Goal: Task Accomplishment & Management: Manage account settings

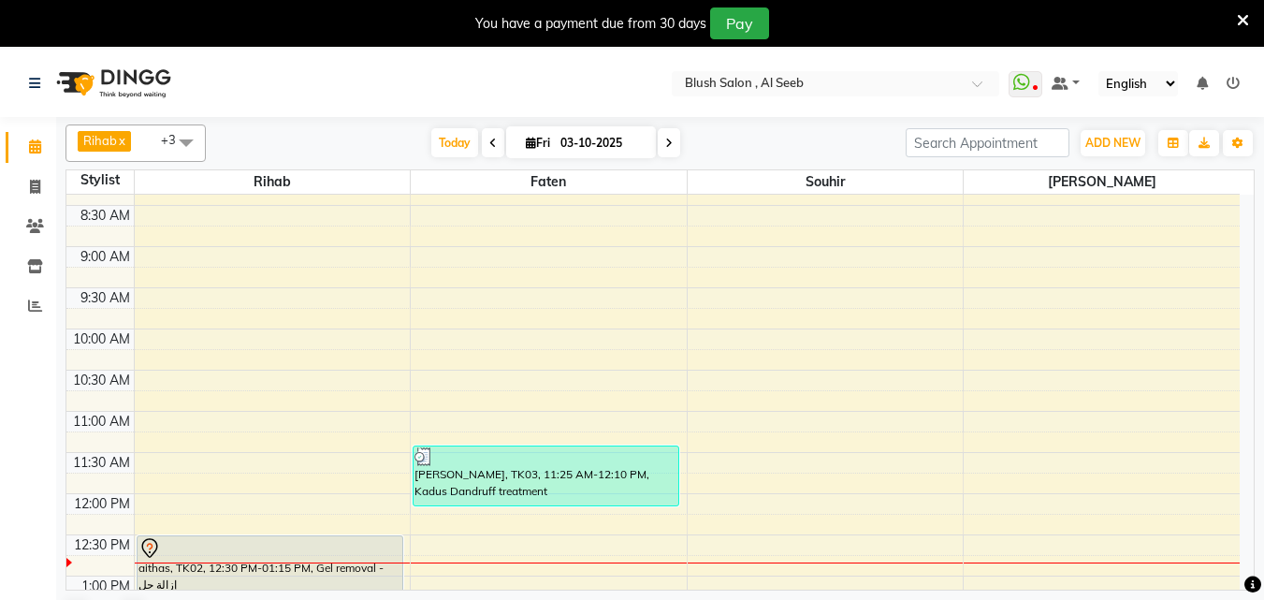
scroll to position [776, 0]
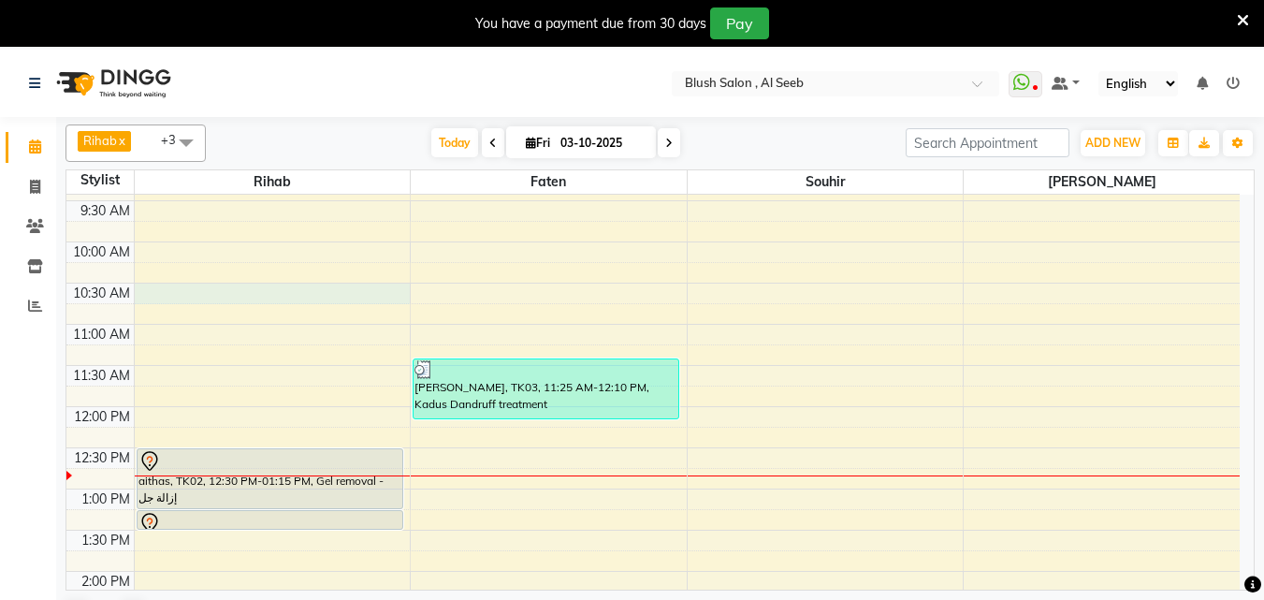
click at [247, 296] on div "12:00 AM 12:30 AM 1:00 AM 1:30 AM 2:00 AM 2:30 AM 3:00 AM 3:30 AM 4:00 AM 4:30 …" at bounding box center [652, 406] width 1173 height 1975
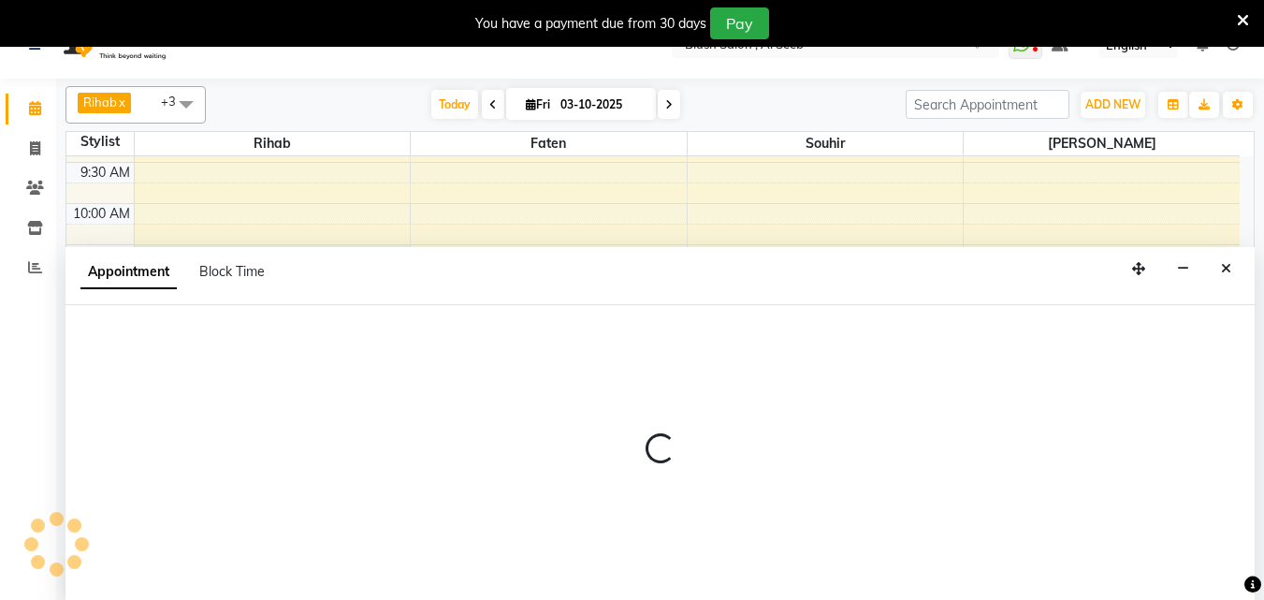
scroll to position [50, 0]
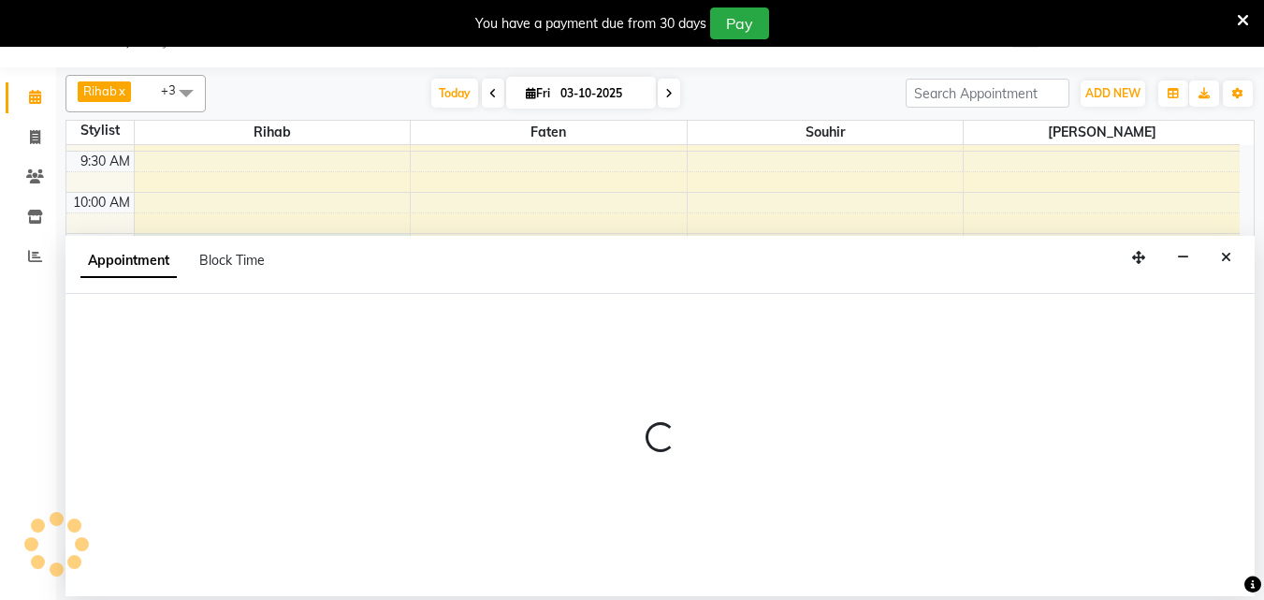
select select "38037"
select select "tentative"
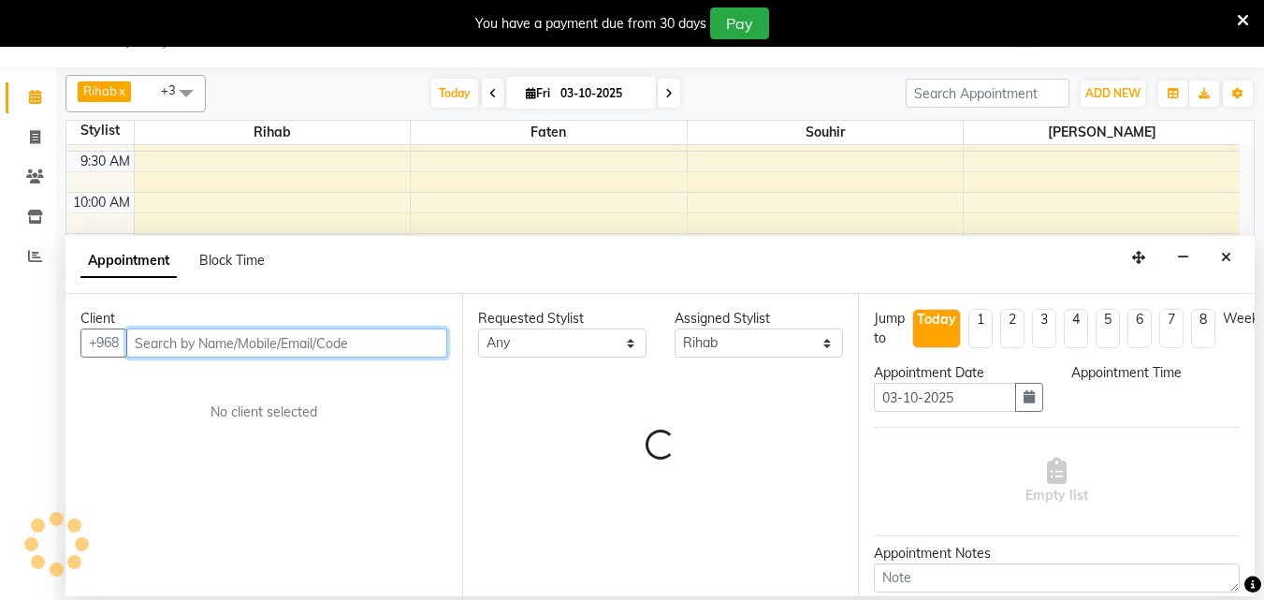
select select "630"
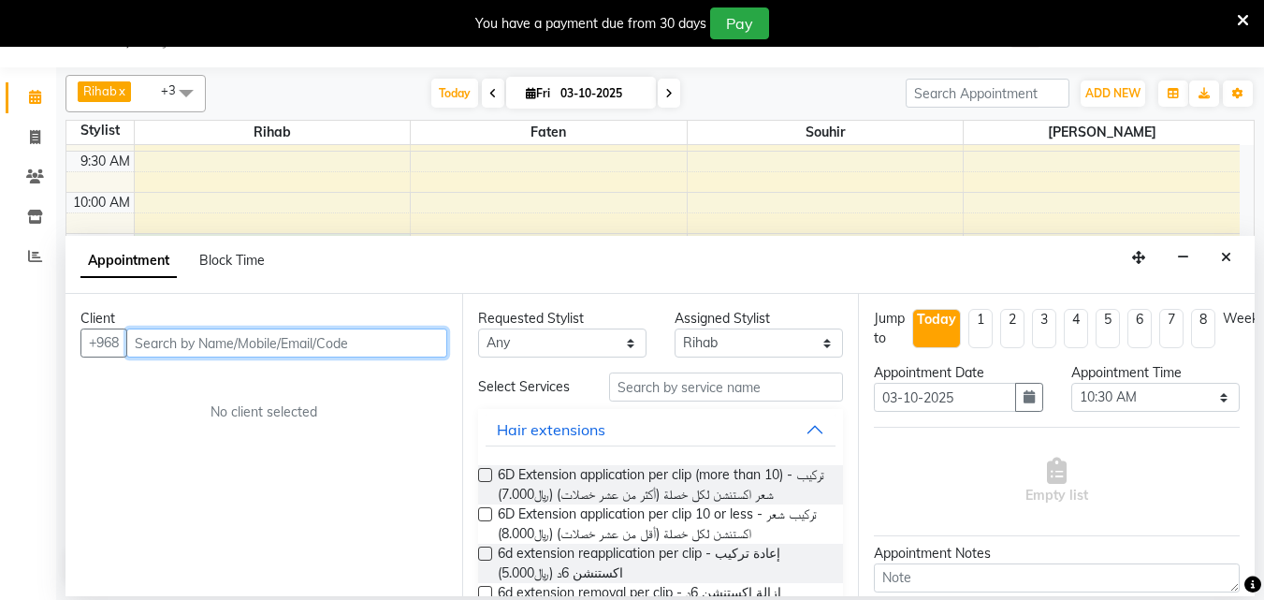
click at [239, 350] on input "text" at bounding box center [286, 342] width 321 height 29
type input "h"
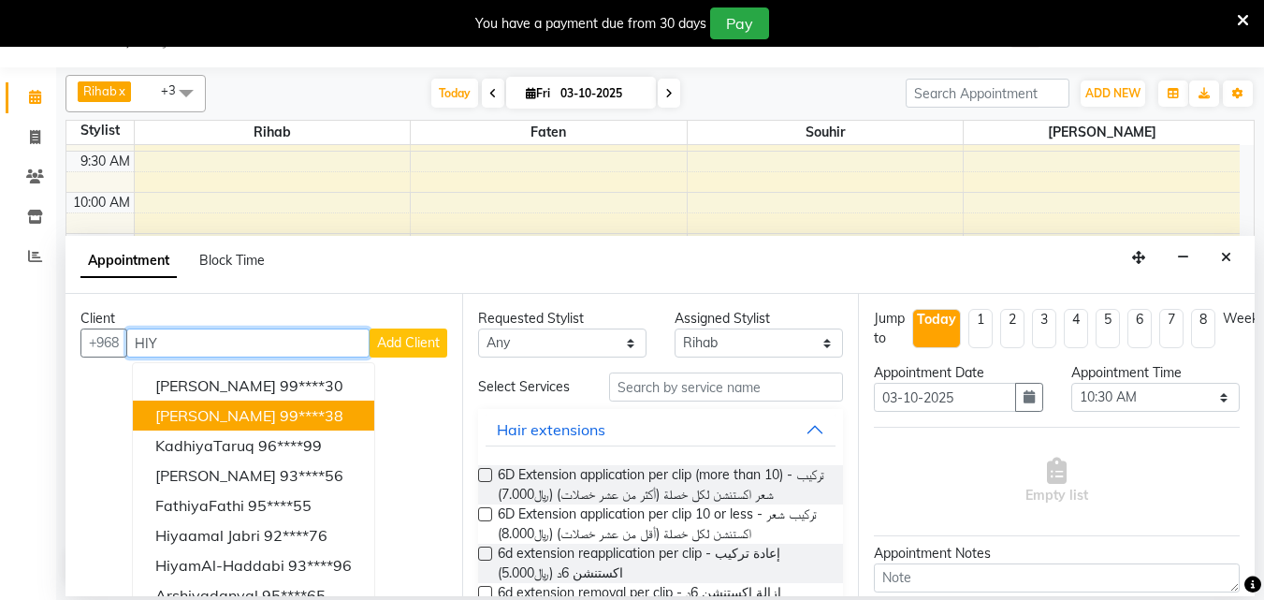
click at [289, 425] on ngb-highlight "99****38" at bounding box center [312, 415] width 64 height 19
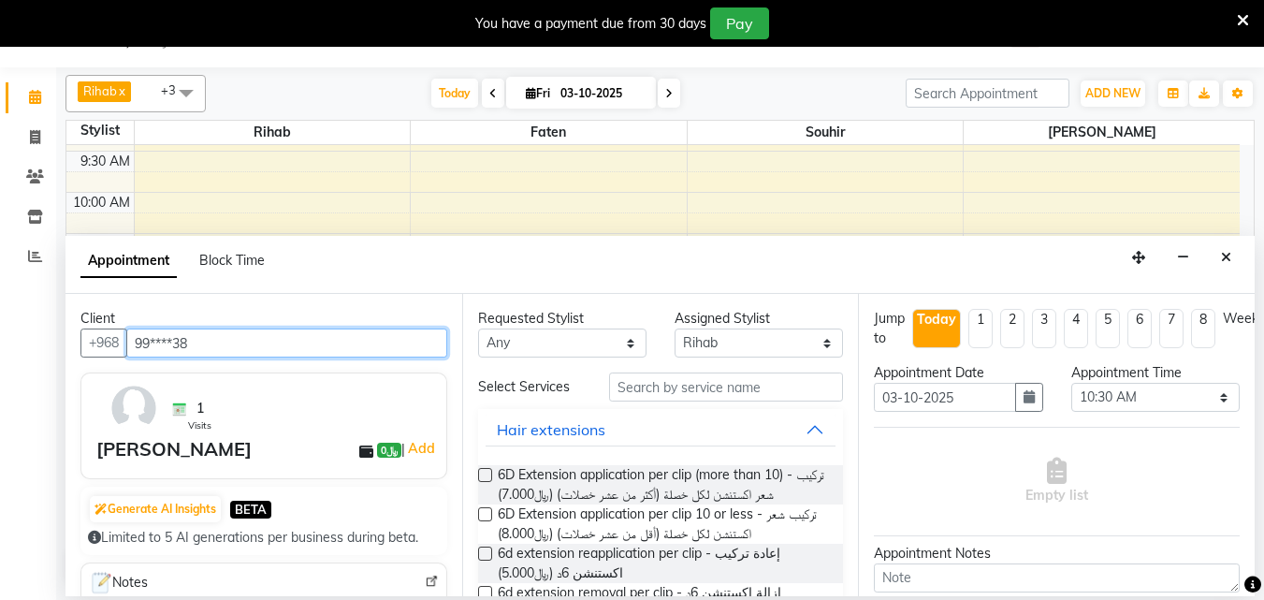
type input "99****38"
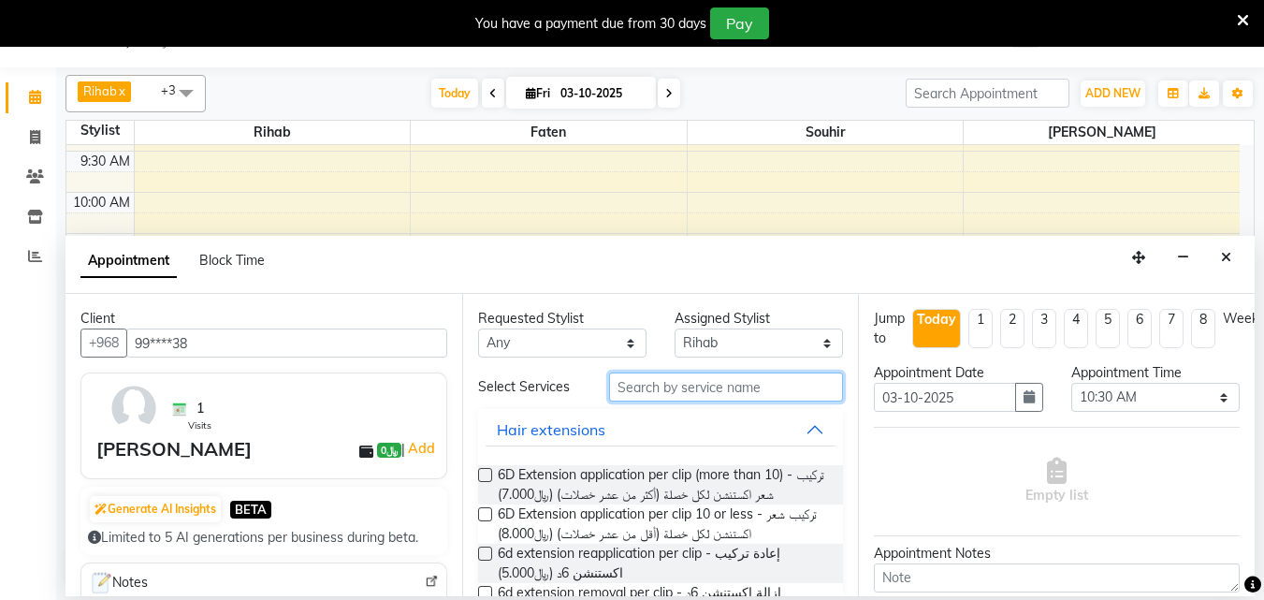
click at [682, 395] on input "text" at bounding box center [726, 386] width 234 height 29
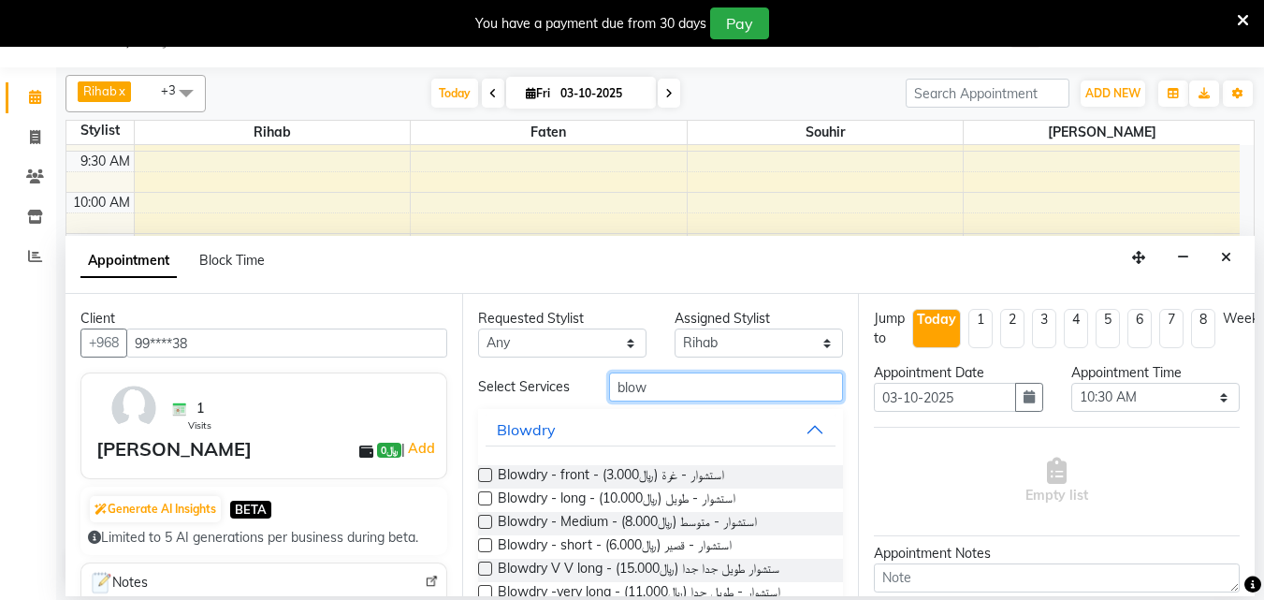
type input "blow"
click at [485, 529] on label at bounding box center [485, 522] width 14 height 14
click at [485, 529] on input "checkbox" at bounding box center [484, 523] width 12 height 12
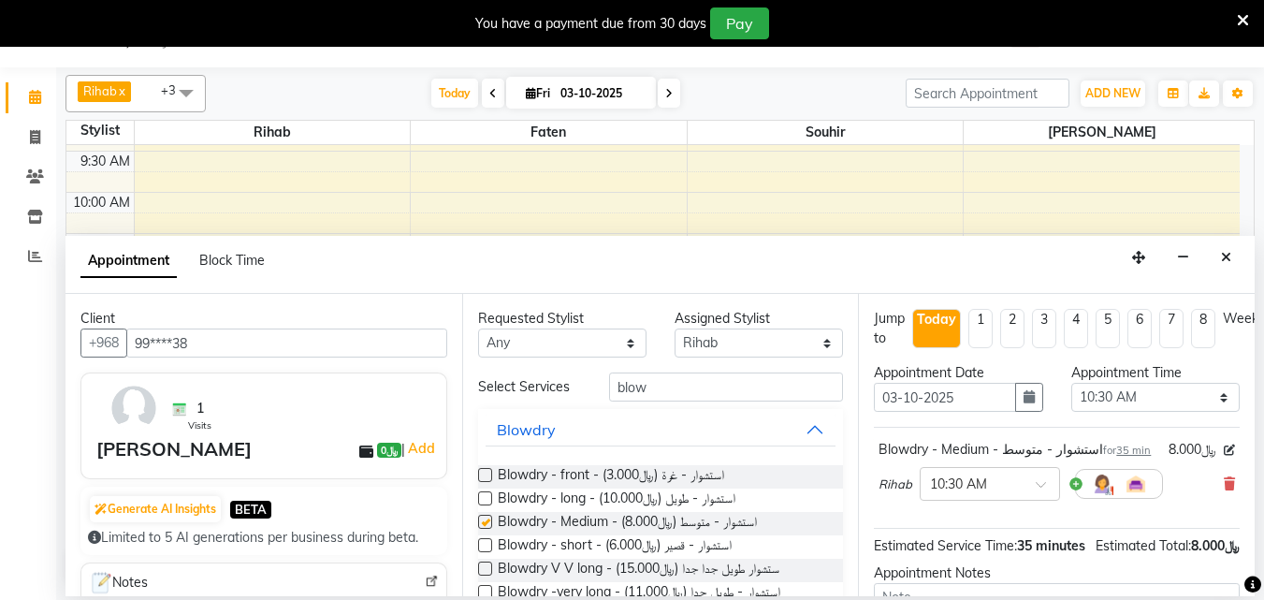
checkbox input "false"
click at [807, 348] on select "Select [PERSON_NAME] [PERSON_NAME] [PERSON_NAME] Souhir" at bounding box center [758, 342] width 168 height 29
select select "40671"
click at [674, 334] on select "Select [PERSON_NAME] [PERSON_NAME] [PERSON_NAME] Souhir" at bounding box center [758, 342] width 168 height 29
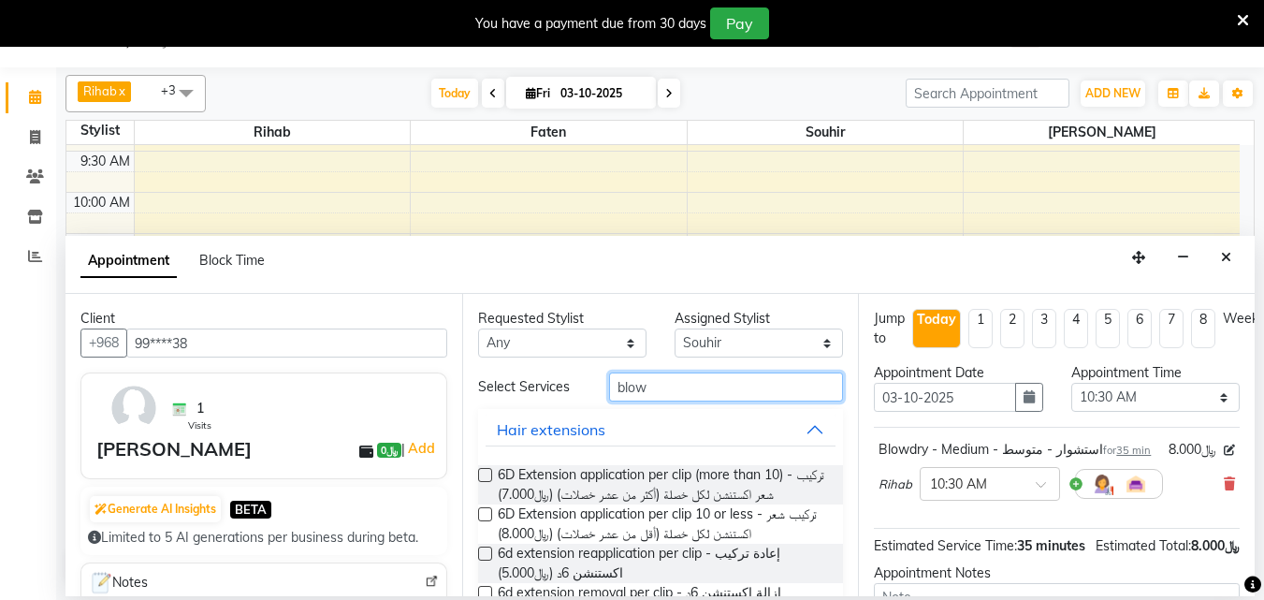
click at [657, 398] on input "blow" at bounding box center [726, 386] width 234 height 29
type input "b"
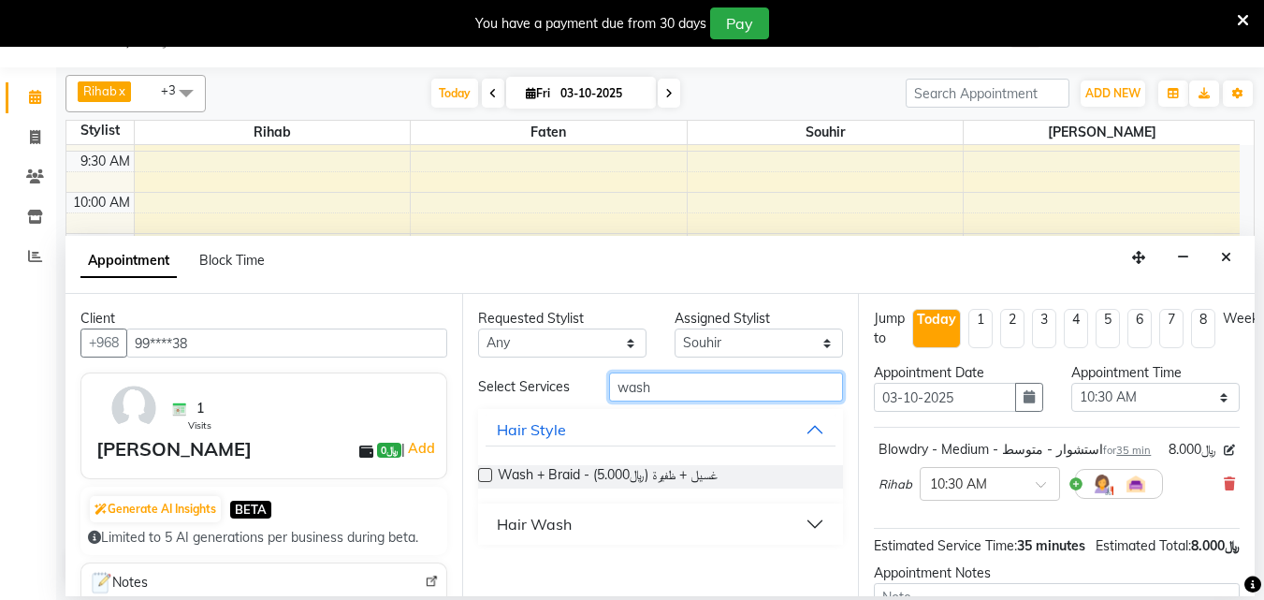
type input "wash"
click at [550, 535] on div "Hair Wash" at bounding box center [534, 524] width 75 height 22
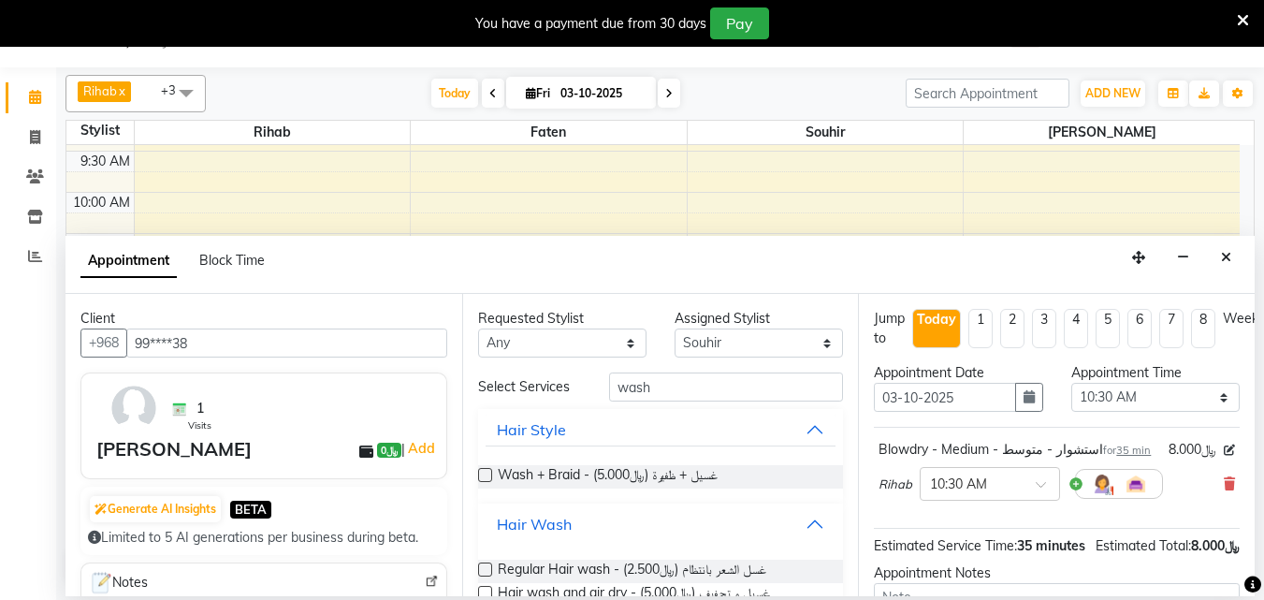
scroll to position [107, 0]
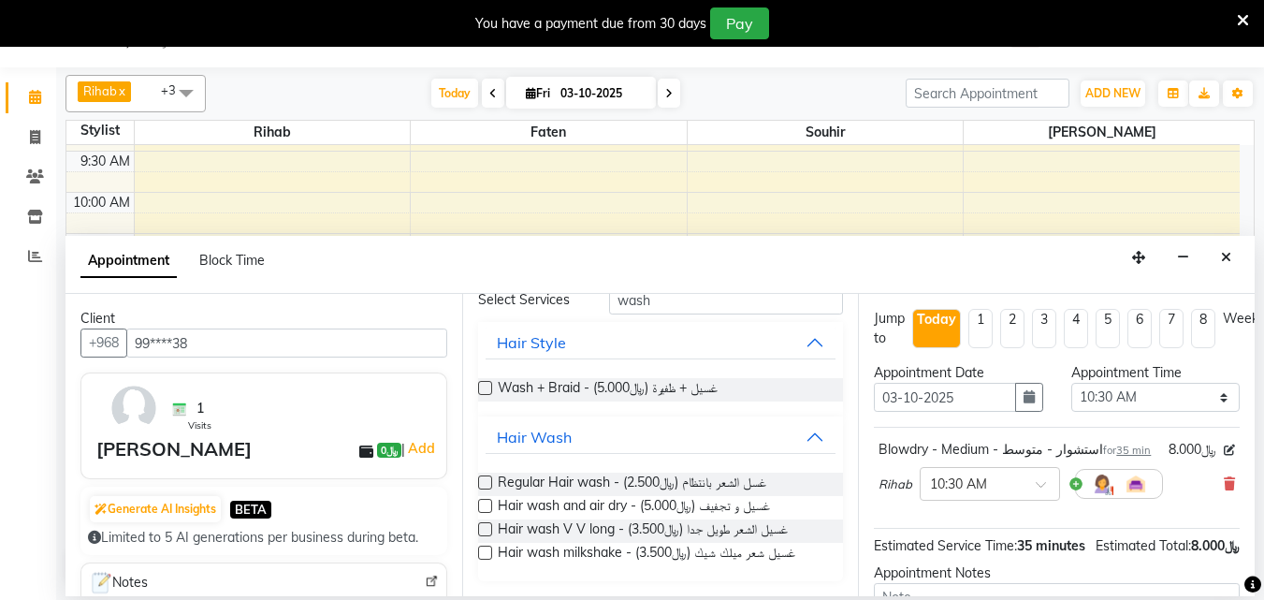
click at [483, 552] on label at bounding box center [485, 552] width 14 height 14
click at [483, 552] on input "checkbox" at bounding box center [484, 554] width 12 height 12
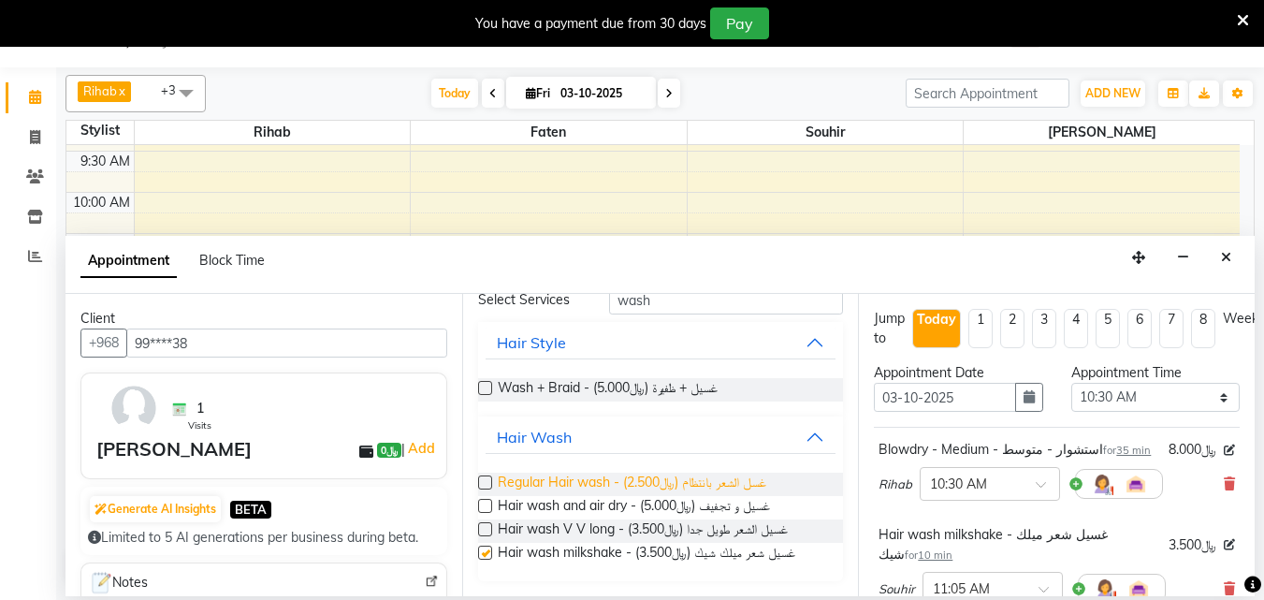
checkbox input "false"
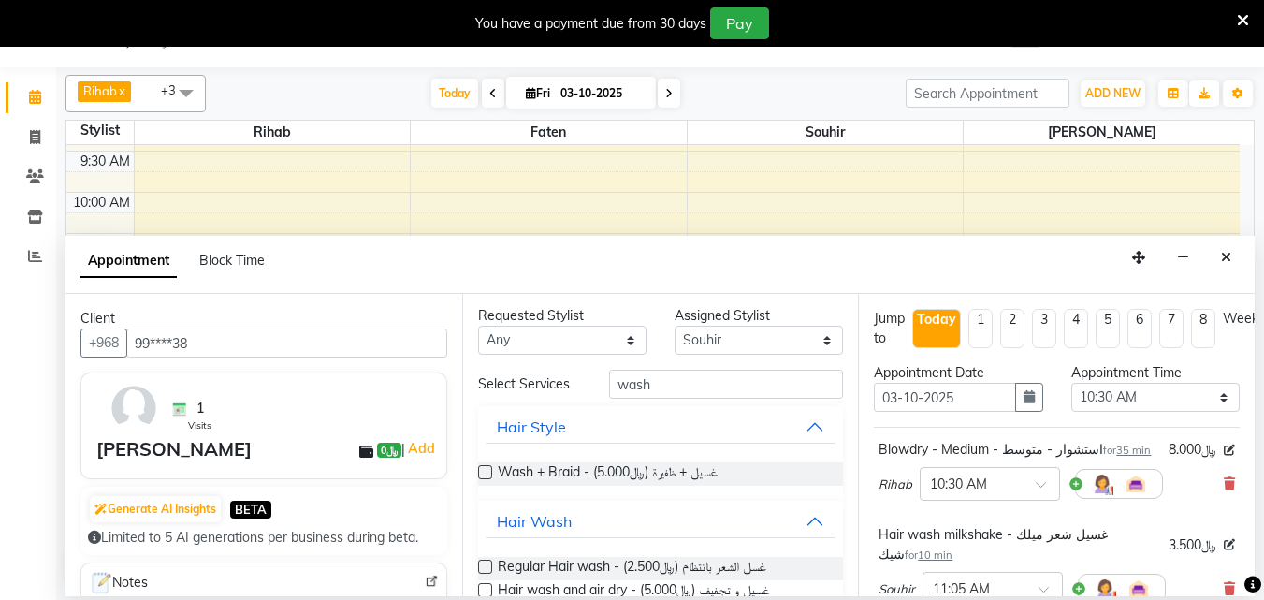
scroll to position [0, 0]
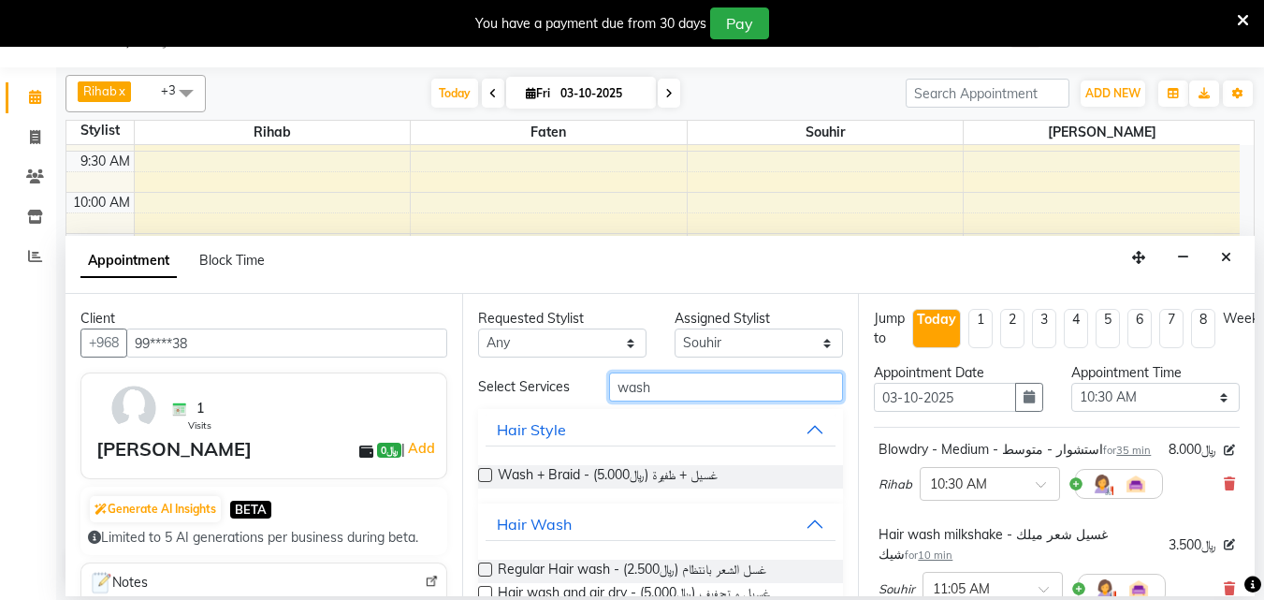
click at [663, 395] on input "wash" at bounding box center [726, 386] width 234 height 29
type input "w"
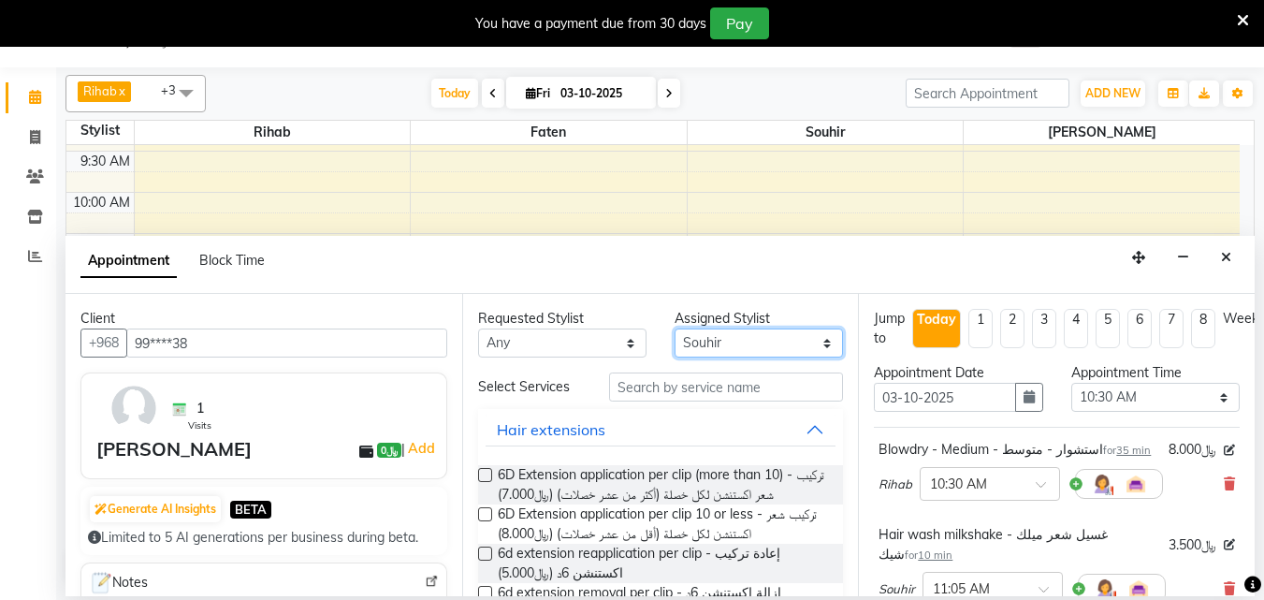
click at [812, 355] on select "Select [PERSON_NAME] [PERSON_NAME] [PERSON_NAME] Souhir" at bounding box center [758, 342] width 168 height 29
select select "64153"
click at [674, 334] on select "Select [PERSON_NAME] [PERSON_NAME] [PERSON_NAME] Souhir" at bounding box center [758, 342] width 168 height 29
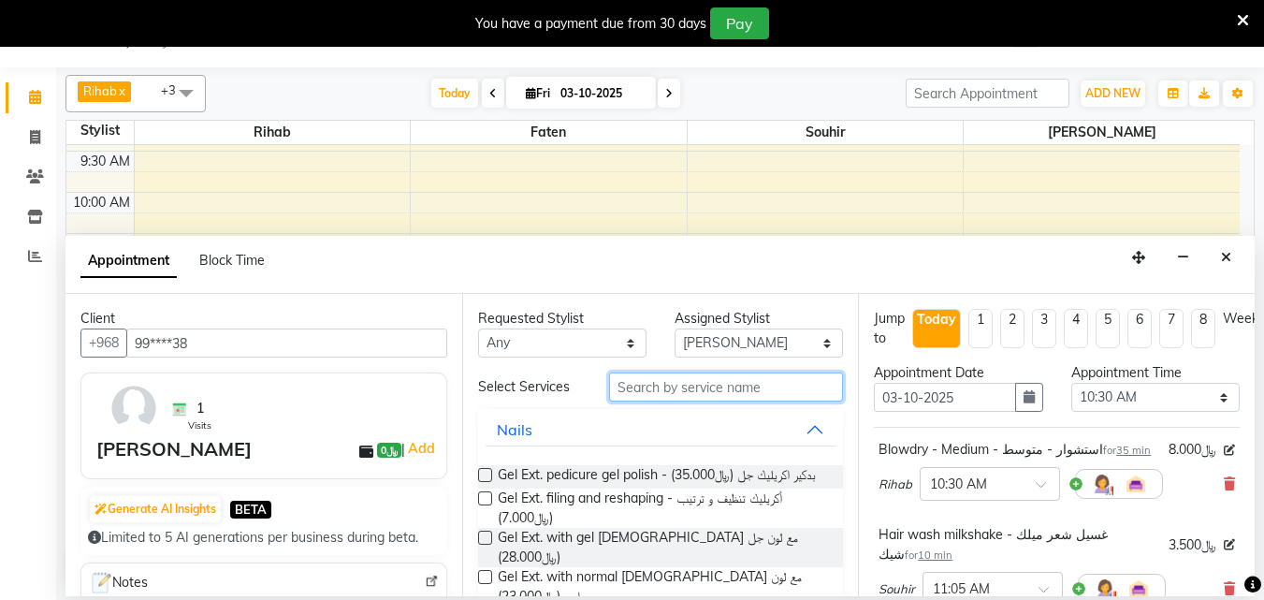
click at [657, 396] on input "text" at bounding box center [726, 386] width 234 height 29
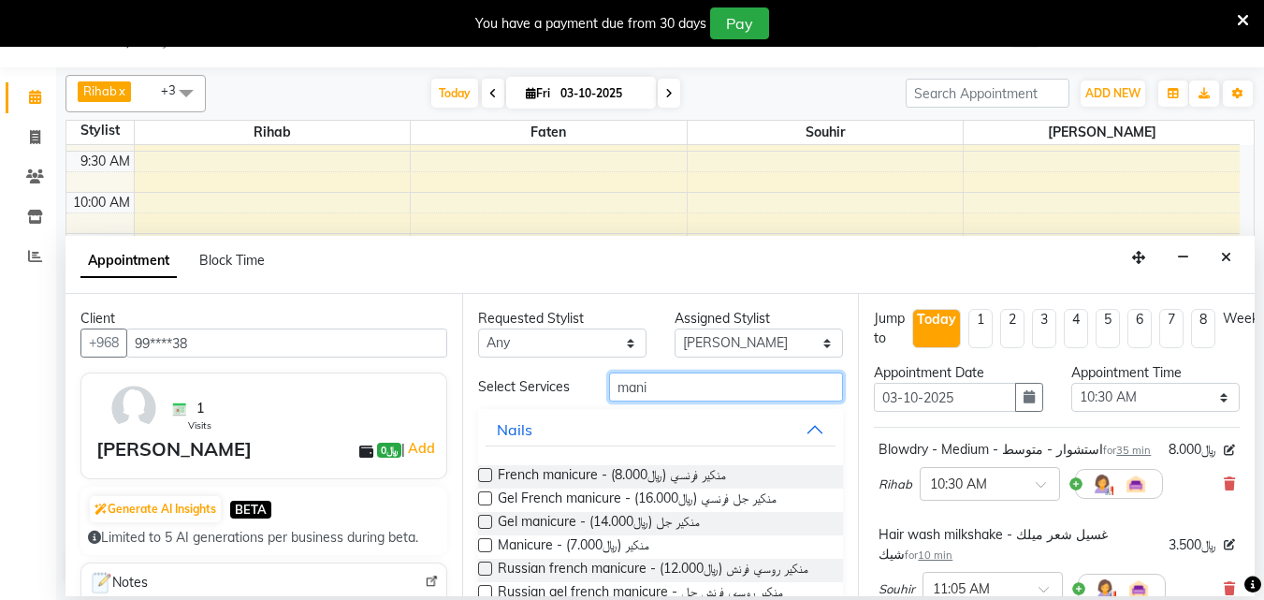
type input "mani"
click at [489, 552] on label at bounding box center [485, 545] width 14 height 14
click at [489, 553] on input "checkbox" at bounding box center [484, 547] width 12 height 12
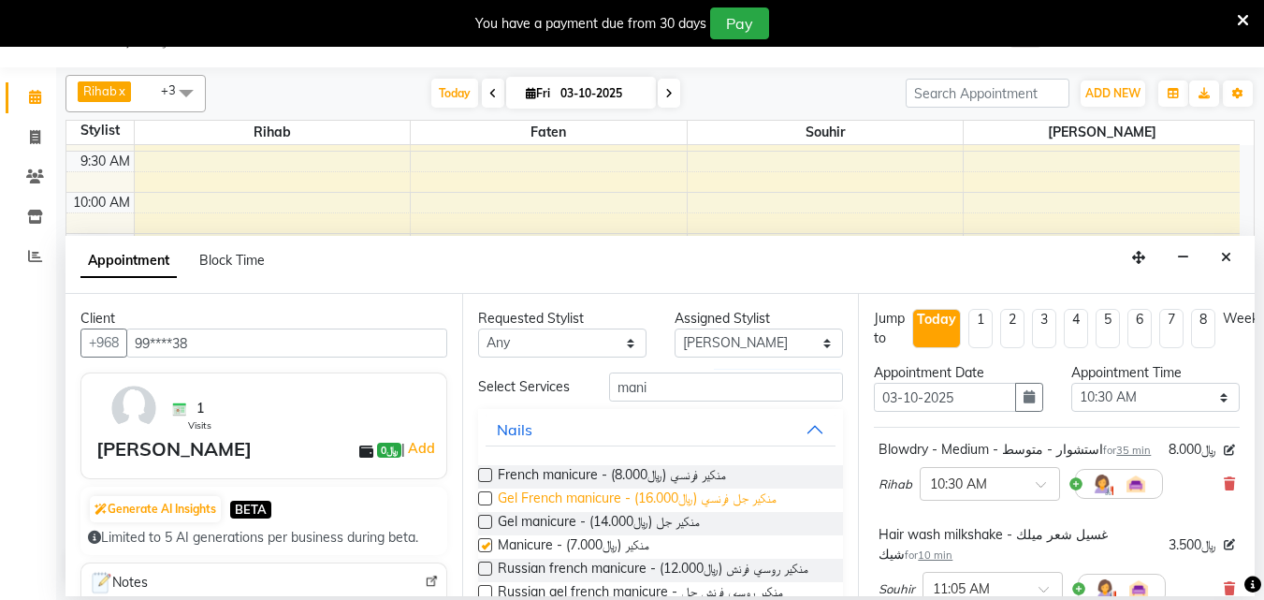
checkbox input "false"
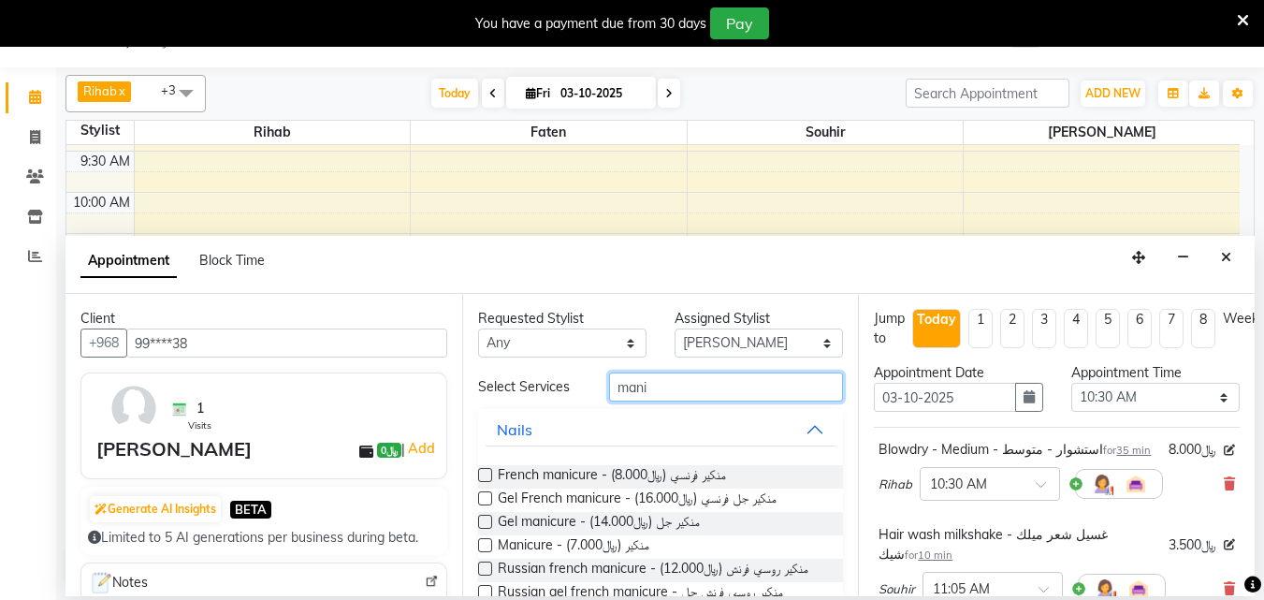
click at [665, 401] on input "mani" at bounding box center [726, 386] width 234 height 29
type input "m"
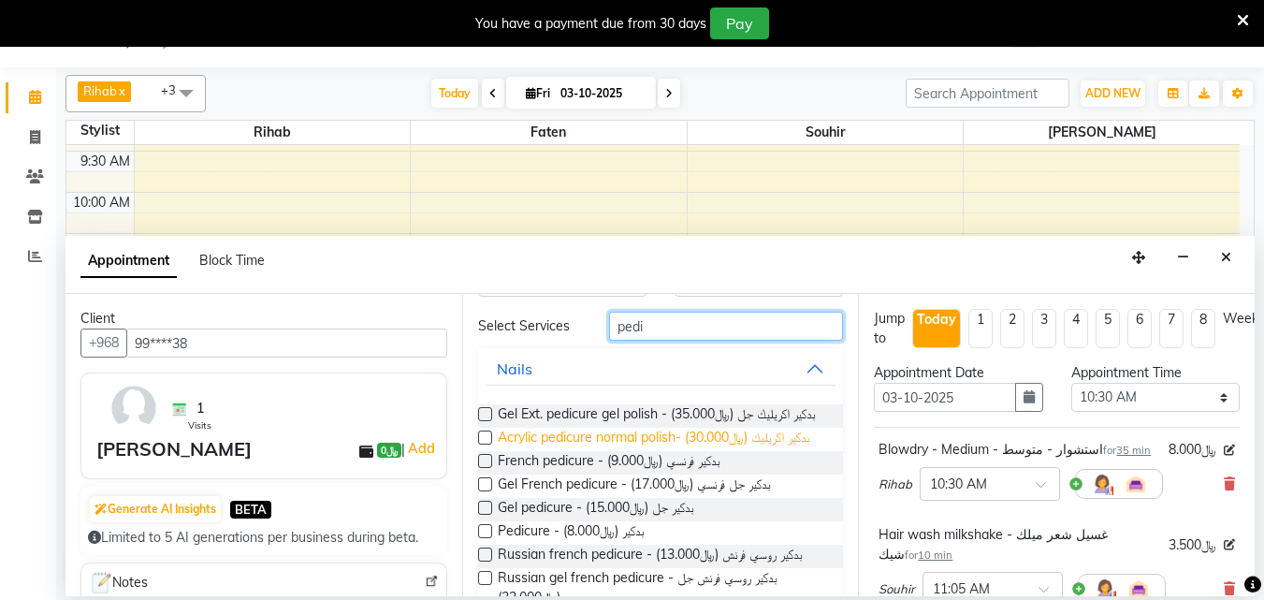
scroll to position [94, 0]
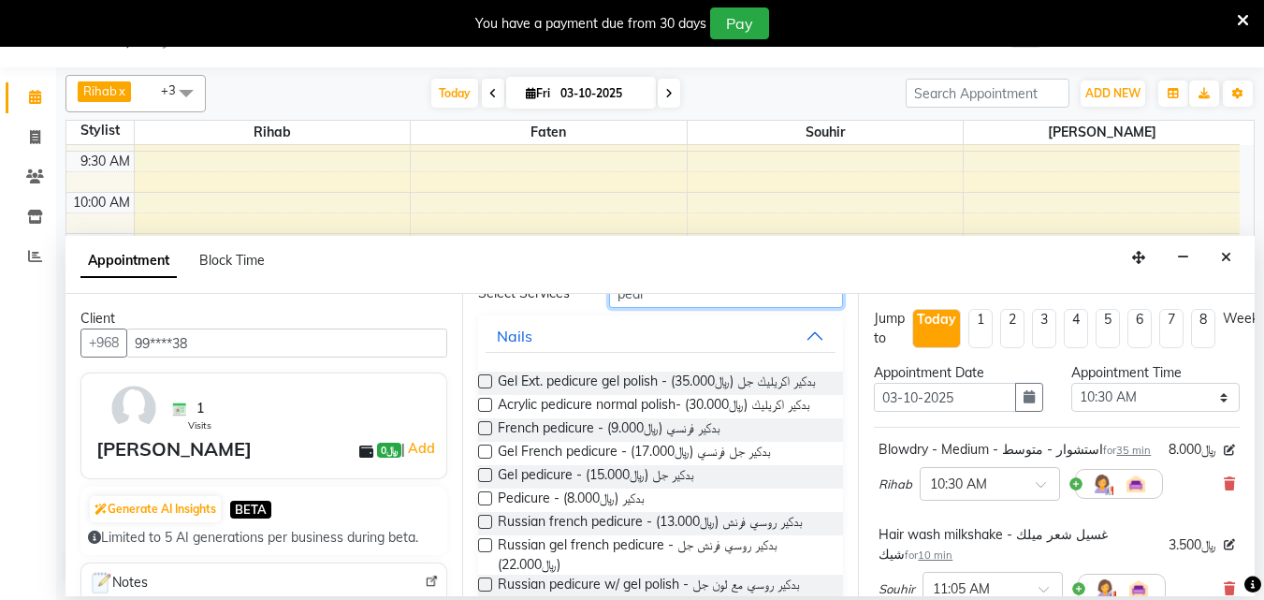
type input "pedi"
click at [485, 505] on label at bounding box center [485, 498] width 14 height 14
click at [485, 506] on input "checkbox" at bounding box center [484, 500] width 12 height 12
checkbox input "false"
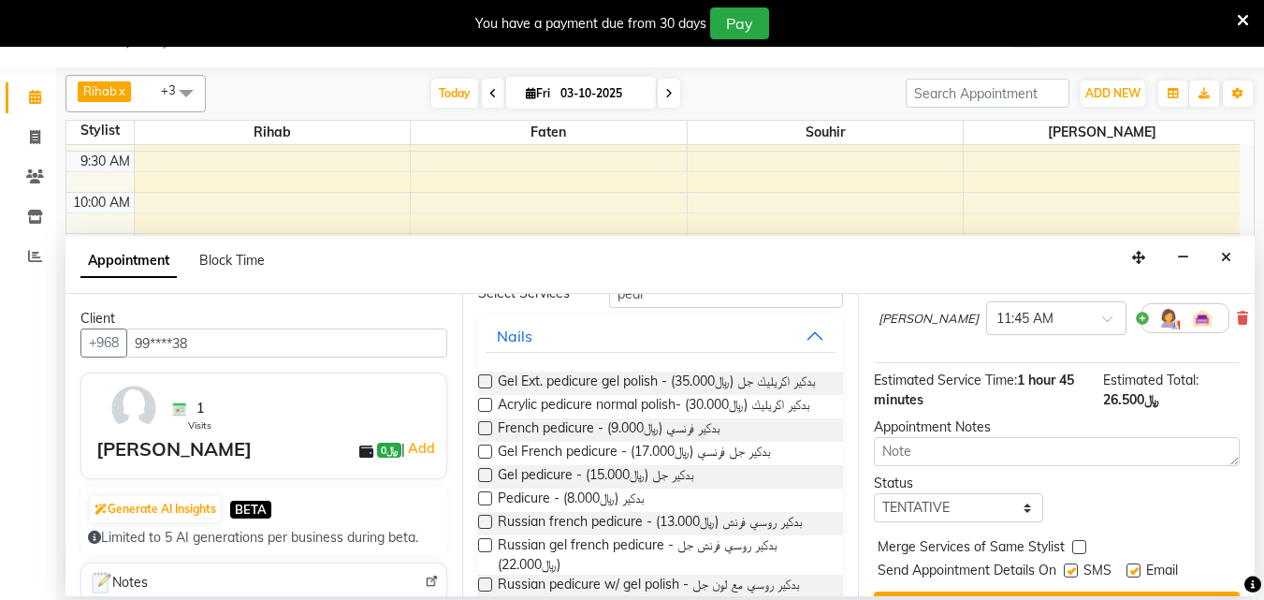
scroll to position [522, 0]
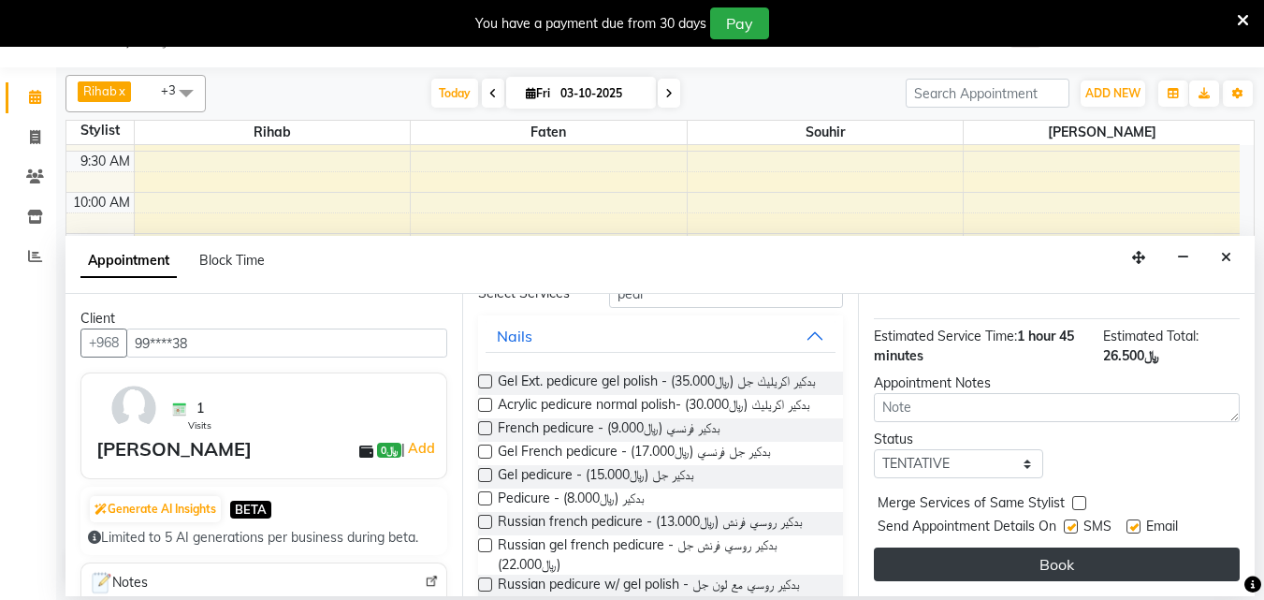
click at [1079, 547] on button "Book" at bounding box center [1057, 564] width 366 height 34
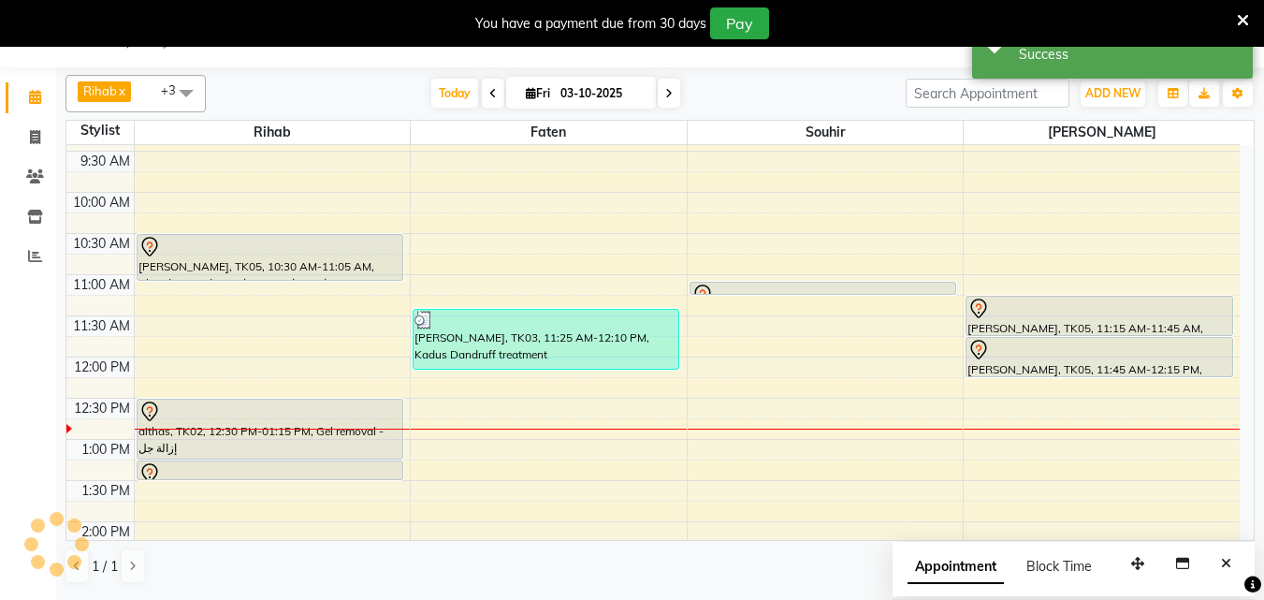
scroll to position [0, 0]
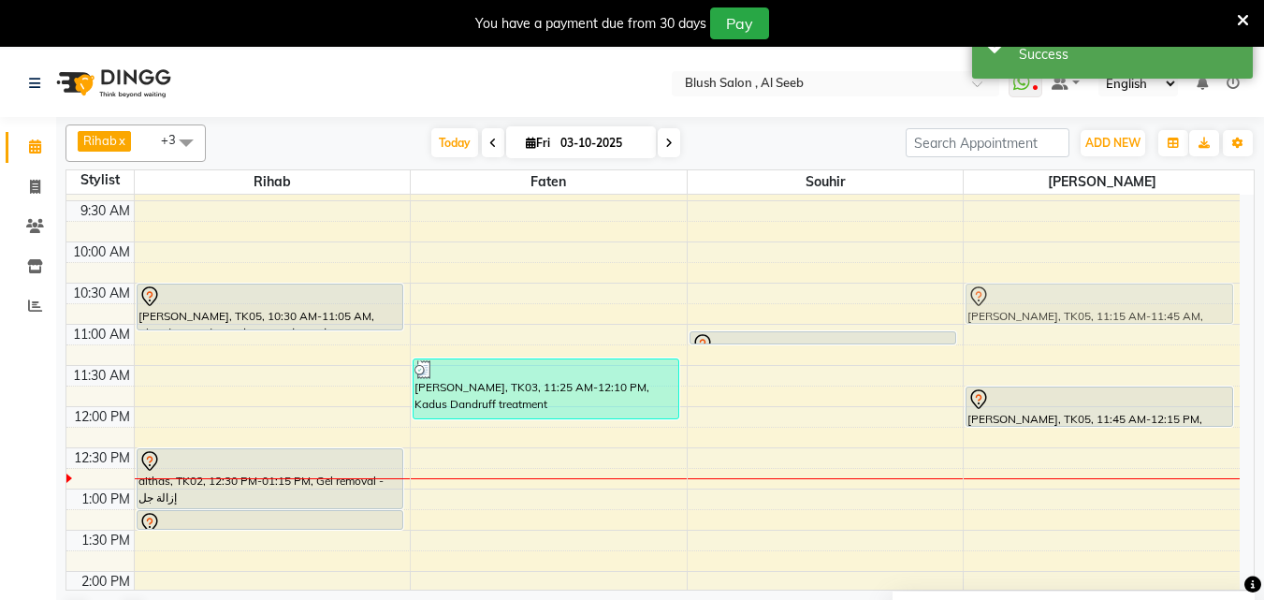
drag, startPoint x: 1066, startPoint y: 354, endPoint x: 1058, endPoint y: 302, distance: 52.0
click at [1060, 301] on div "[PERSON_NAME], TK05, 11:15 AM-11:45 AM, Manicure - [PERSON_NAME], TK05, 11:45 A…" at bounding box center [1102, 406] width 276 height 1975
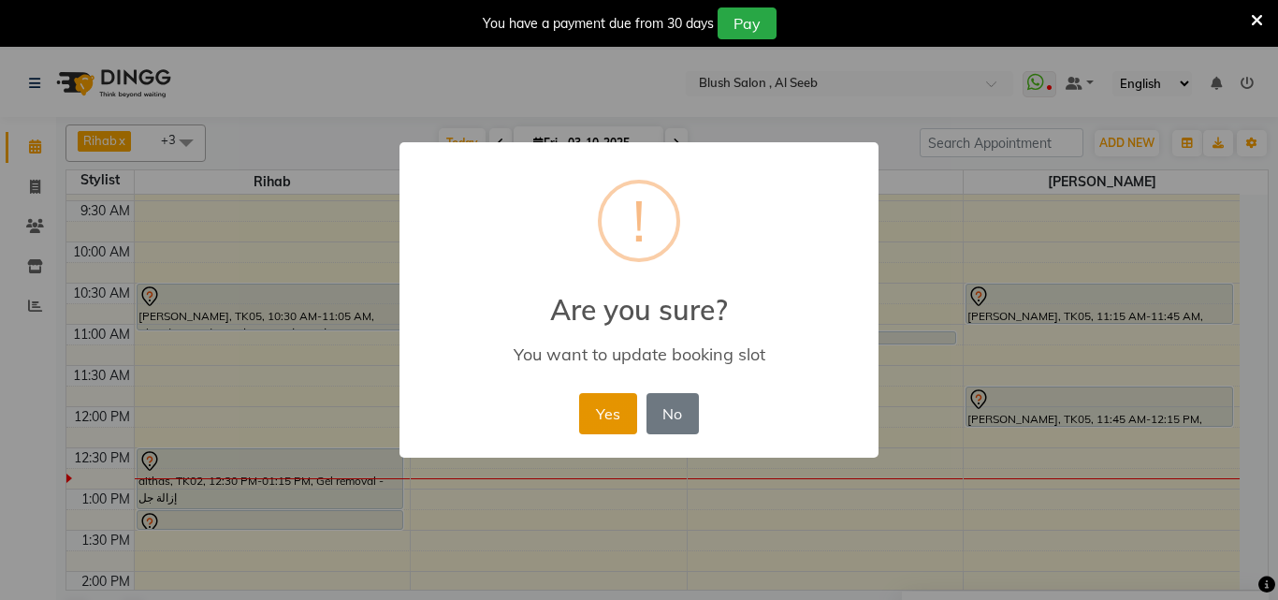
click at [603, 413] on button "Yes" at bounding box center [607, 413] width 57 height 41
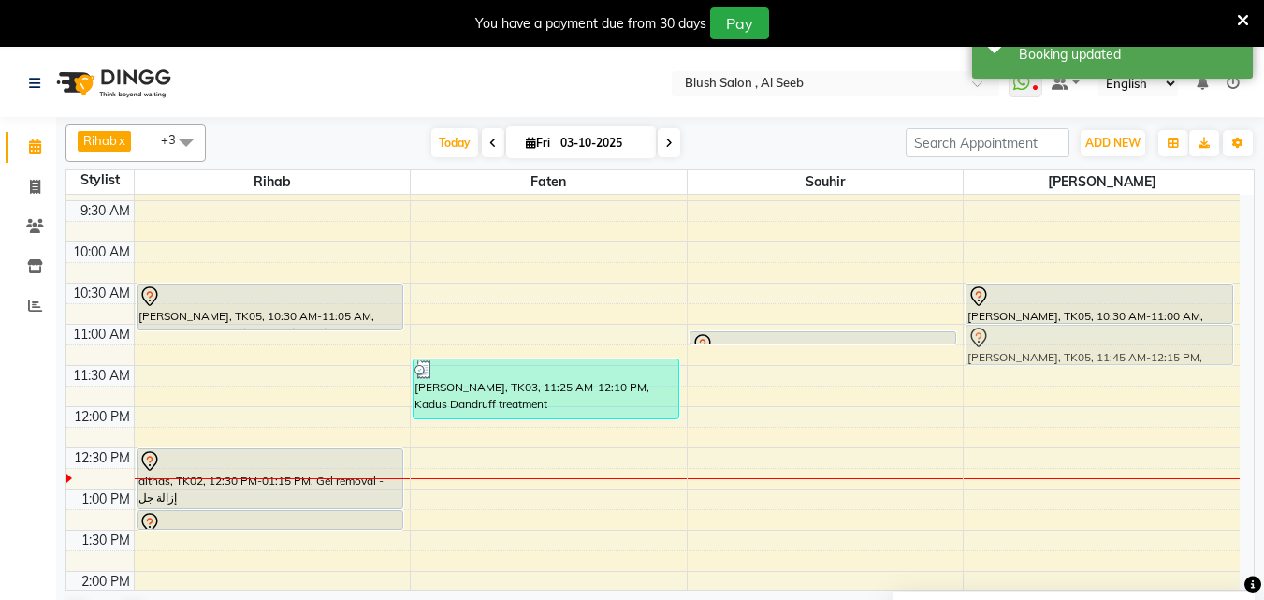
drag, startPoint x: 1131, startPoint y: 397, endPoint x: 1127, endPoint y: 341, distance: 56.3
click at [1128, 341] on div "[PERSON_NAME], TK05, 10:30 AM-11:00 AM, Manicure - منكير Hiyaam barwani, TK05, …" at bounding box center [1102, 406] width 276 height 1975
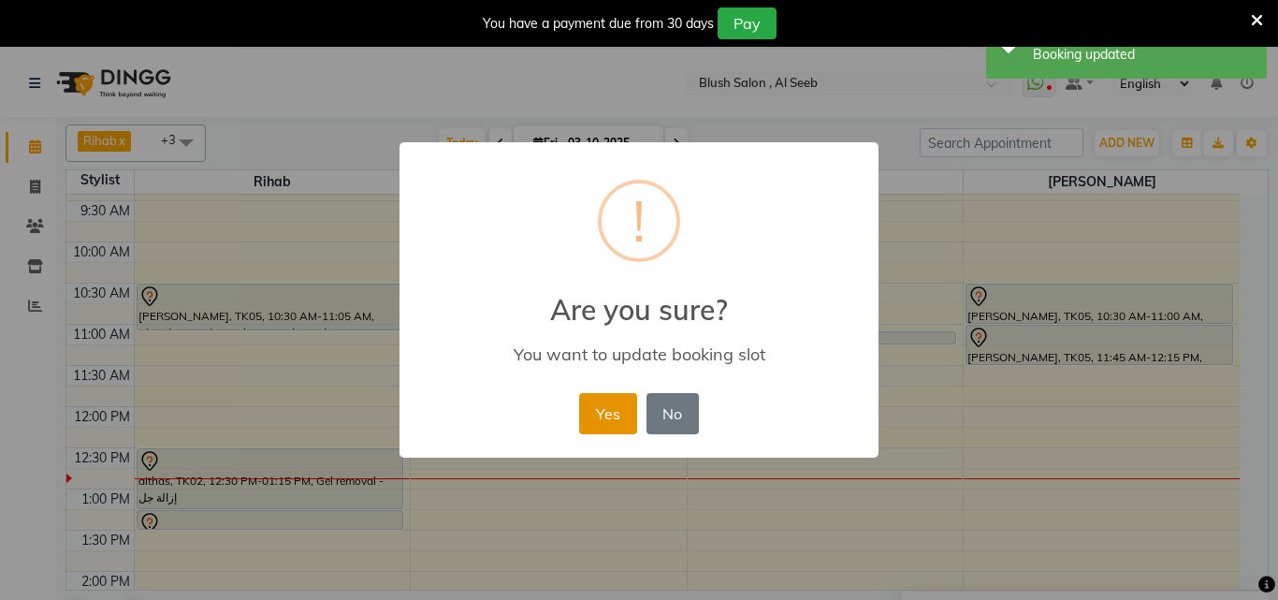
click at [598, 428] on button "Yes" at bounding box center [607, 413] width 57 height 41
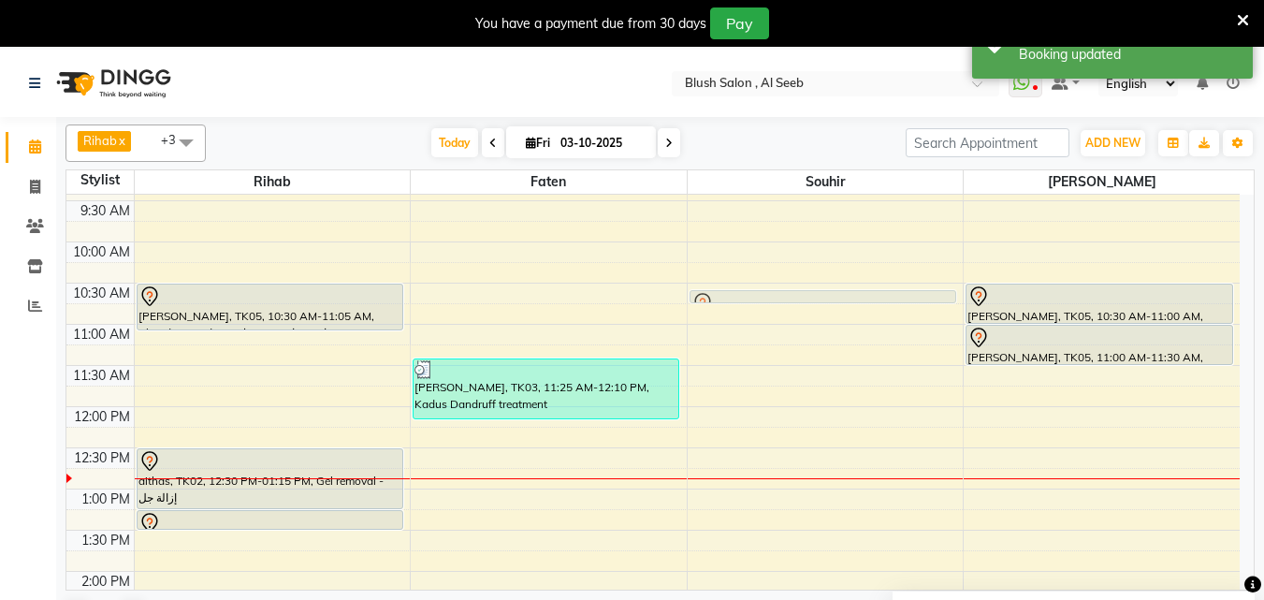
drag, startPoint x: 764, startPoint y: 339, endPoint x: 777, endPoint y: 297, distance: 43.2
click at [777, 297] on div "[PERSON_NAME], TK05, 11:05 AM-11:15 AM, Hair wash milkshake - غسيل شعر ميلك شيك…" at bounding box center [826, 406] width 276 height 1975
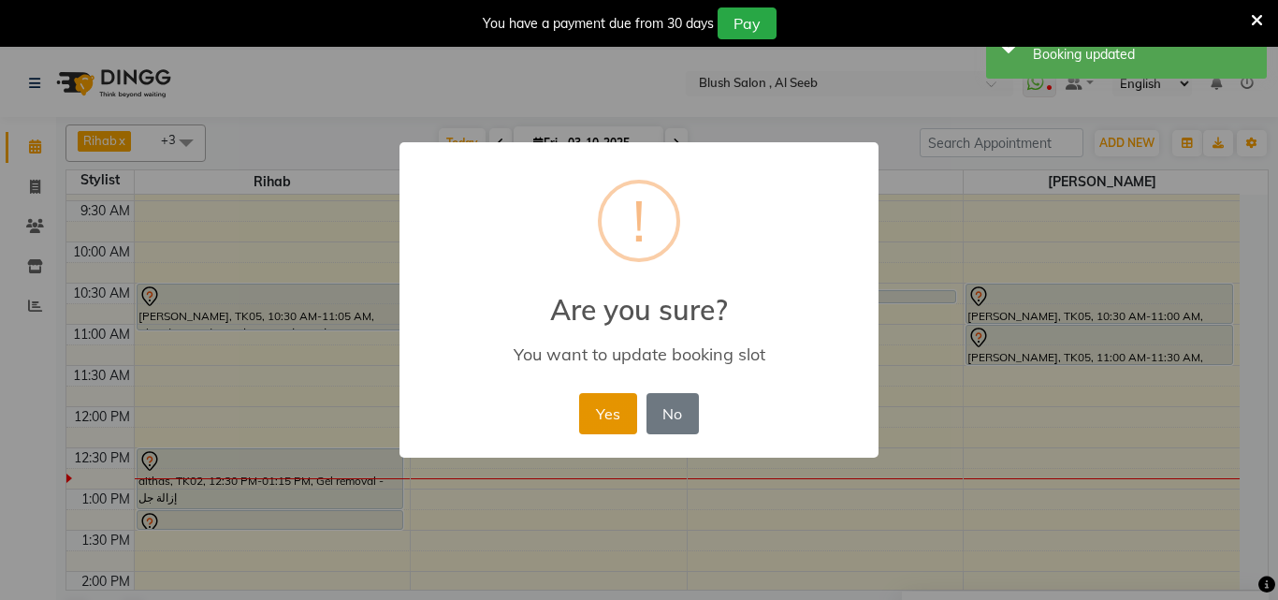
click at [597, 420] on button "Yes" at bounding box center [607, 413] width 57 height 41
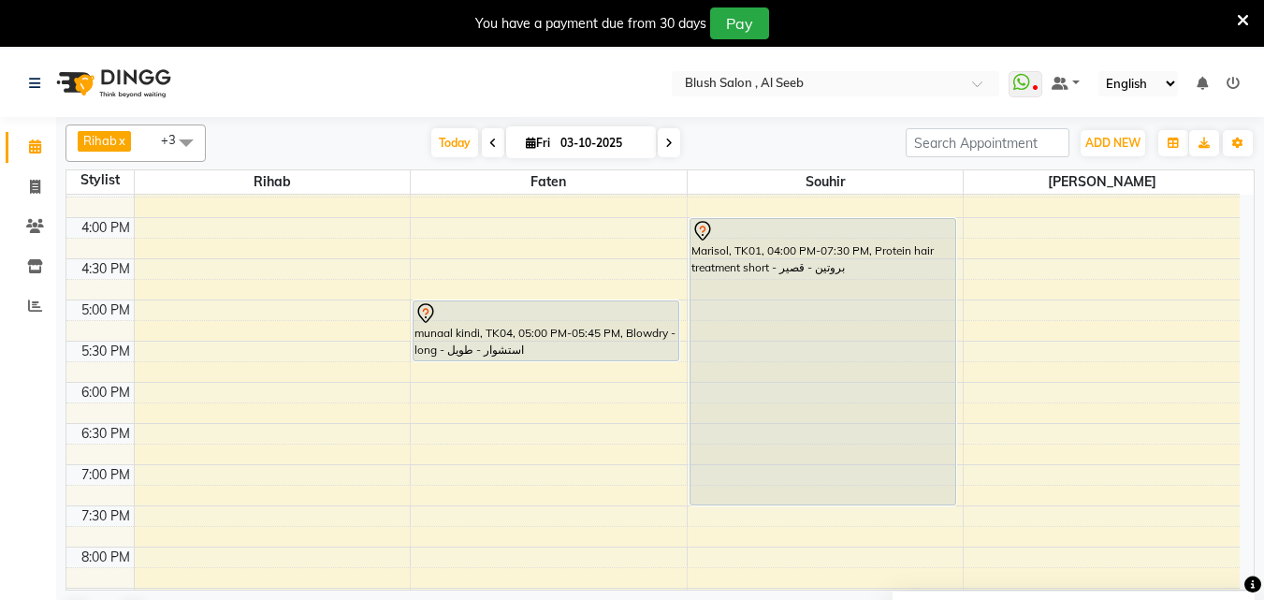
scroll to position [1299, 0]
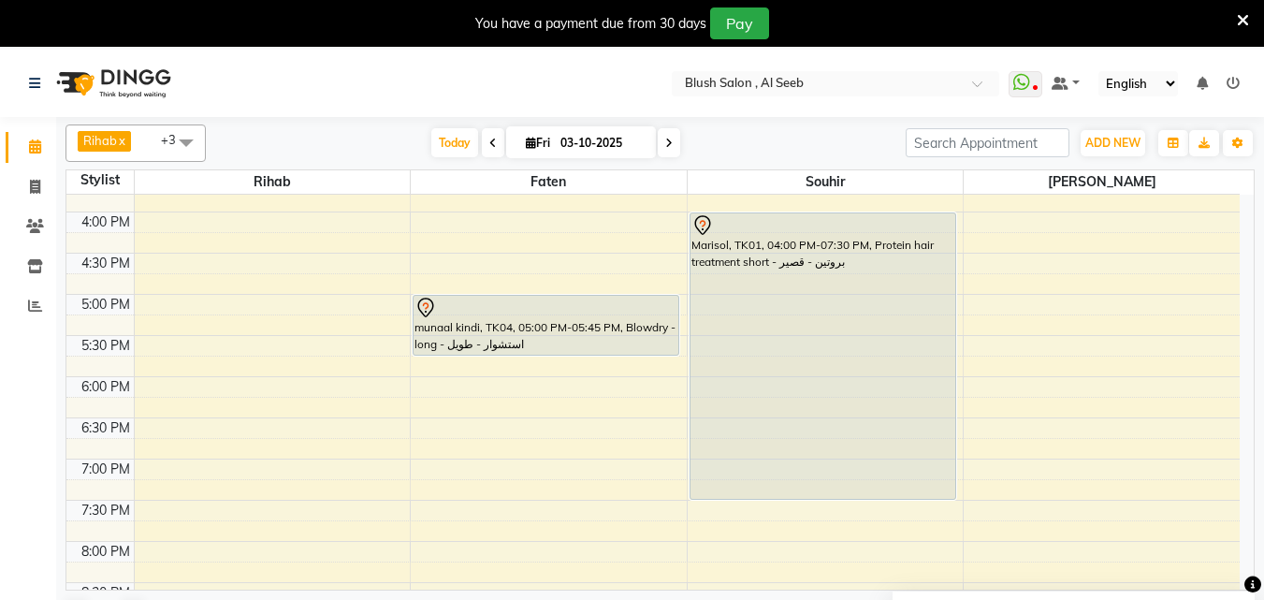
click at [0, 460] on div "Calendar Invoice Clients Inventory Reports Completed InProgress Upcoming Droppe…" at bounding box center [126, 362] width 253 height 517
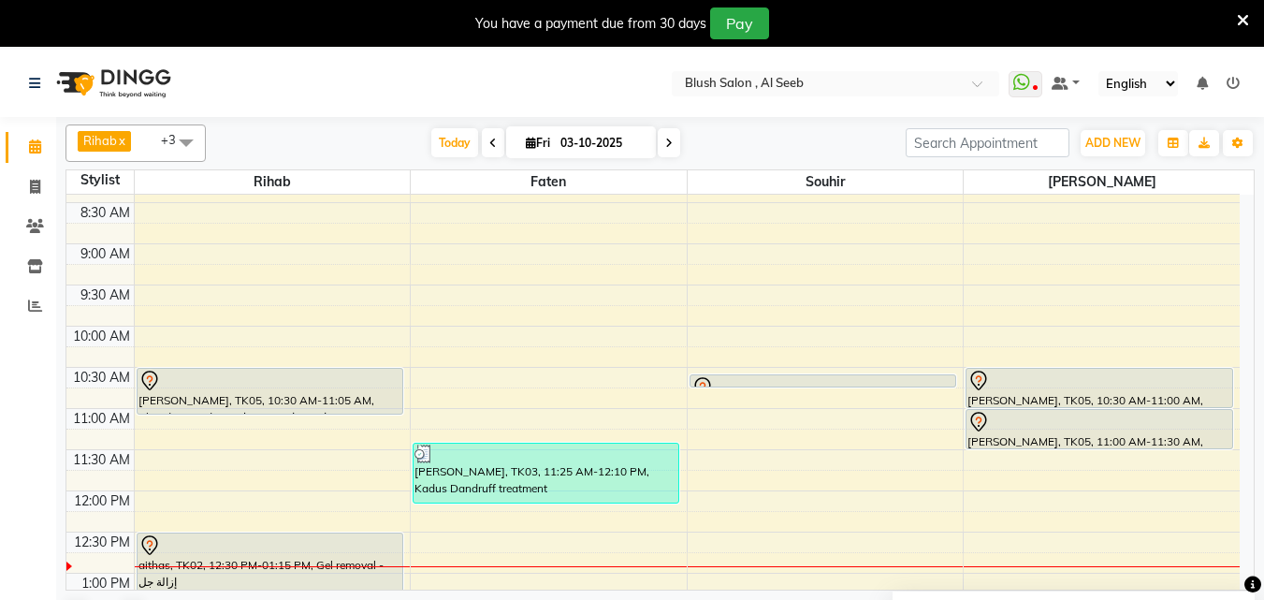
scroll to position [738, 0]
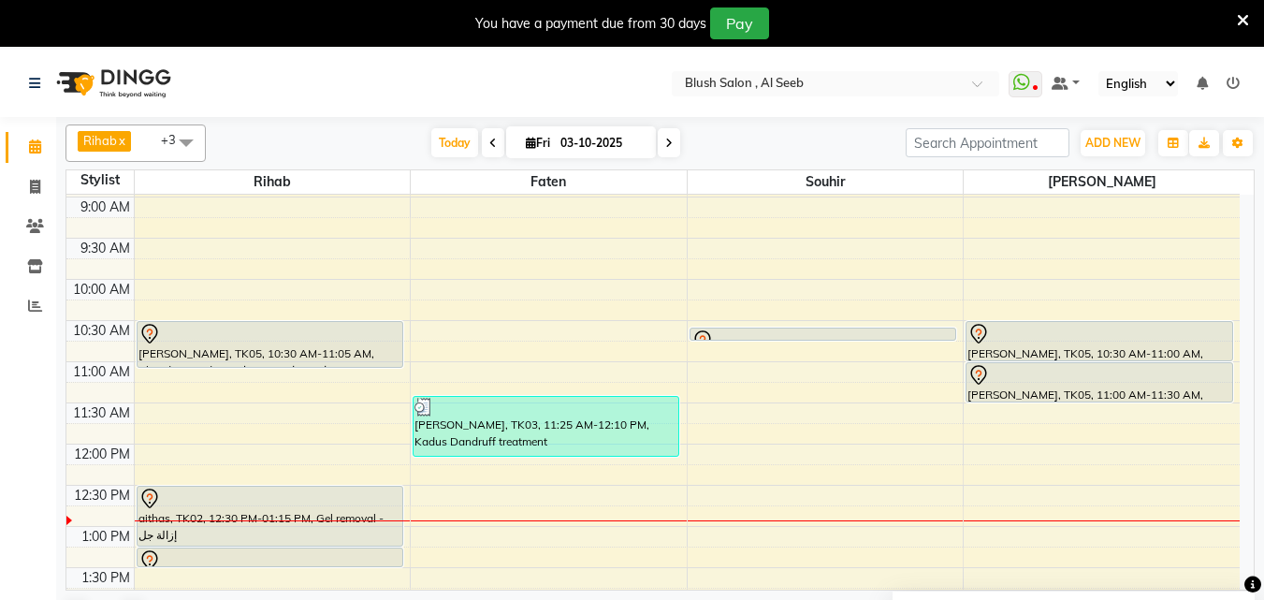
click at [335, 341] on div at bounding box center [269, 334] width 263 height 22
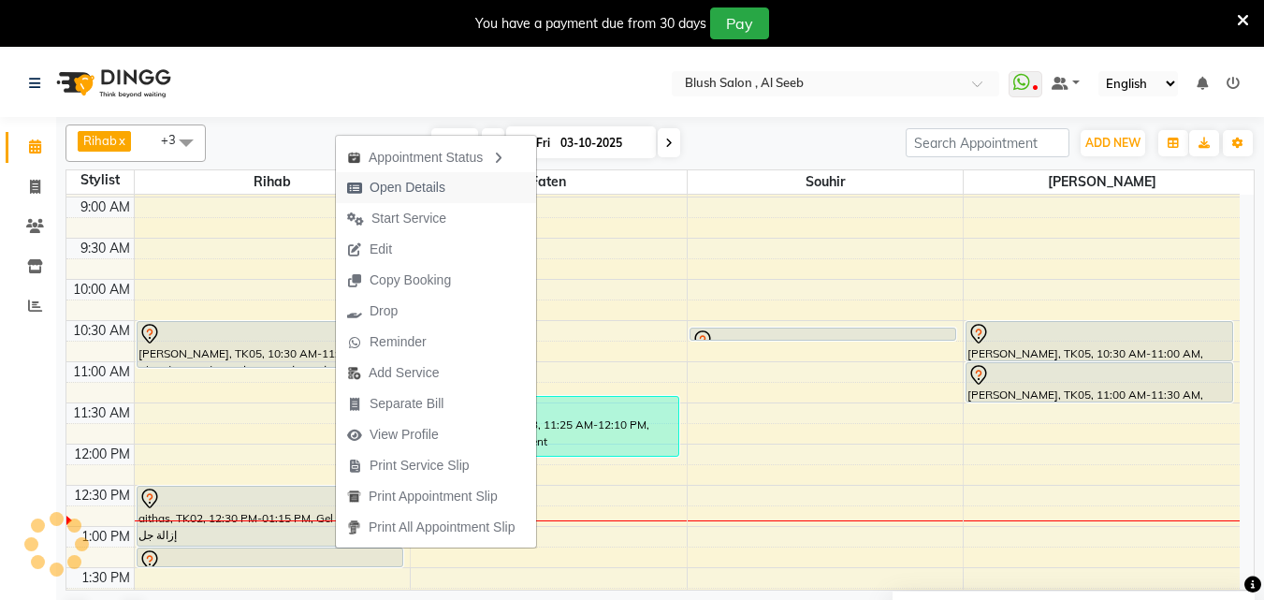
click at [431, 182] on span "Open Details" at bounding box center [408, 188] width 76 height 20
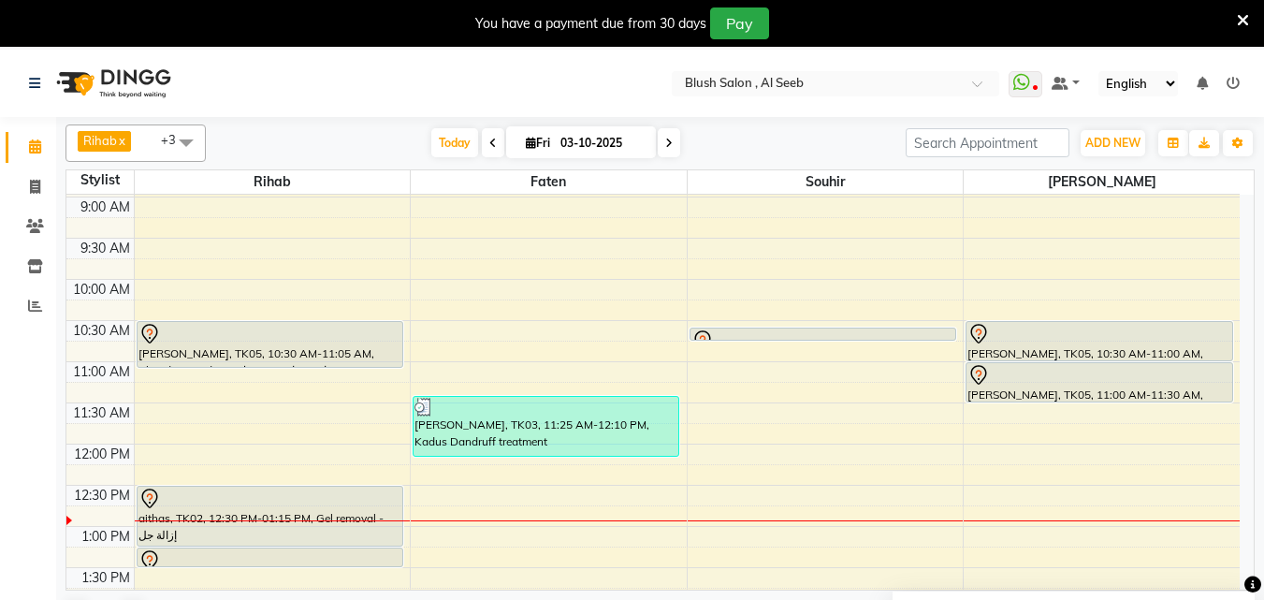
click at [372, 339] on div at bounding box center [269, 334] width 263 height 22
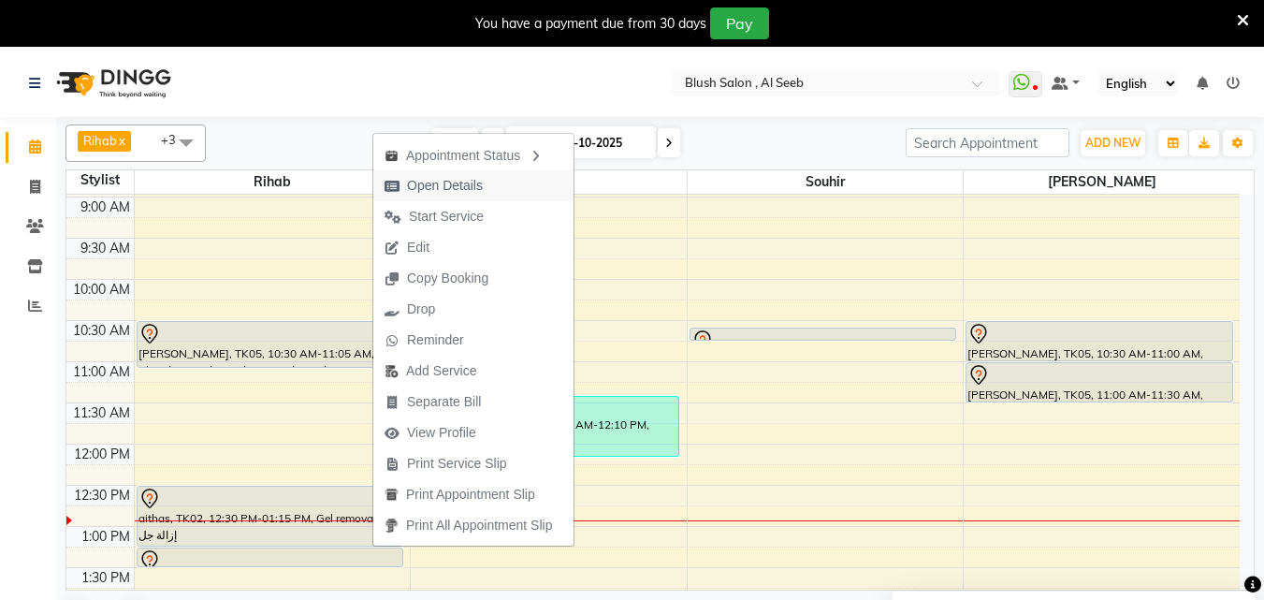
drag, startPoint x: 449, startPoint y: 180, endPoint x: 452, endPoint y: 190, distance: 10.7
click at [452, 190] on span "Open Details" at bounding box center [445, 186] width 76 height 20
select select "7"
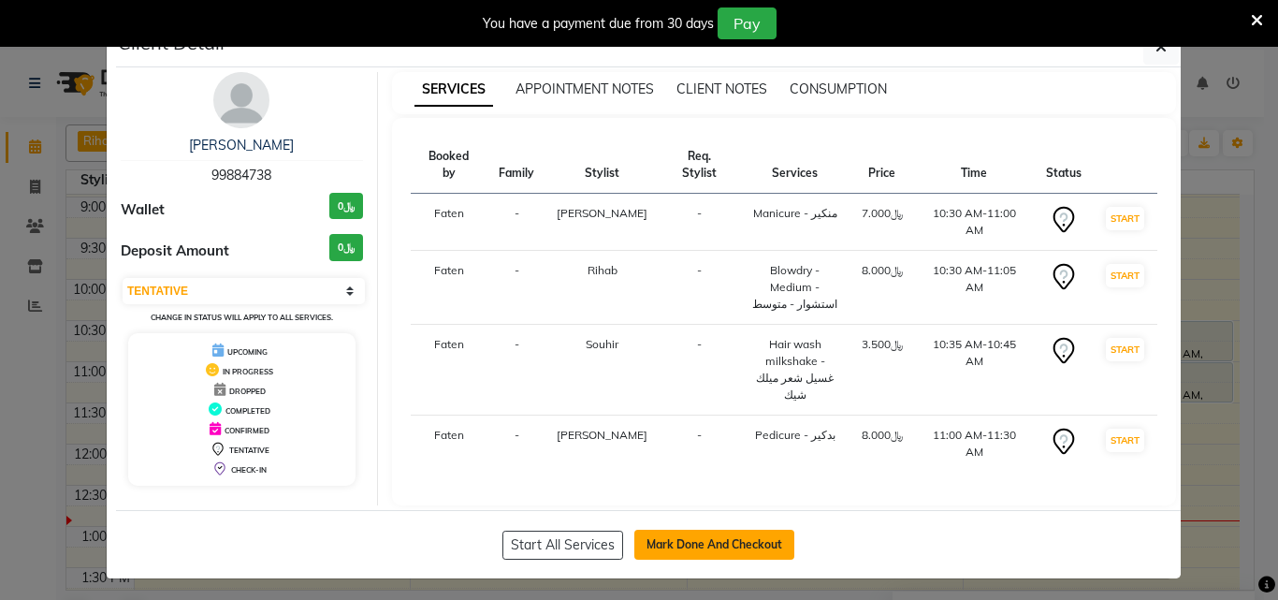
click at [743, 529] on button "Mark Done And Checkout" at bounding box center [714, 544] width 160 height 30
select select "service"
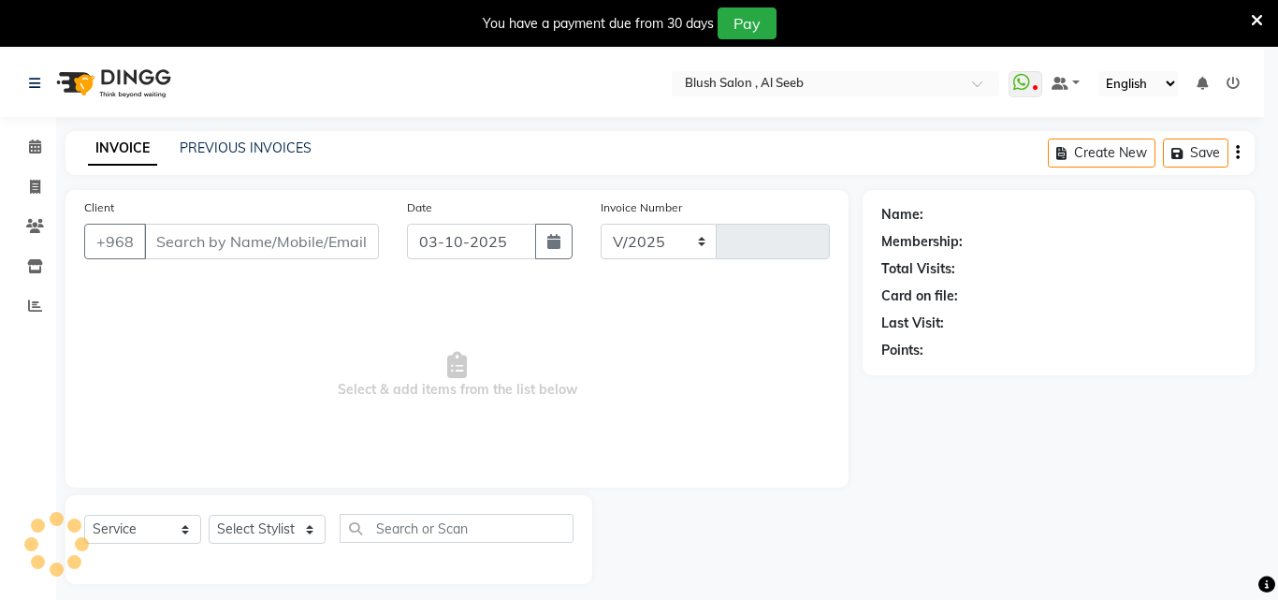
select select "5589"
type input "0974"
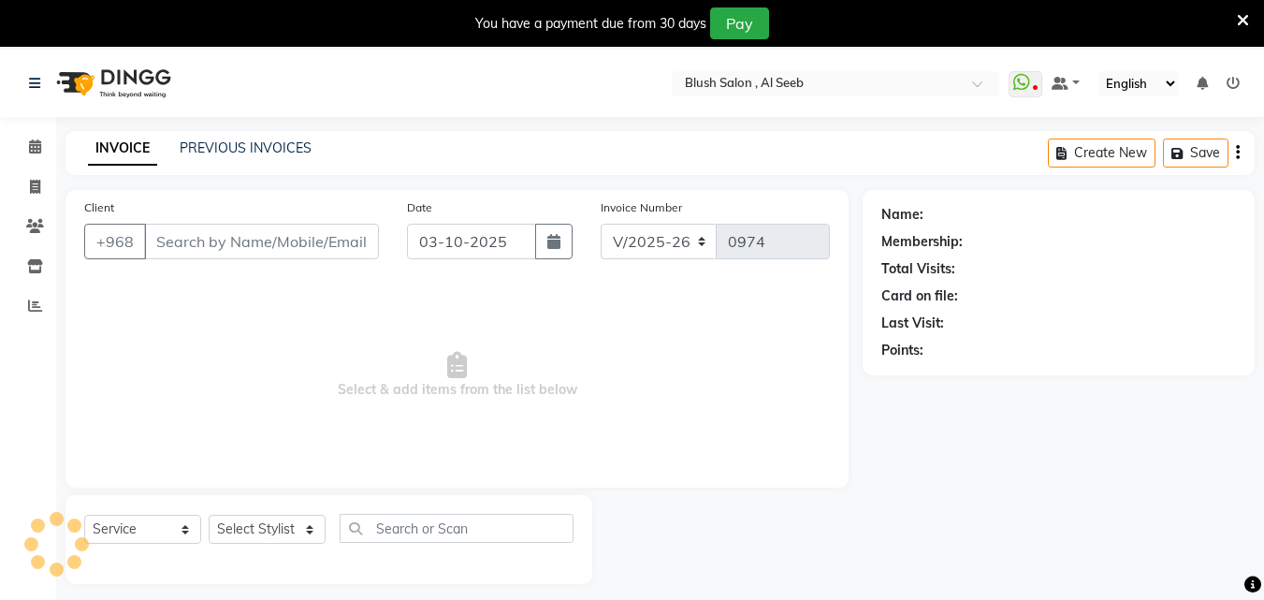
type input "99****38"
select select "64153"
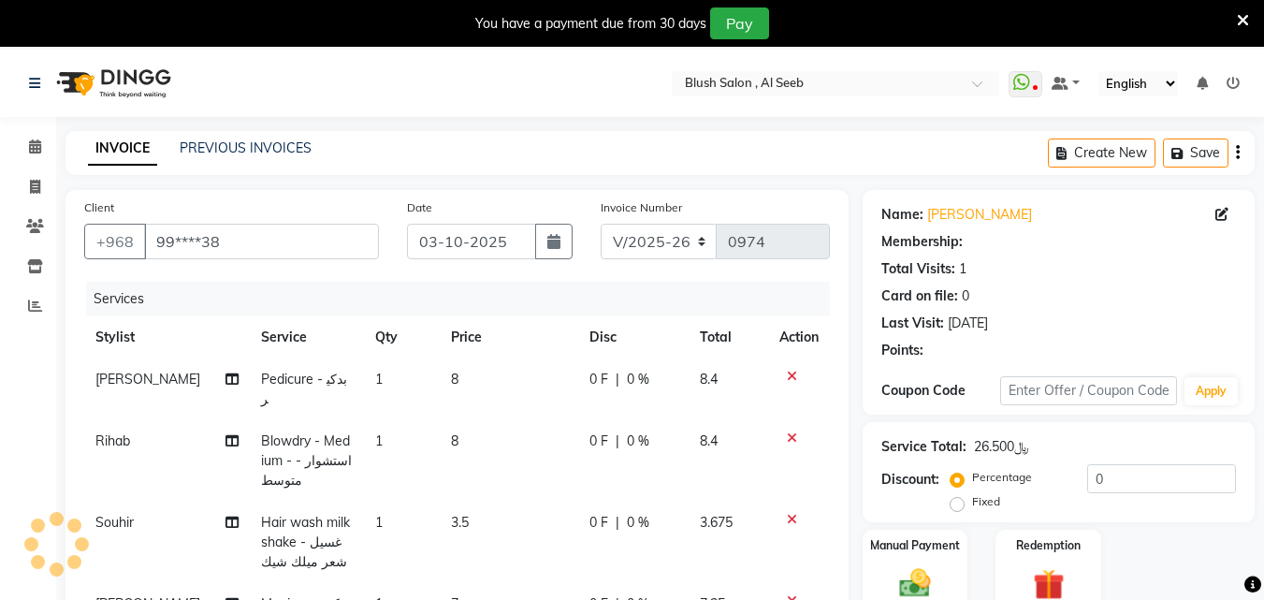
select select "1: Object"
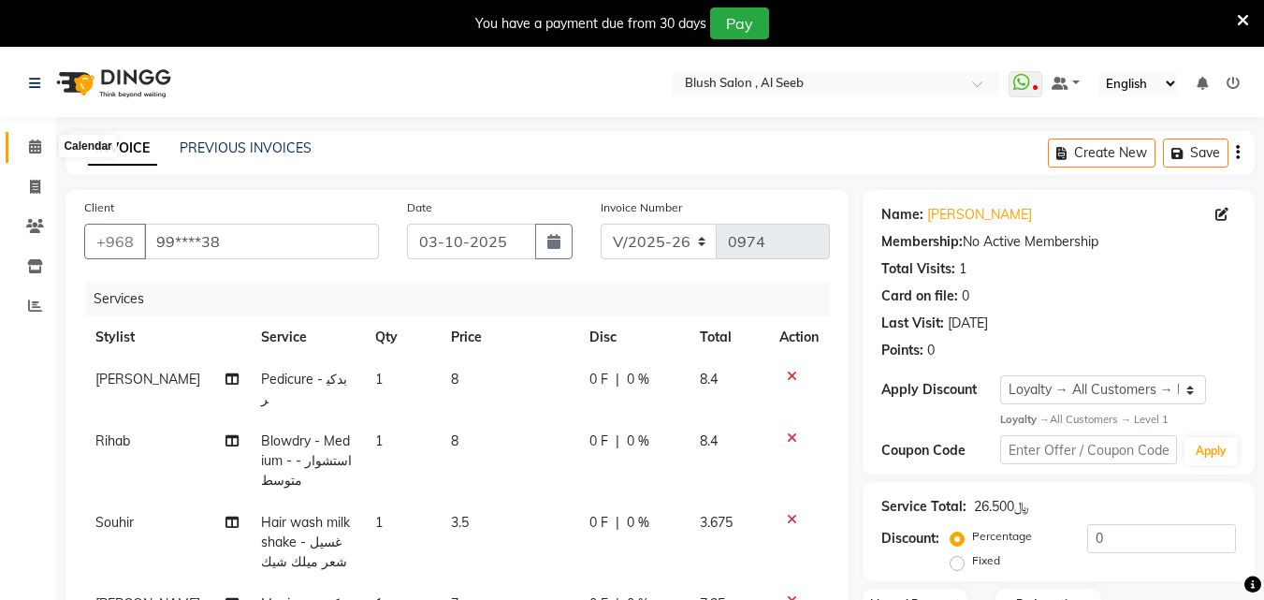
click at [36, 151] on icon at bounding box center [35, 146] width 12 height 14
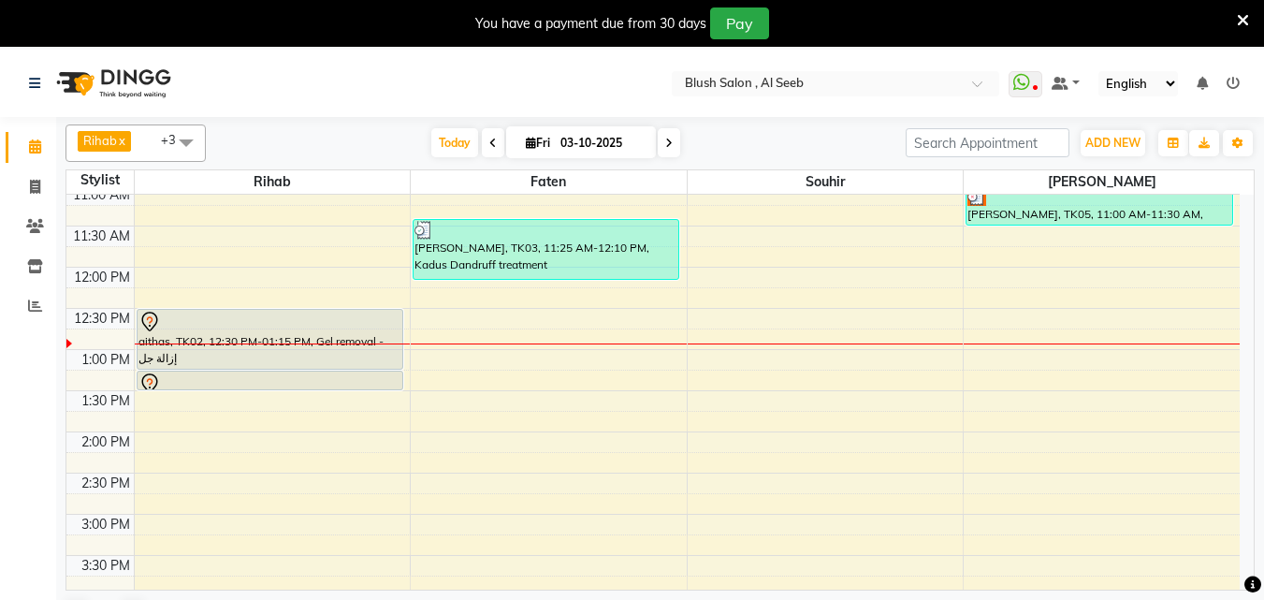
scroll to position [869, 0]
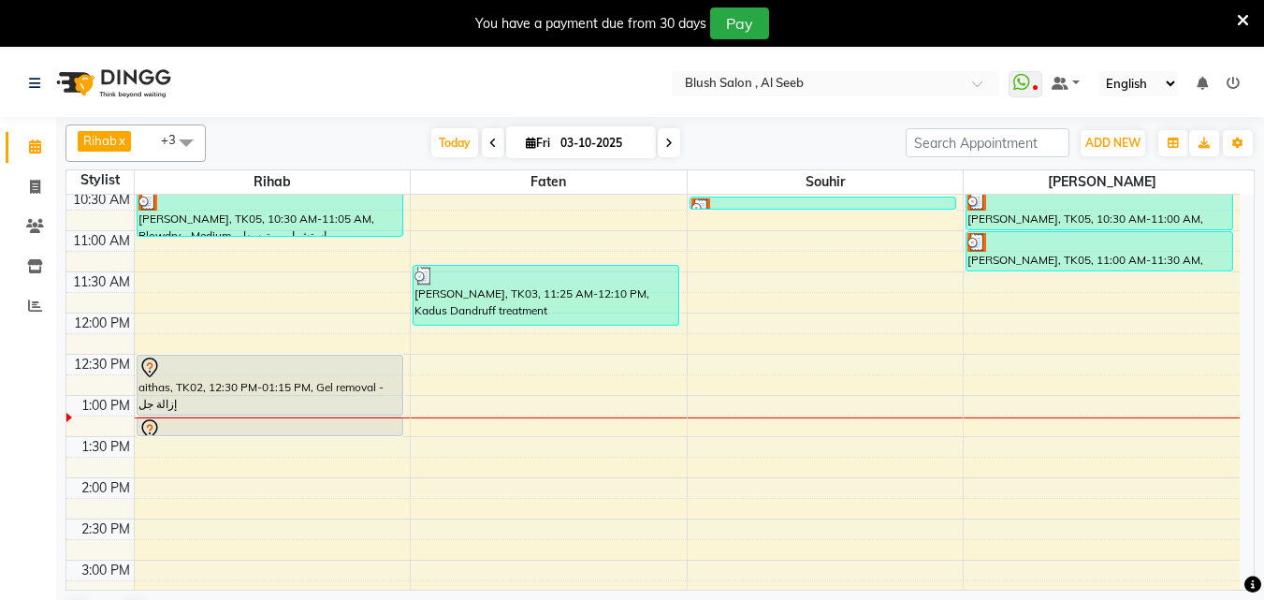
click at [1135, 207] on div at bounding box center [1099, 201] width 264 height 19
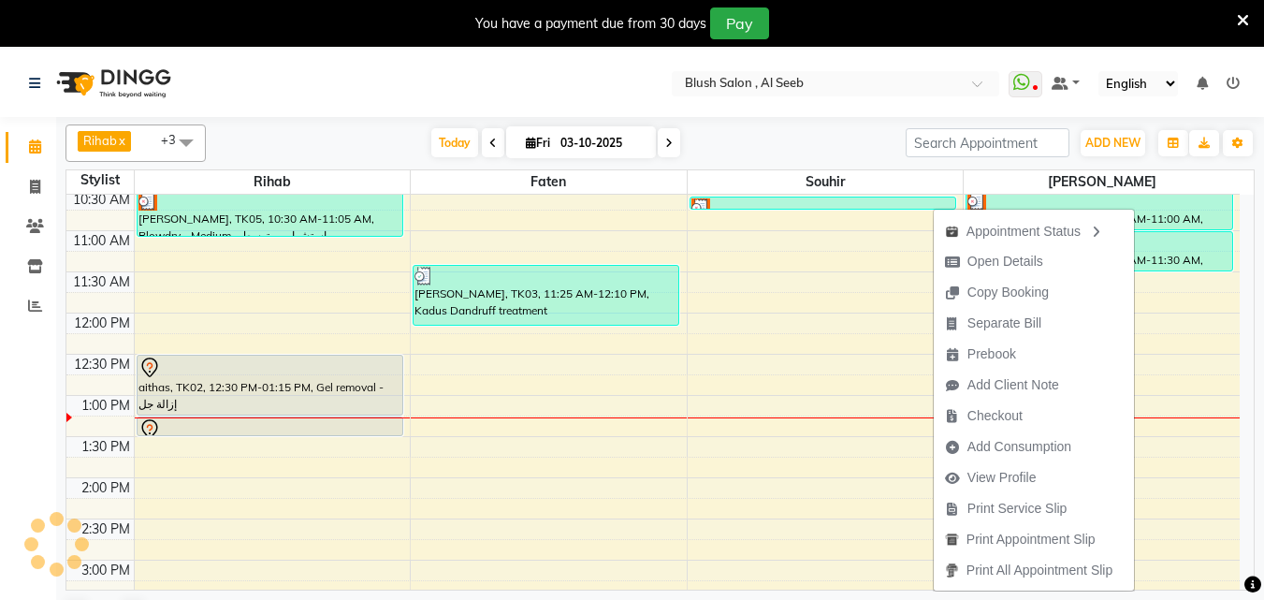
click at [10, 422] on div "Calendar Invoice Clients Inventory Reports Completed InProgress Upcoming Droppe…" at bounding box center [126, 362] width 253 height 517
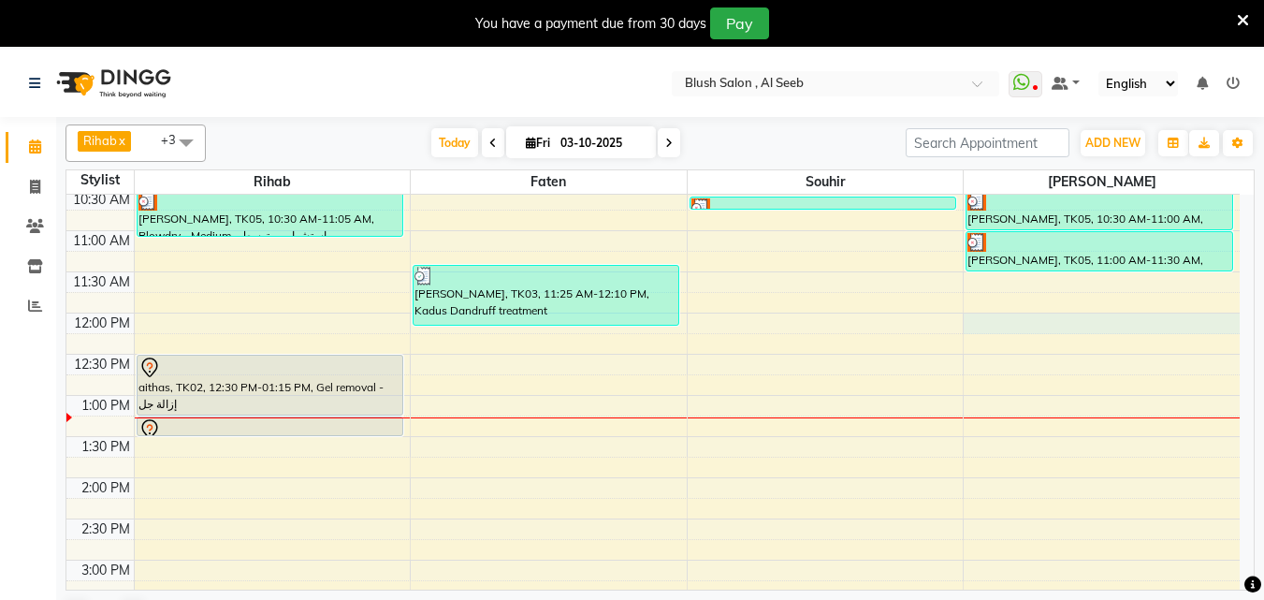
click at [1026, 325] on div "12:00 AM 12:30 AM 1:00 AM 1:30 AM 2:00 AM 2:30 AM 3:00 AM 3:30 AM 4:00 AM 4:30 …" at bounding box center [652, 313] width 1173 height 1975
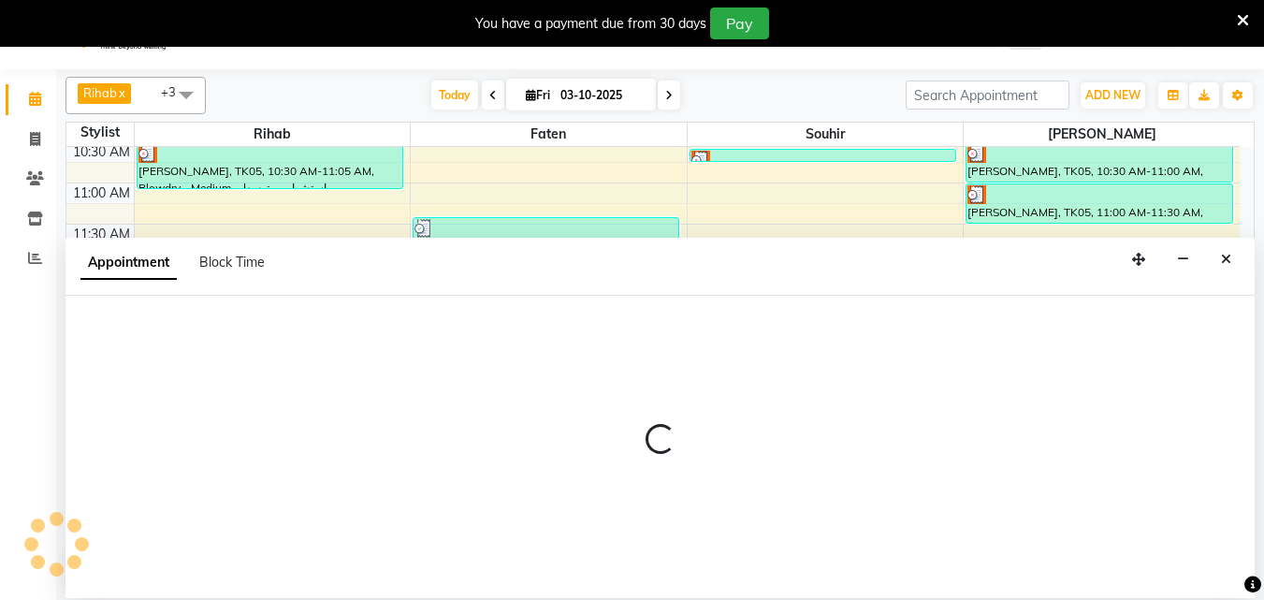
select select "64153"
select select "tentative"
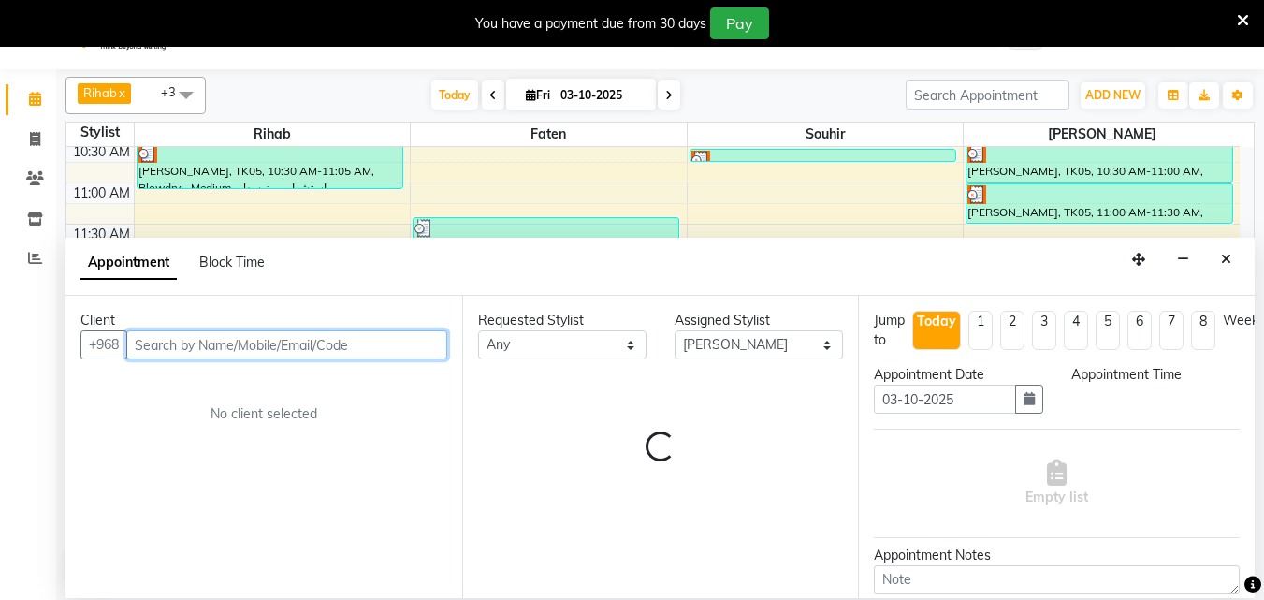
select select "720"
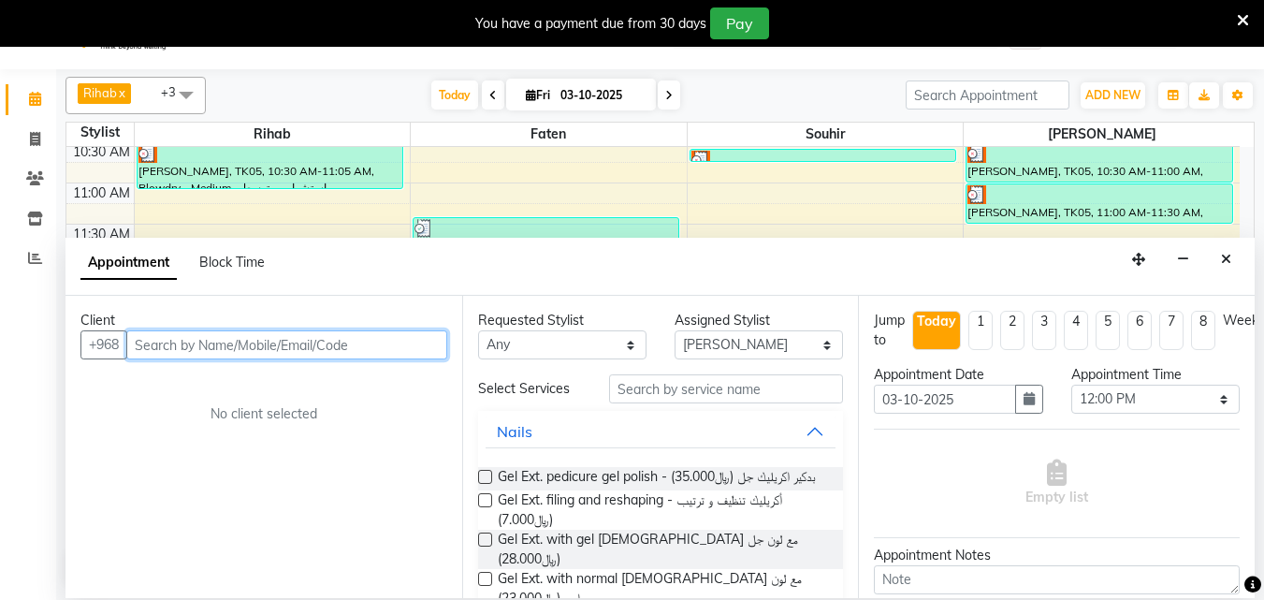
scroll to position [50, 0]
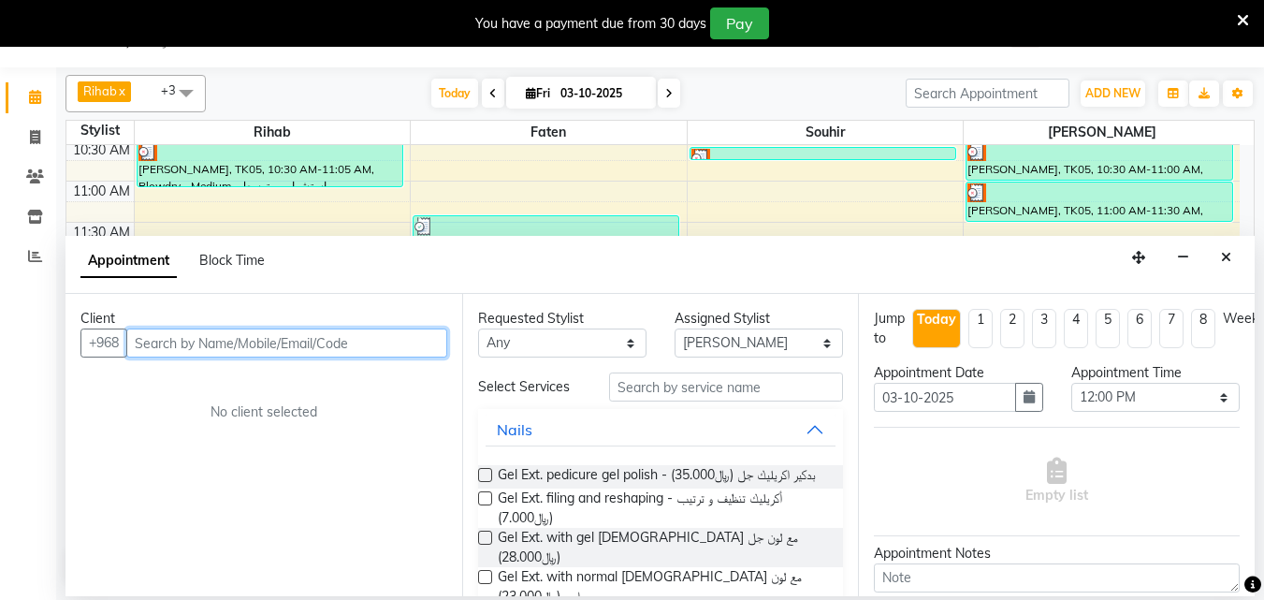
click at [314, 346] on input "text" at bounding box center [286, 342] width 321 height 29
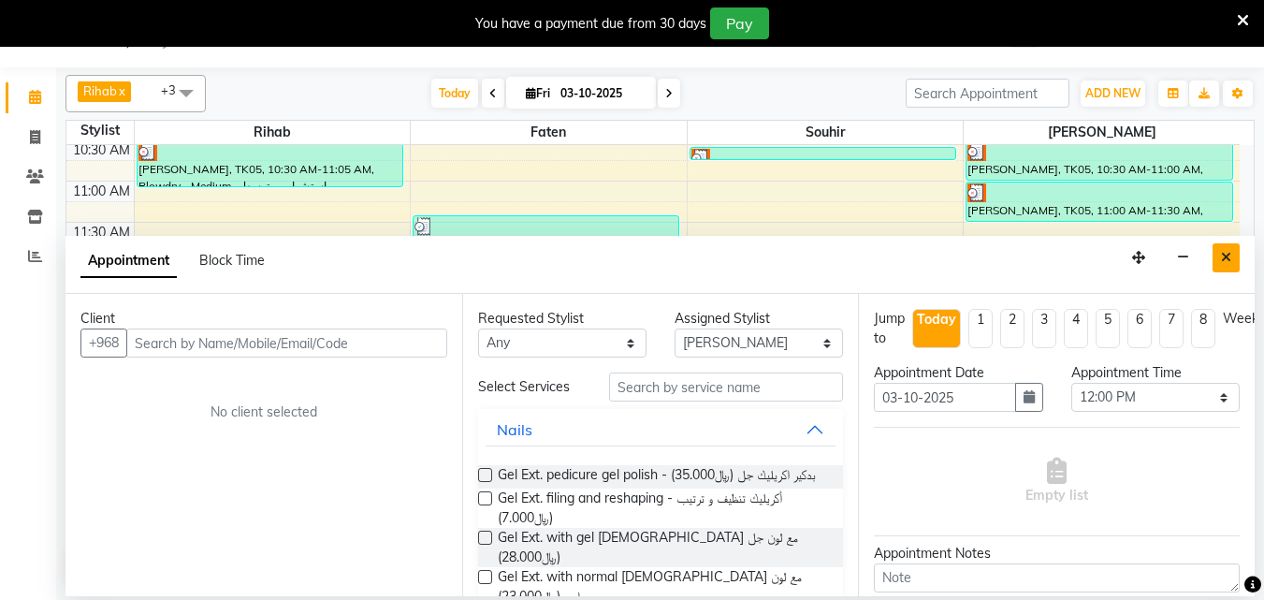
click at [1227, 264] on icon "Close" at bounding box center [1226, 257] width 10 height 13
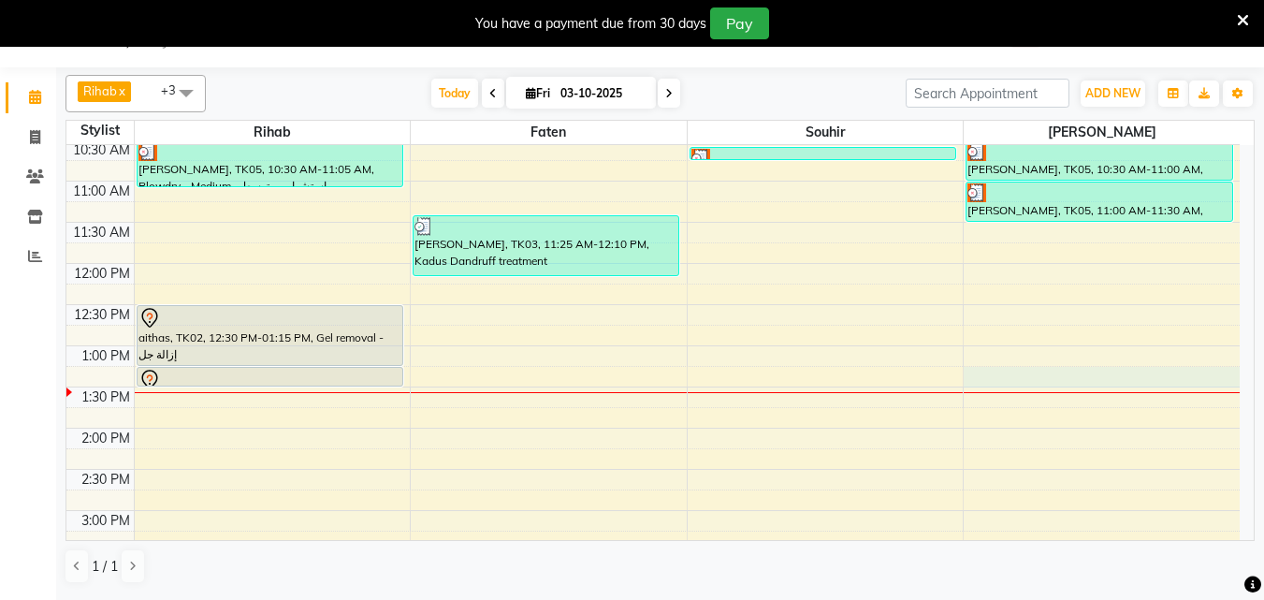
click at [1029, 377] on div "12:00 AM 12:30 AM 1:00 AM 1:30 AM 2:00 AM 2:30 AM 3:00 AM 3:30 AM 4:00 AM 4:30 …" at bounding box center [652, 263] width 1173 height 1975
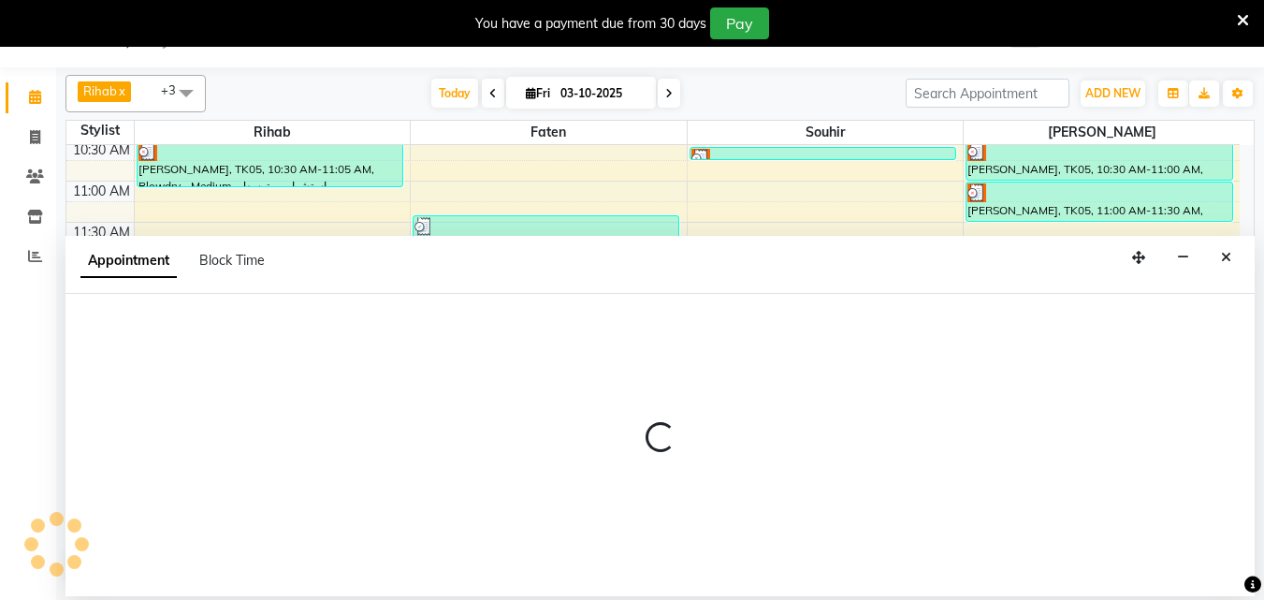
select select "64153"
select select "795"
select select "tentative"
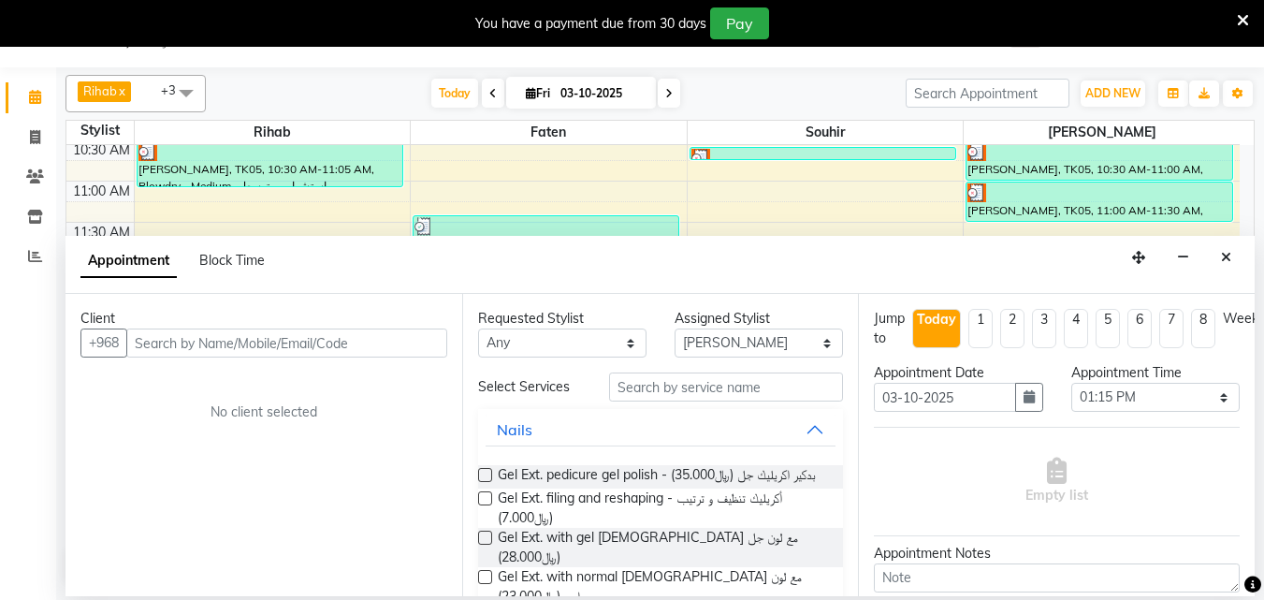
click at [1224, 260] on icon "Close" at bounding box center [1226, 257] width 10 height 13
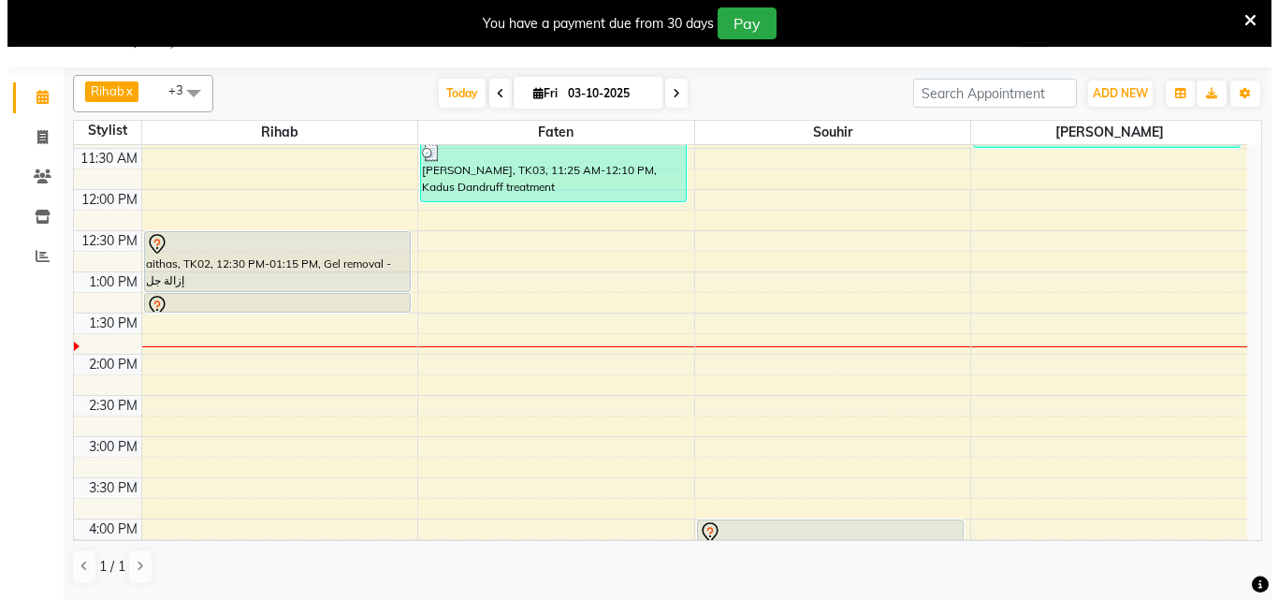
scroll to position [1056, 0]
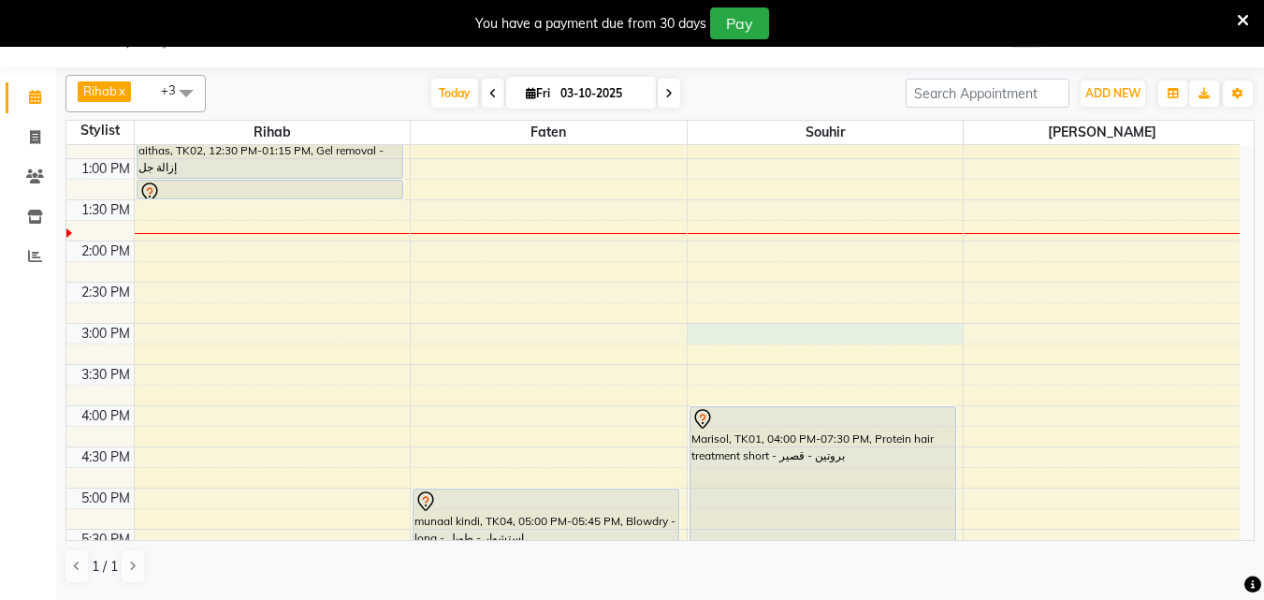
click at [714, 329] on div "12:00 AM 12:30 AM 1:00 AM 1:30 AM 2:00 AM 2:30 AM 3:00 AM 3:30 AM 4:00 AM 4:30 …" at bounding box center [652, 76] width 1173 height 1975
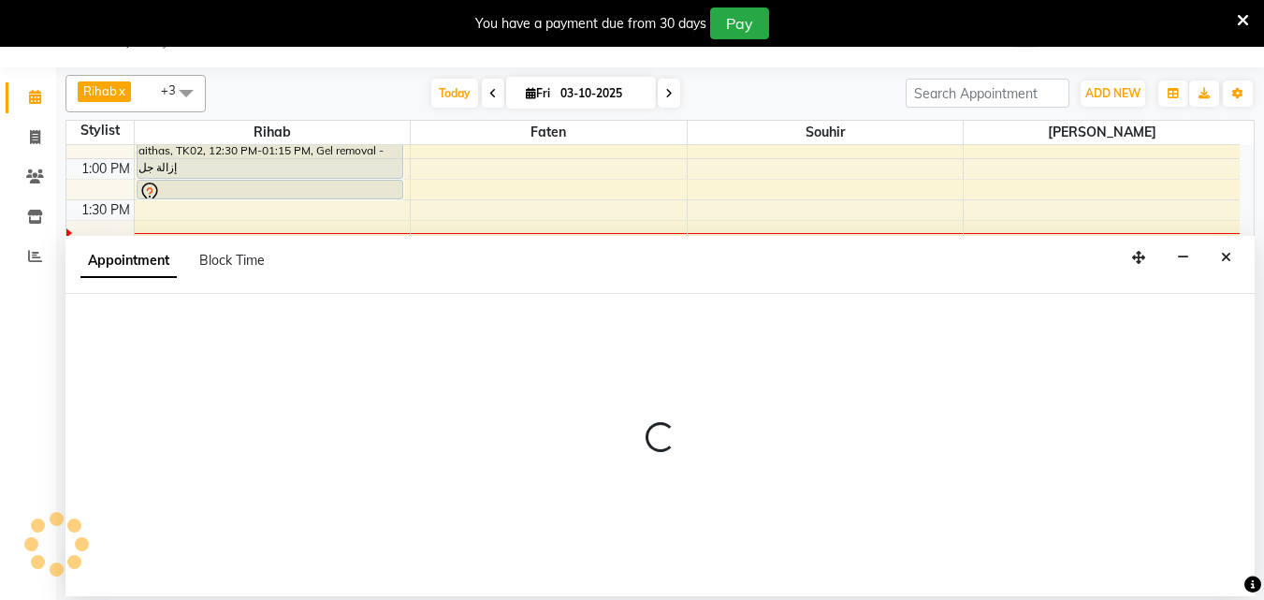
select select "40671"
select select "tentative"
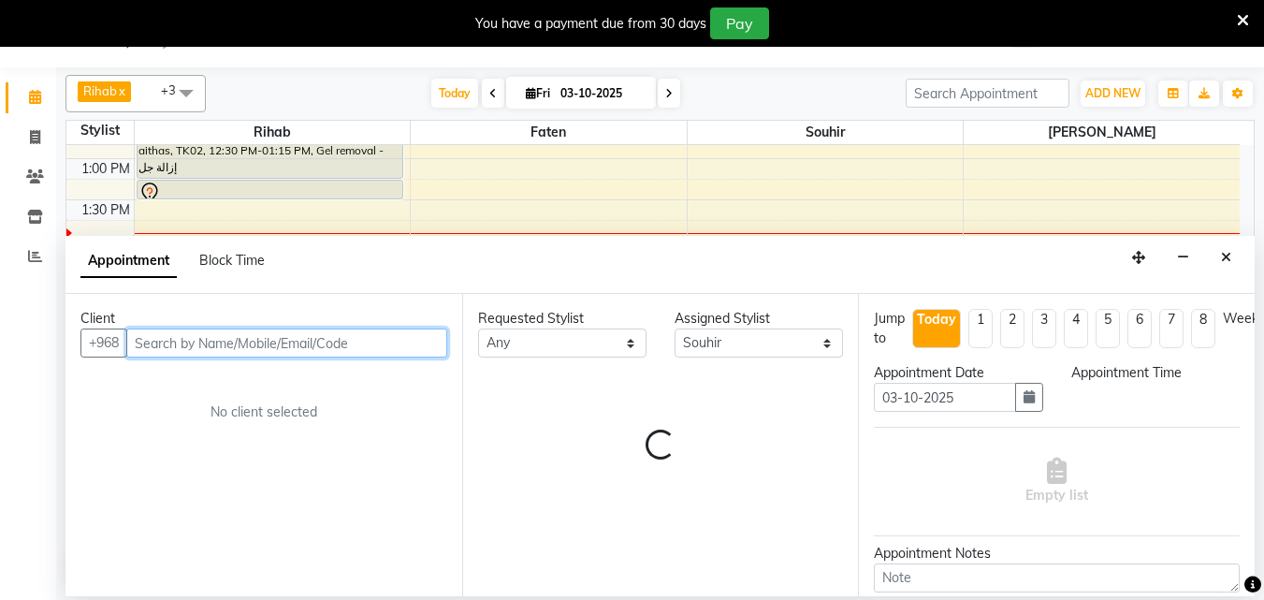
select select "900"
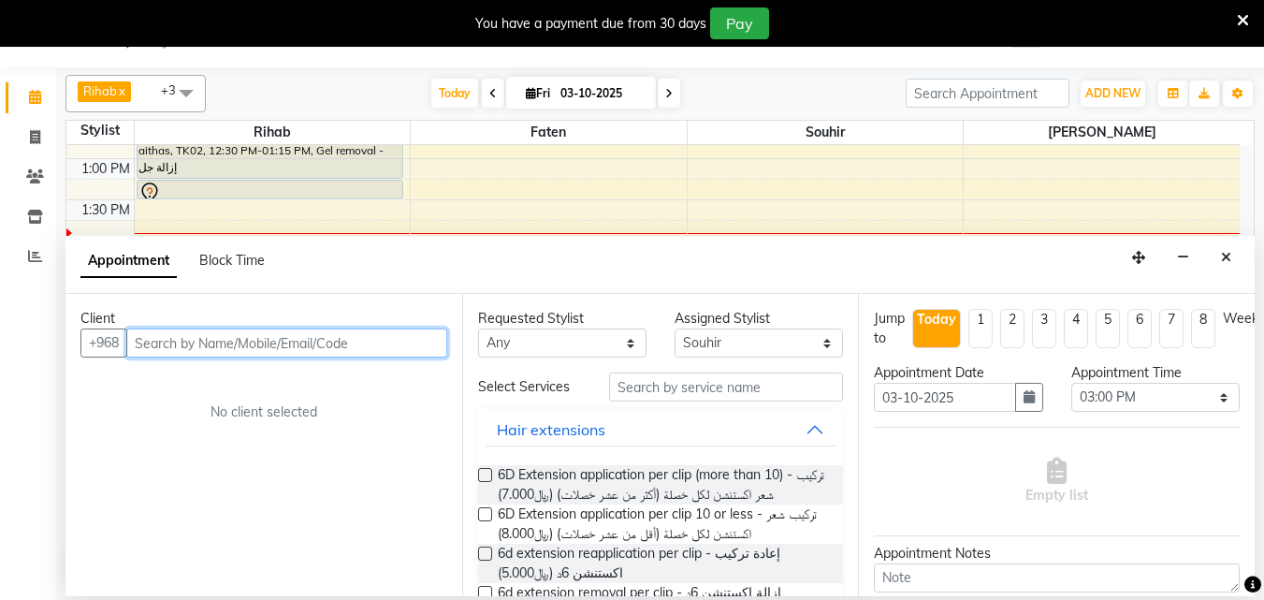
click at [283, 349] on input "text" at bounding box center [286, 342] width 321 height 29
type input "93351902"
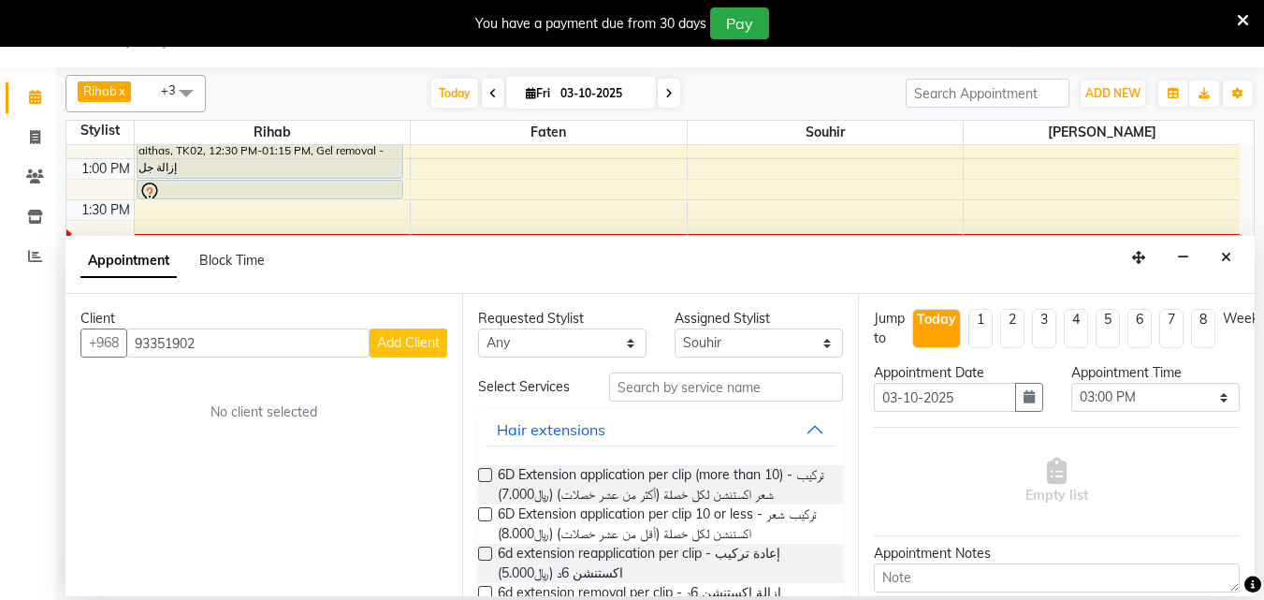
click at [403, 347] on span "Add Client" at bounding box center [408, 342] width 63 height 17
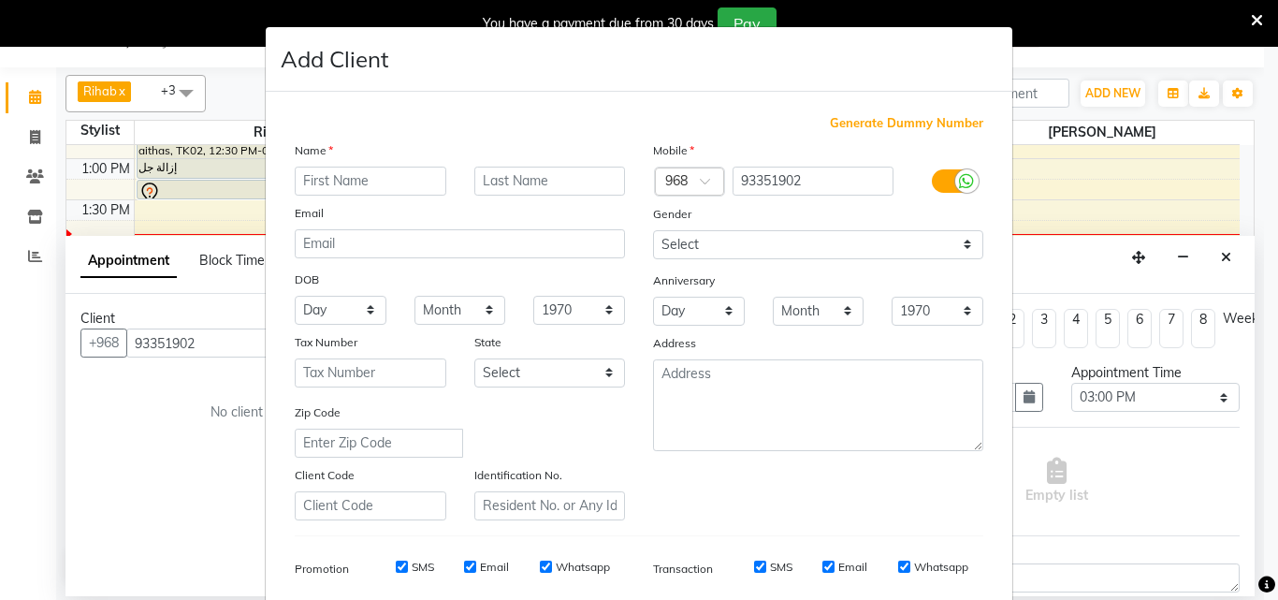
click at [352, 191] on input "text" at bounding box center [371, 181] width 152 height 29
type input "shahad"
click at [491, 194] on input "text" at bounding box center [550, 181] width 152 height 29
click at [528, 191] on input "yousef" at bounding box center [550, 181] width 152 height 29
type input "y"
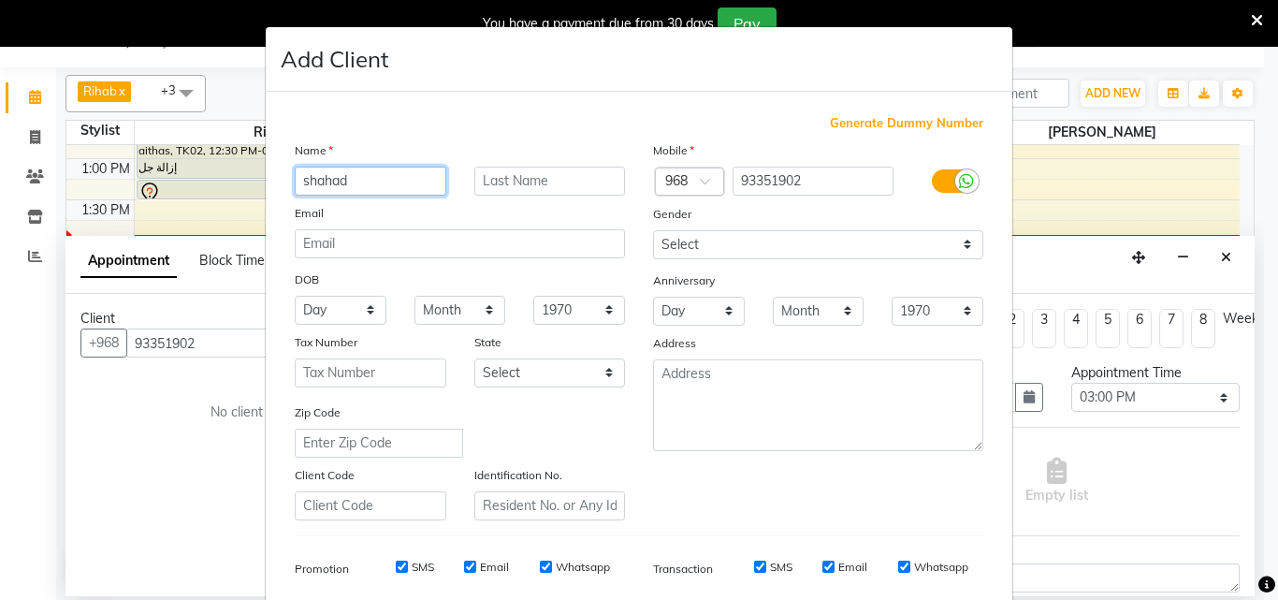
click at [370, 191] on input "shahad" at bounding box center [371, 181] width 152 height 29
click at [370, 193] on input "[PERSON_NAME]" at bounding box center [371, 181] width 152 height 29
type input "[PERSON_NAME]"
click at [490, 188] on input "text" at bounding box center [550, 181] width 152 height 29
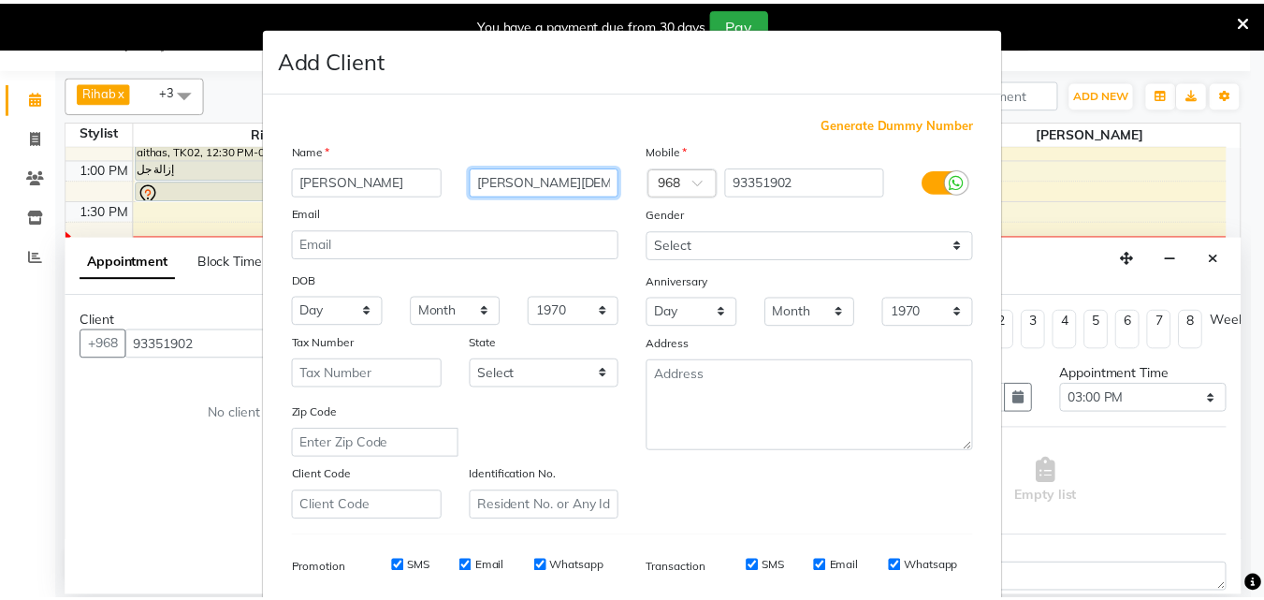
scroll to position [281, 0]
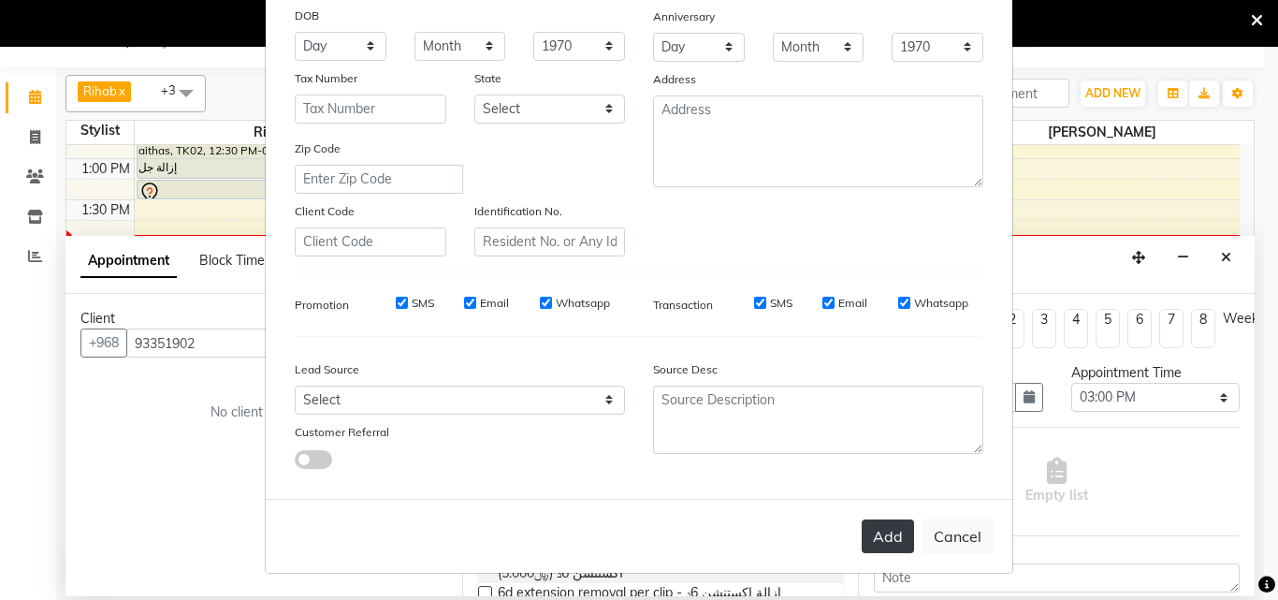
type input "[PERSON_NAME][DEMOGRAPHIC_DATA]"
click at [864, 553] on button "Add" at bounding box center [888, 536] width 52 height 34
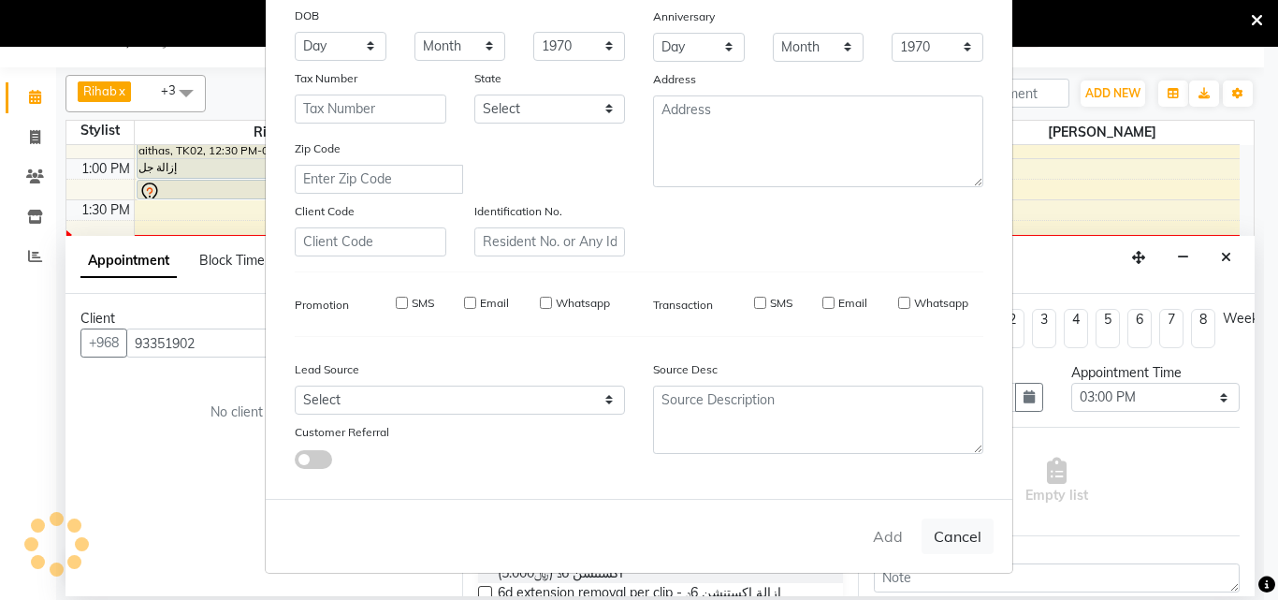
type input "93****02"
select select
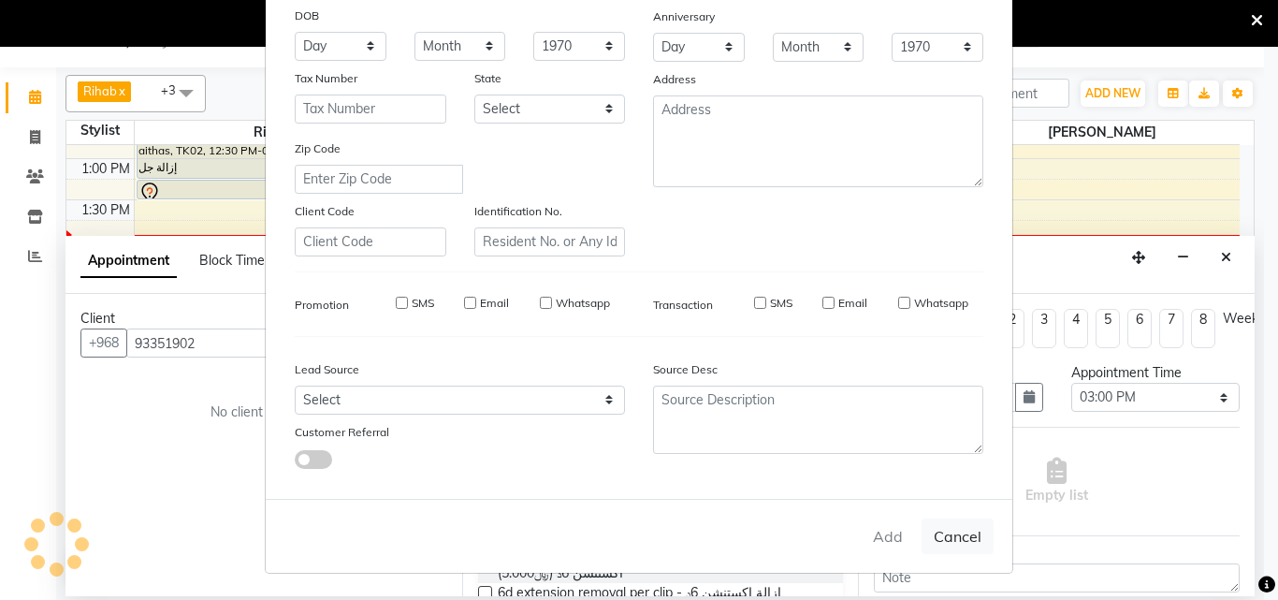
select select
checkbox input "false"
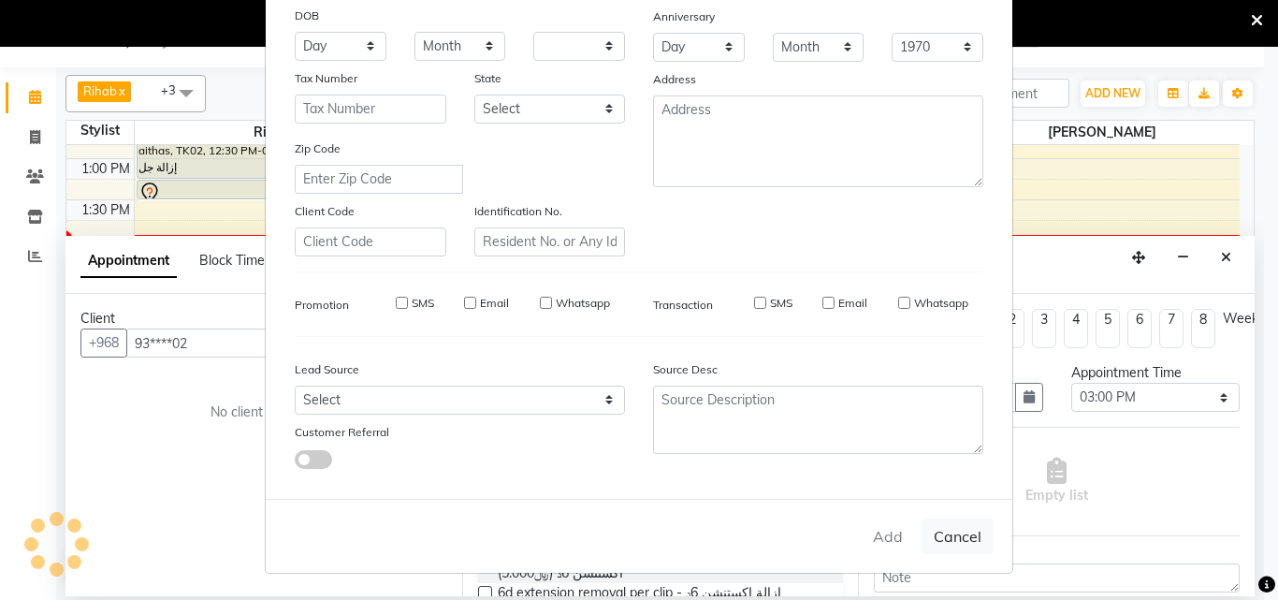
checkbox input "false"
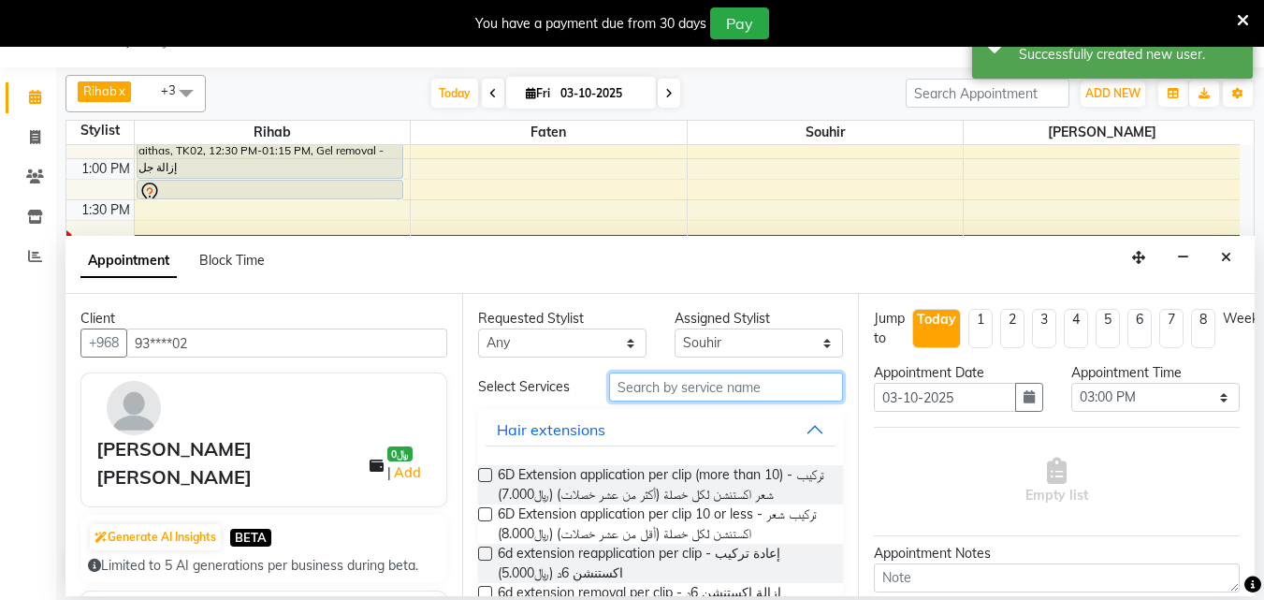
click at [673, 393] on input "text" at bounding box center [726, 386] width 234 height 29
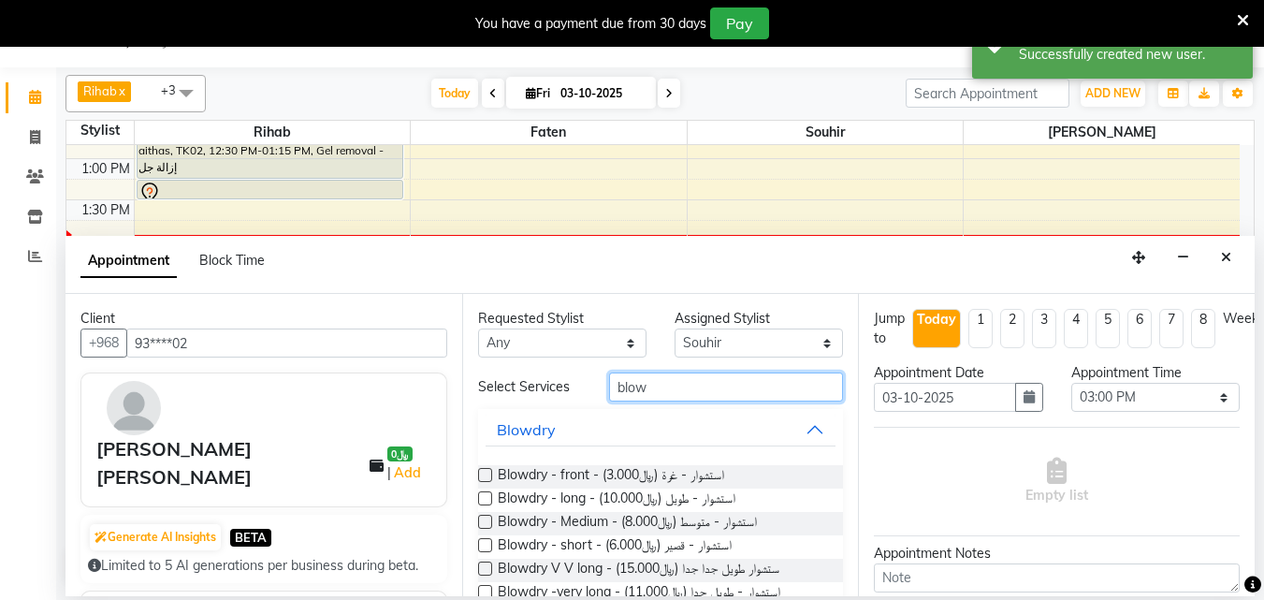
type input "blow"
click at [485, 505] on label at bounding box center [485, 498] width 14 height 14
click at [485, 506] on input "checkbox" at bounding box center [484, 500] width 12 height 12
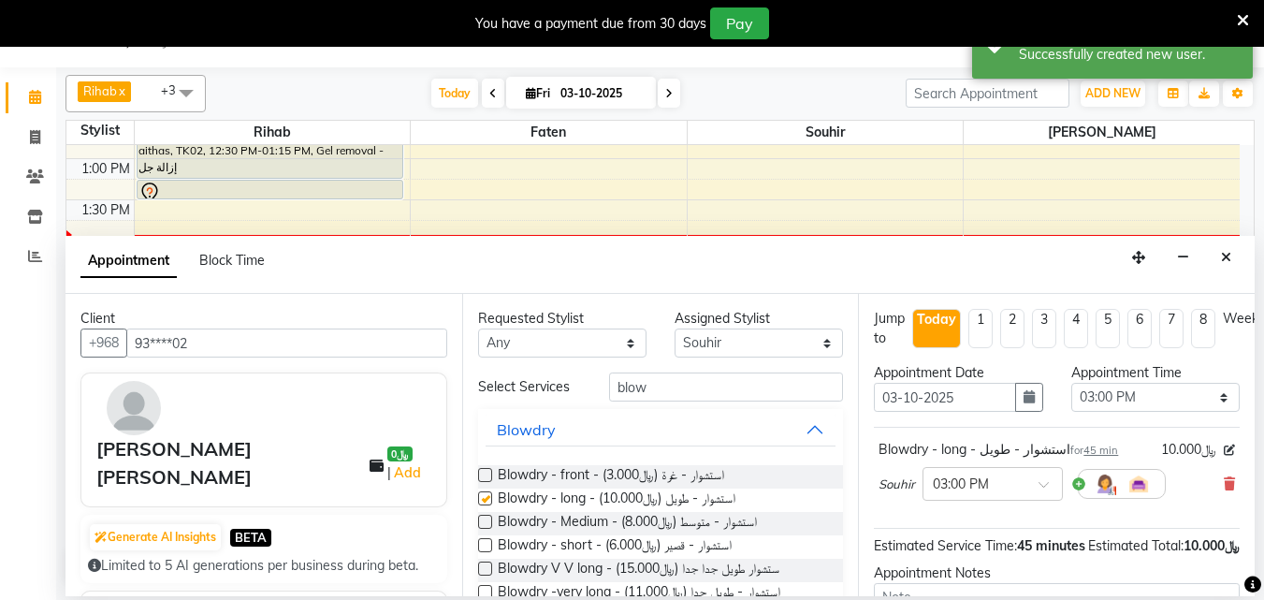
checkbox input "false"
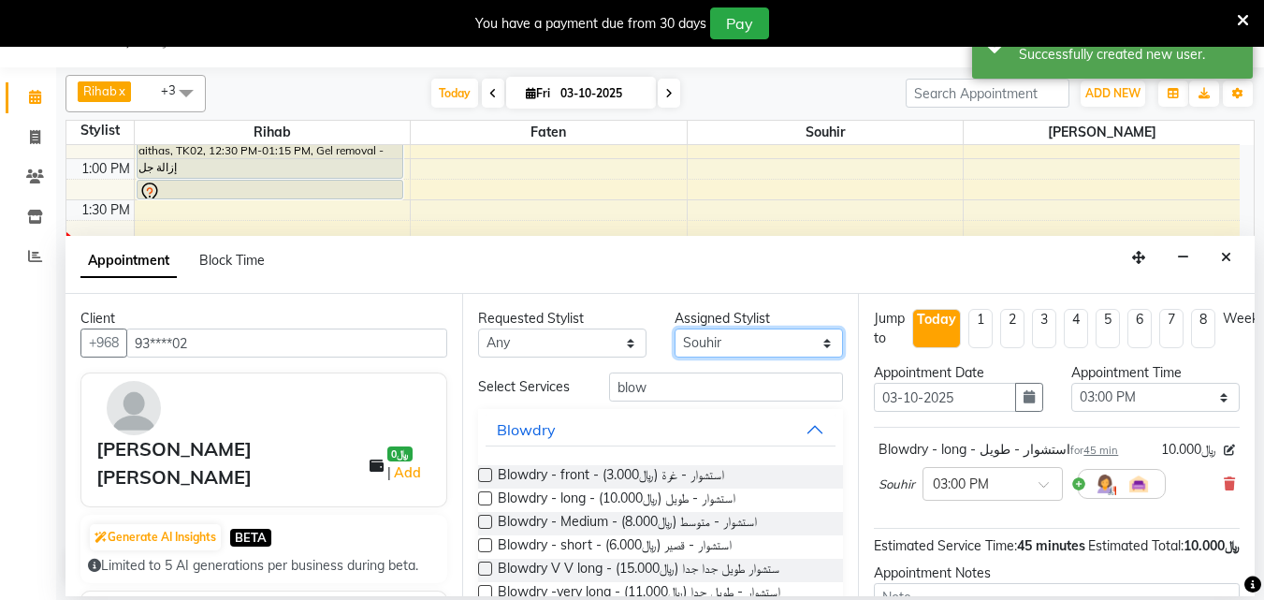
click at [817, 341] on select "Select [PERSON_NAME] [PERSON_NAME] [PERSON_NAME] Souhir" at bounding box center [758, 342] width 168 height 29
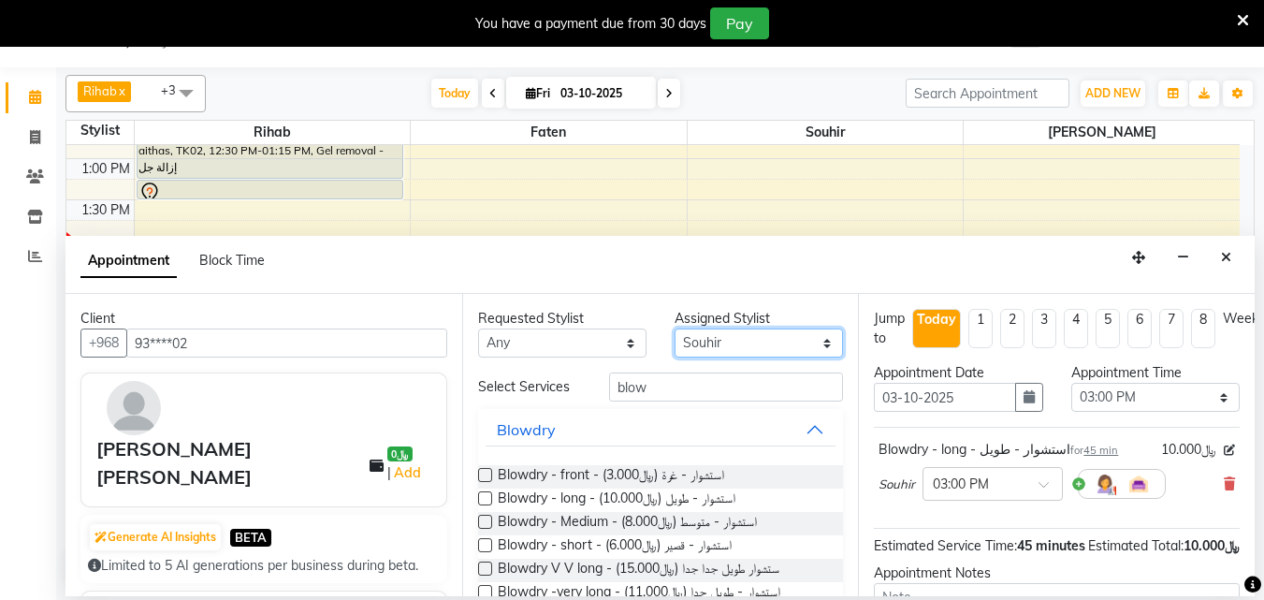
select select "38038"
click at [674, 334] on select "Select [PERSON_NAME] [PERSON_NAME] [PERSON_NAME] Souhir" at bounding box center [758, 342] width 168 height 29
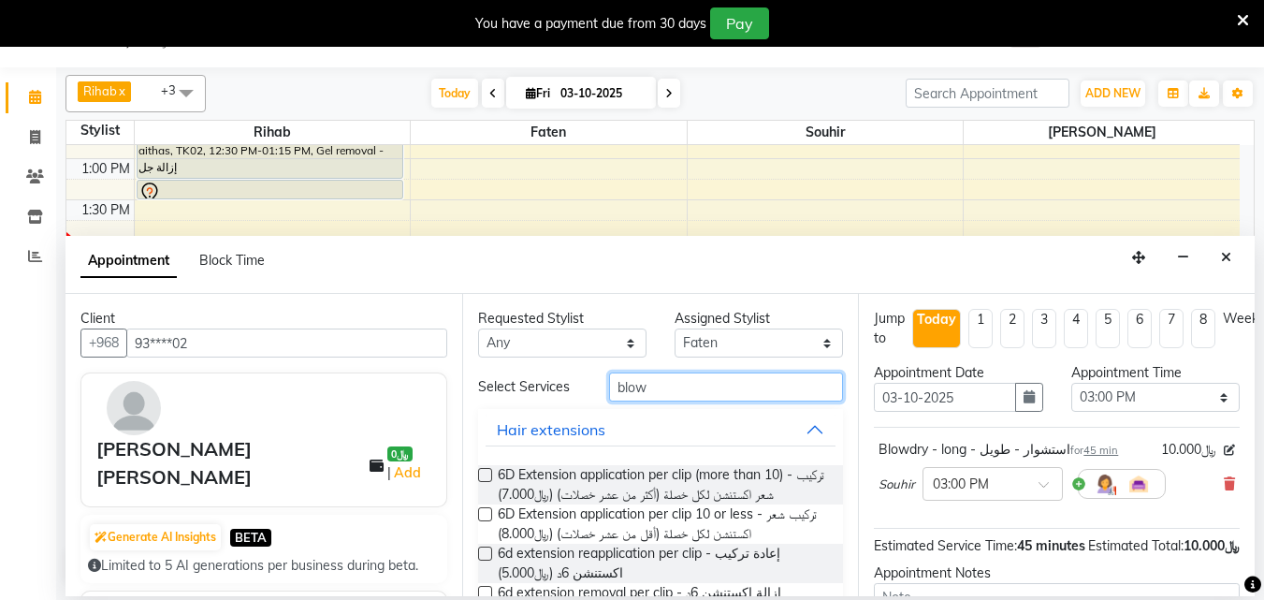
click at [671, 400] on input "blow" at bounding box center [726, 386] width 234 height 29
type input "b"
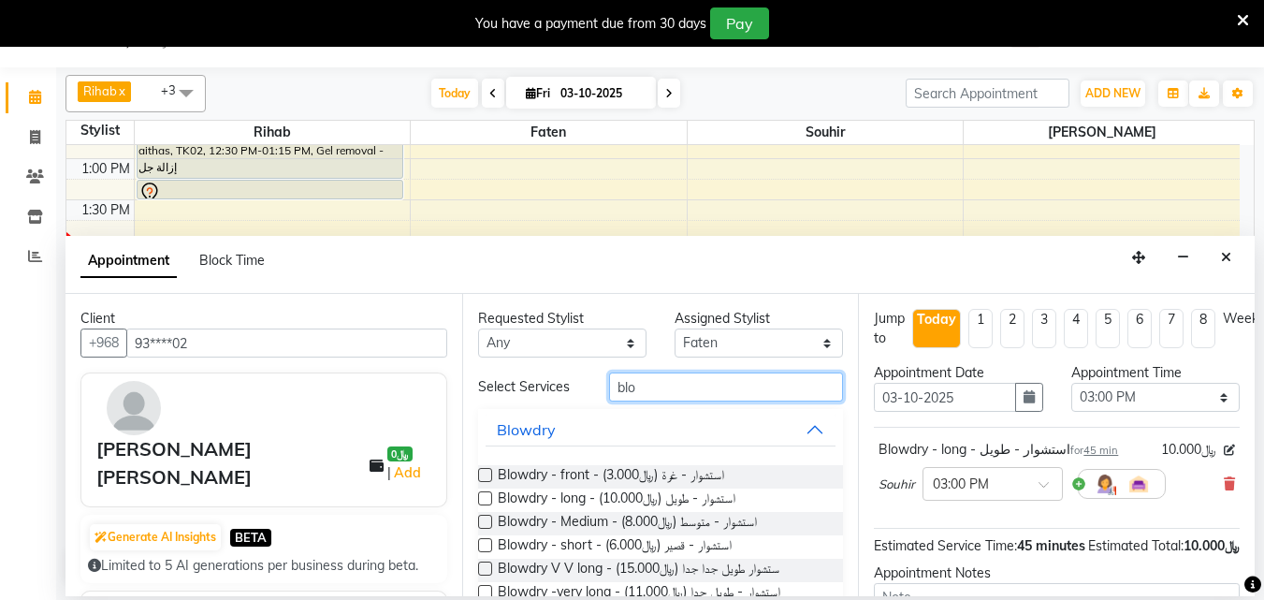
type input "blow"
click at [486, 505] on label at bounding box center [485, 498] width 14 height 14
click at [486, 506] on input "checkbox" at bounding box center [484, 500] width 12 height 12
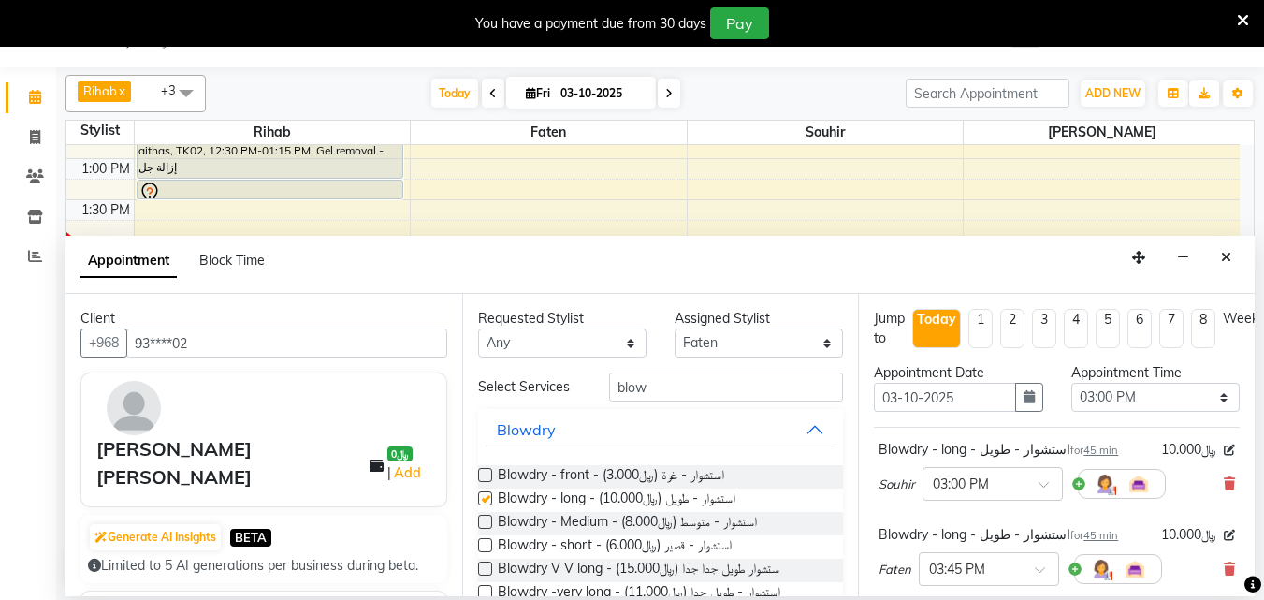
checkbox input "false"
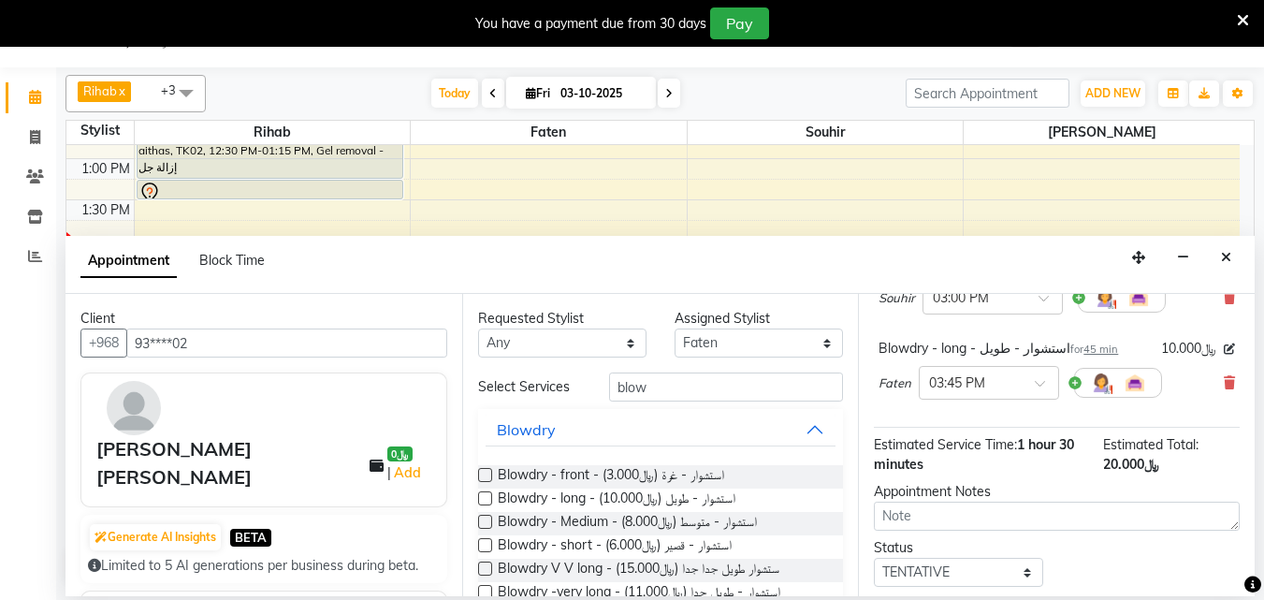
scroll to position [329, 0]
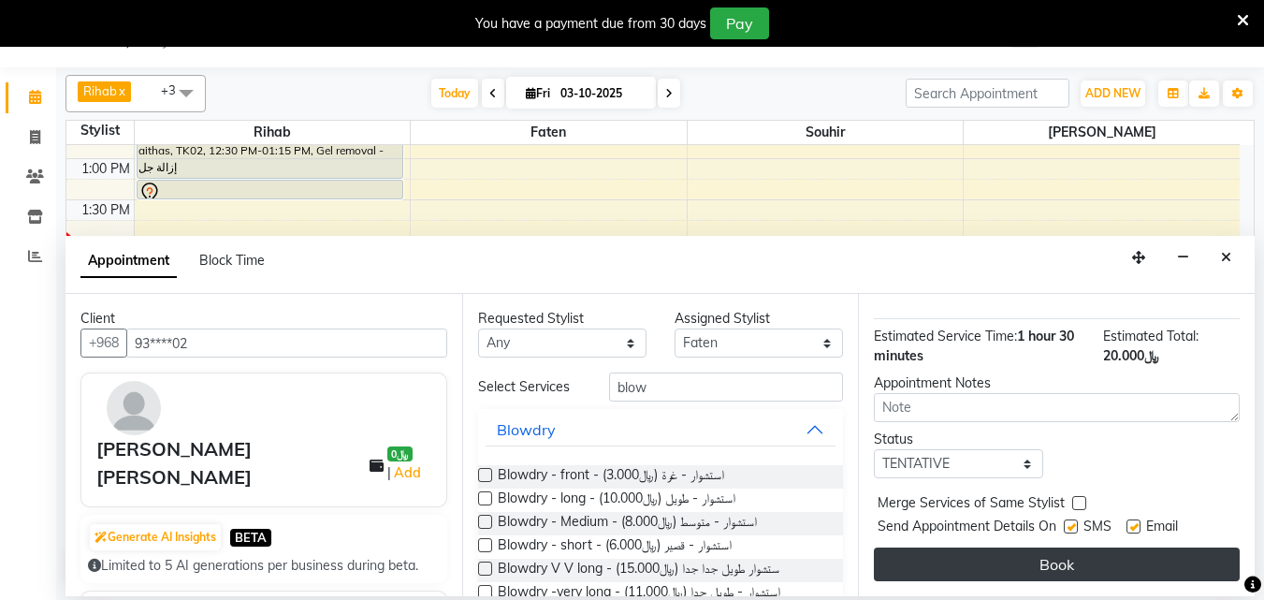
click at [1038, 548] on button "Book" at bounding box center [1057, 564] width 366 height 34
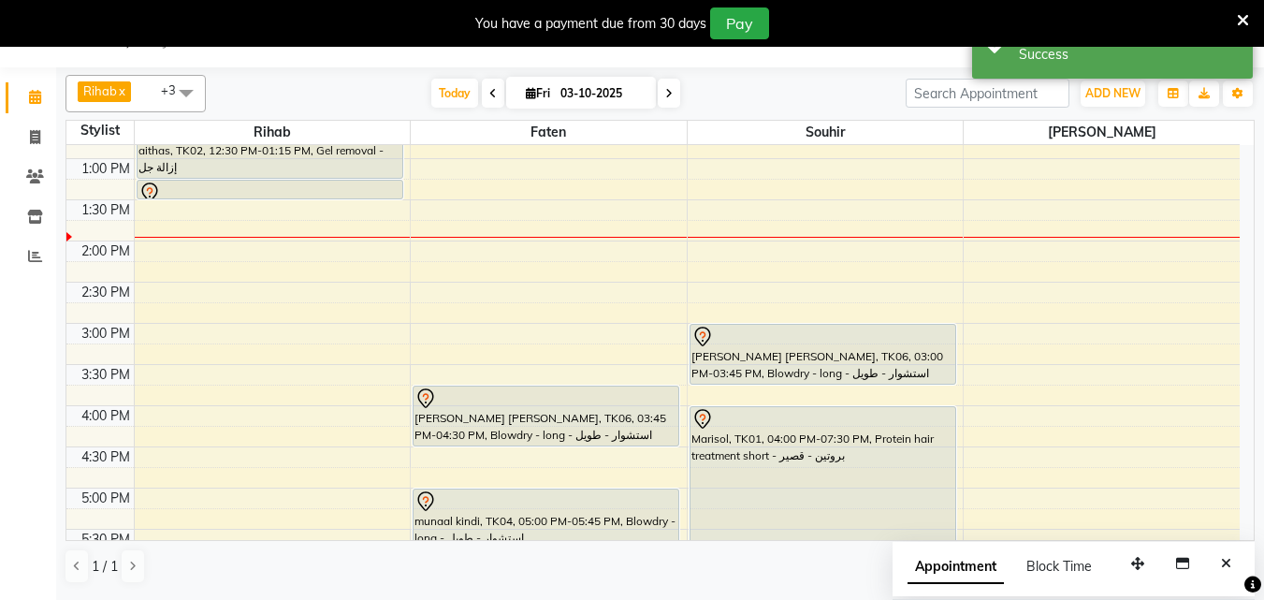
scroll to position [0, 0]
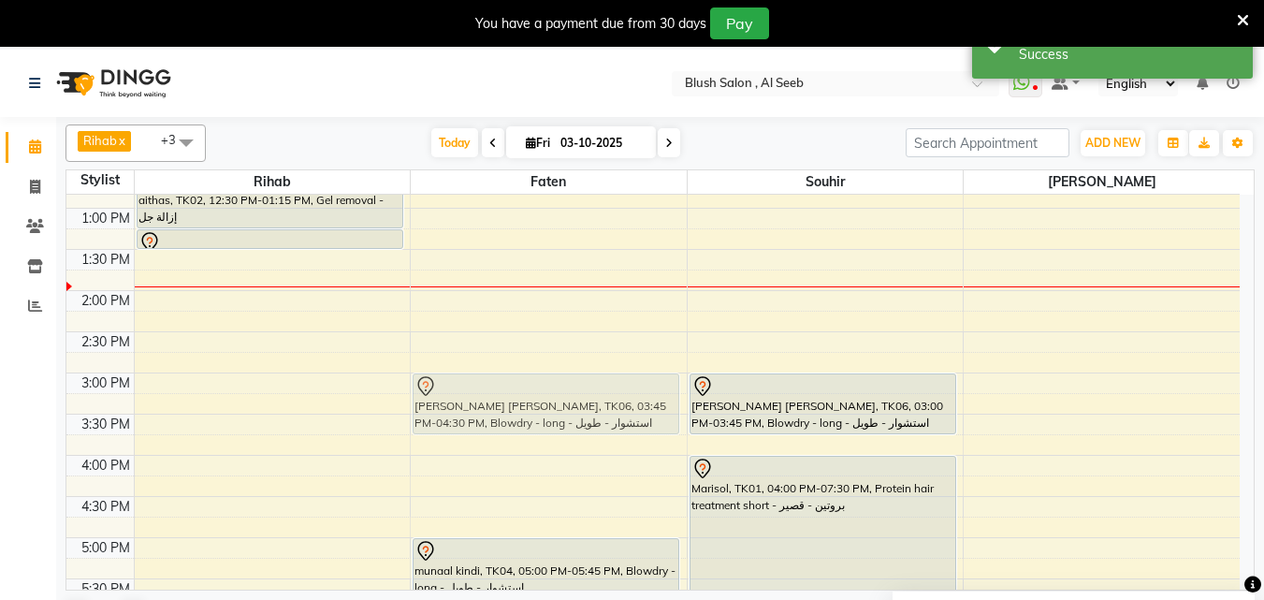
drag, startPoint x: 477, startPoint y: 446, endPoint x: 450, endPoint y: 388, distance: 64.0
click at [450, 388] on div "[PERSON_NAME], TK03, 11:25 AM-12:10 PM, [PERSON_NAME] treatment [PERSON_NAME] […" at bounding box center [549, 125] width 276 height 1975
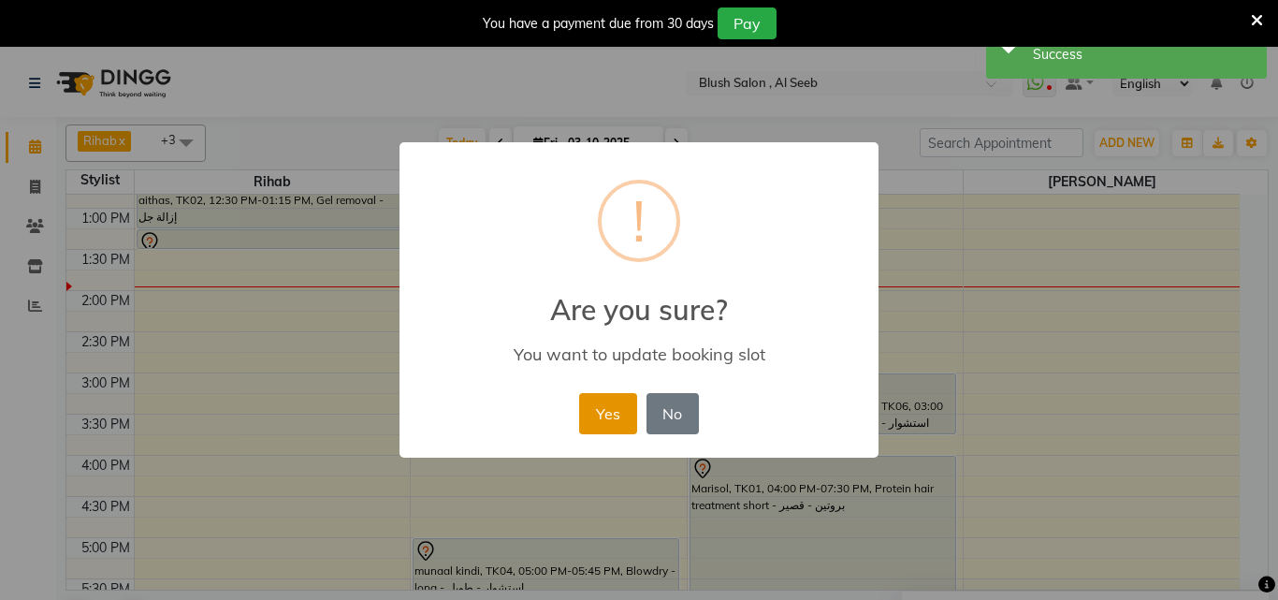
click at [604, 414] on button "Yes" at bounding box center [607, 413] width 57 height 41
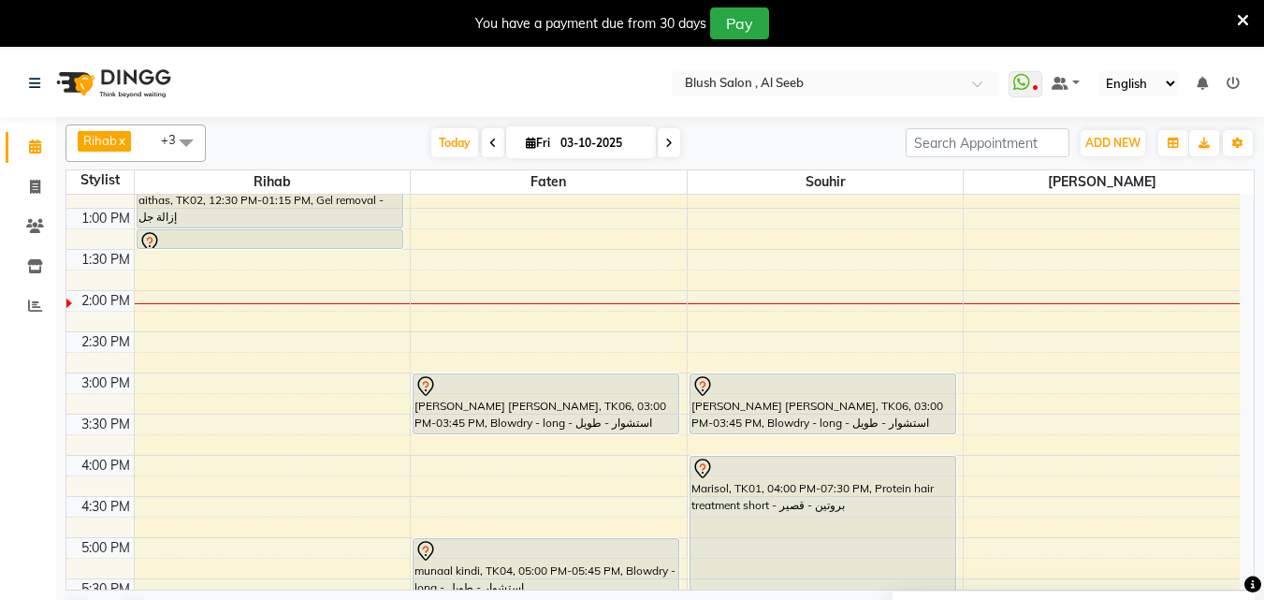
click at [223, 383] on div "12:00 AM 12:30 AM 1:00 AM 1:30 AM 2:00 AM 2:30 AM 3:00 AM 3:30 AM 4:00 AM 4:30 …" at bounding box center [652, 125] width 1173 height 1975
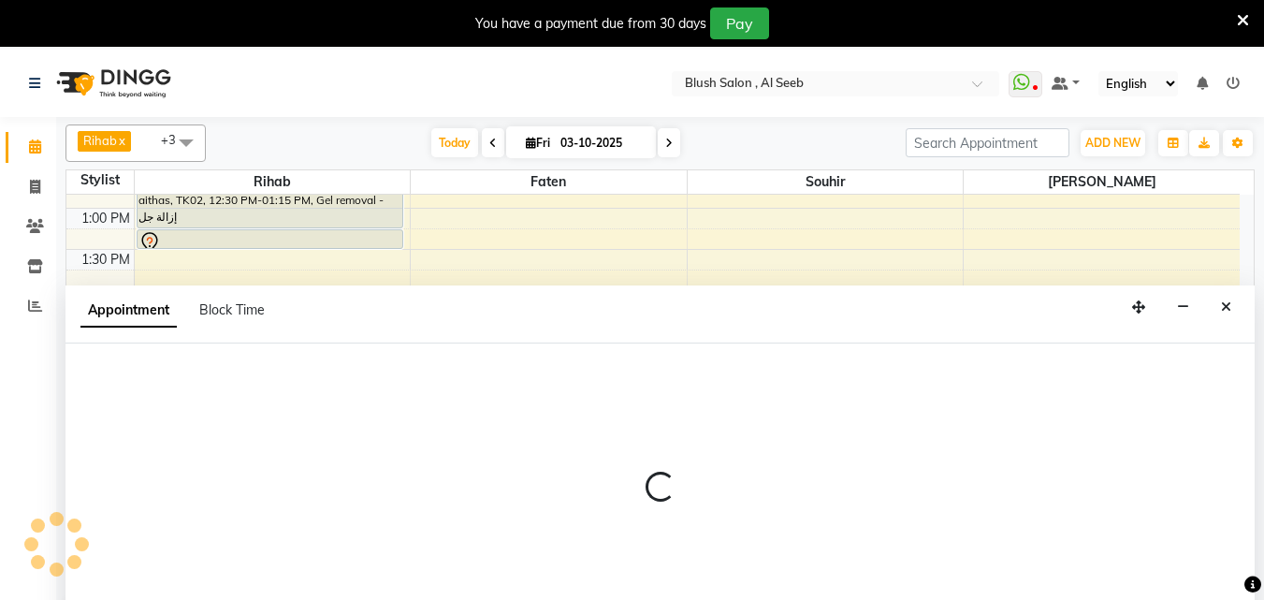
select select "38037"
select select "tentative"
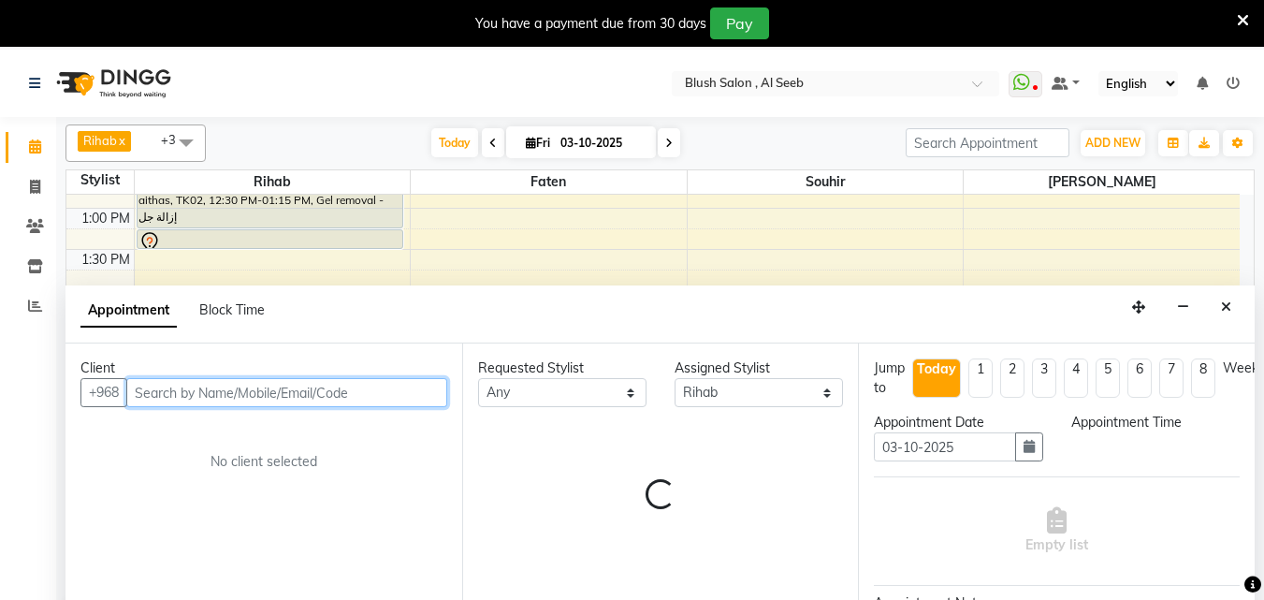
select select "900"
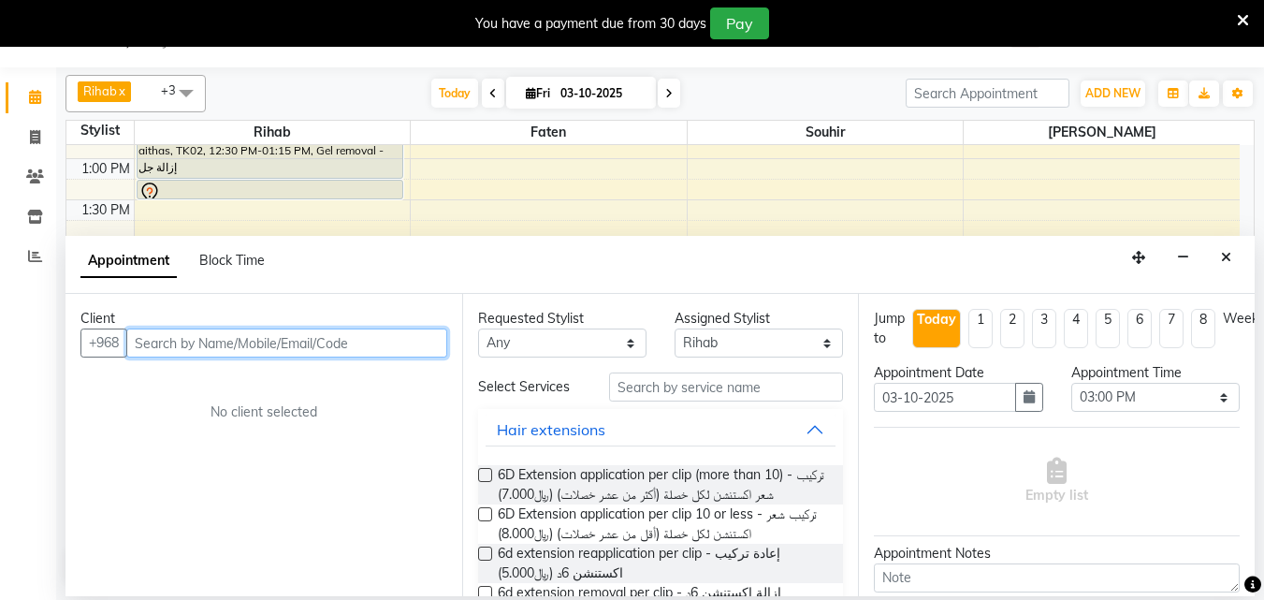
click at [205, 352] on input "text" at bounding box center [286, 342] width 321 height 29
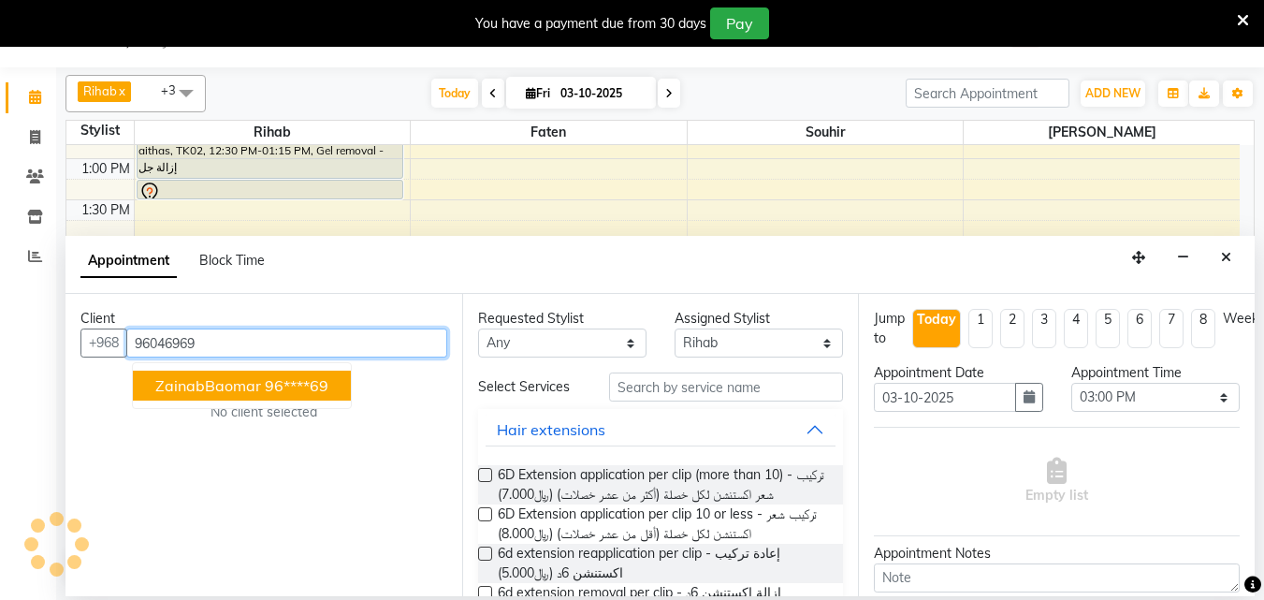
click at [246, 388] on span "ZainabBaomar" at bounding box center [208, 385] width 106 height 19
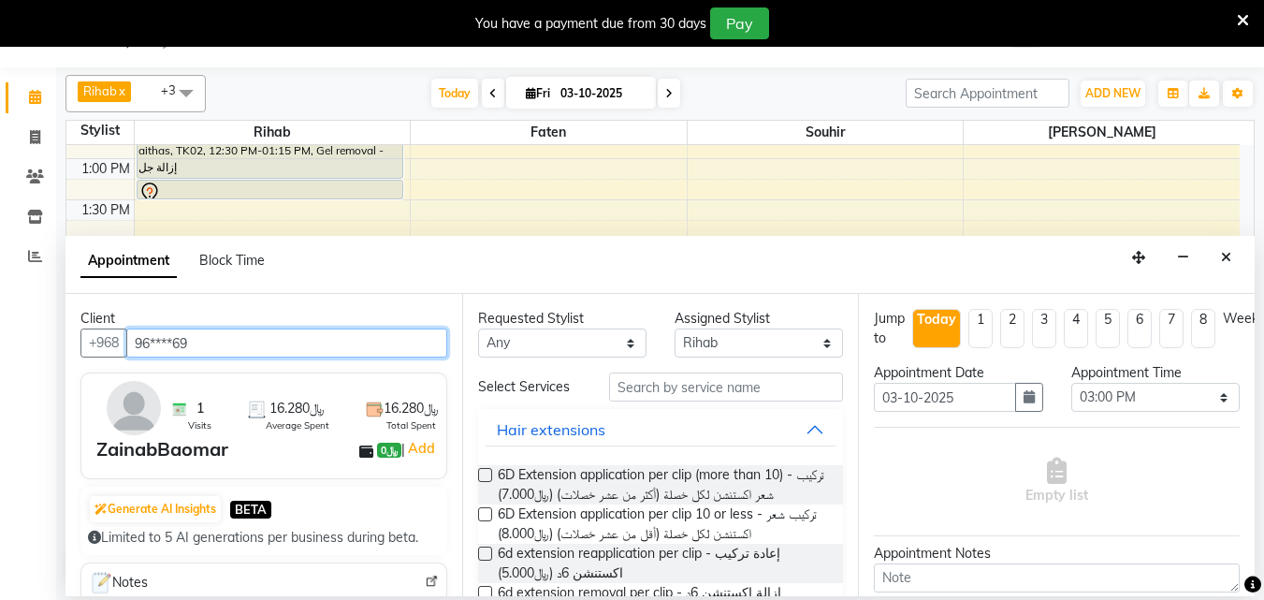
type input "96****69"
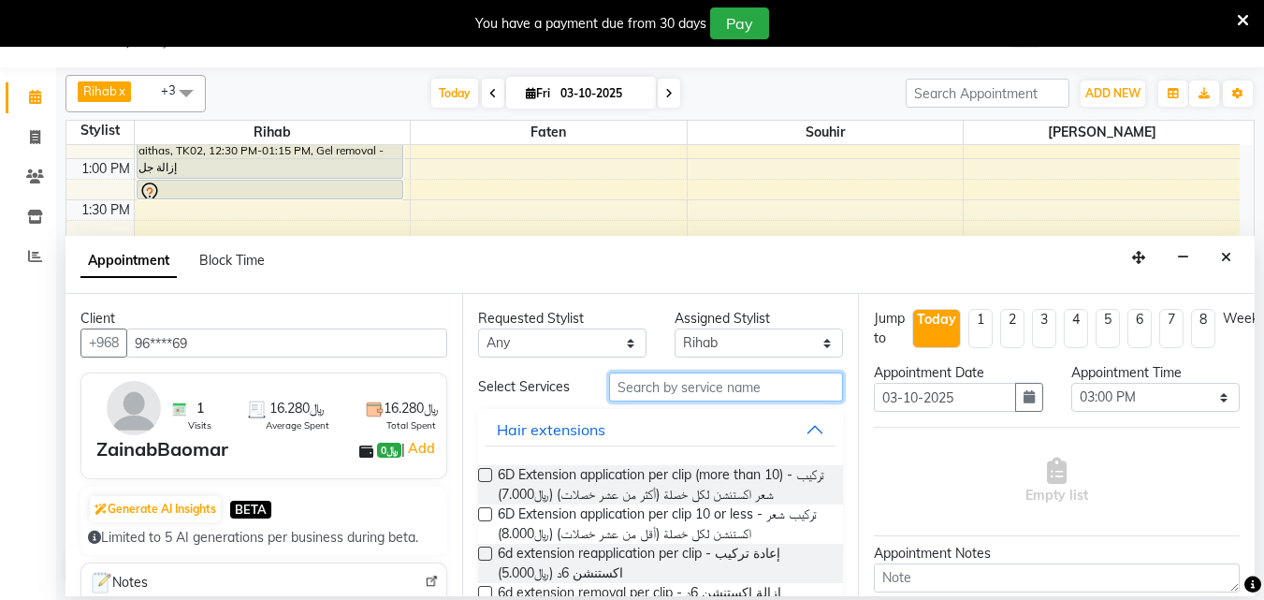
click at [674, 398] on input "text" at bounding box center [726, 386] width 234 height 29
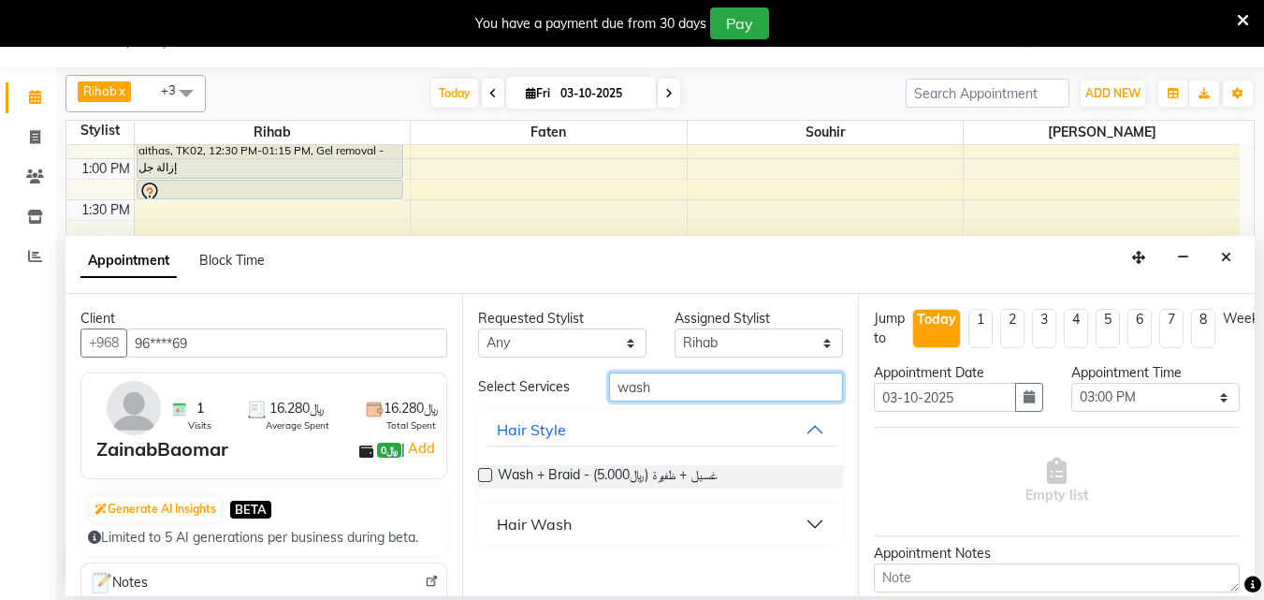
type input "wash"
click at [544, 535] on div "Hair Wash" at bounding box center [534, 524] width 75 height 22
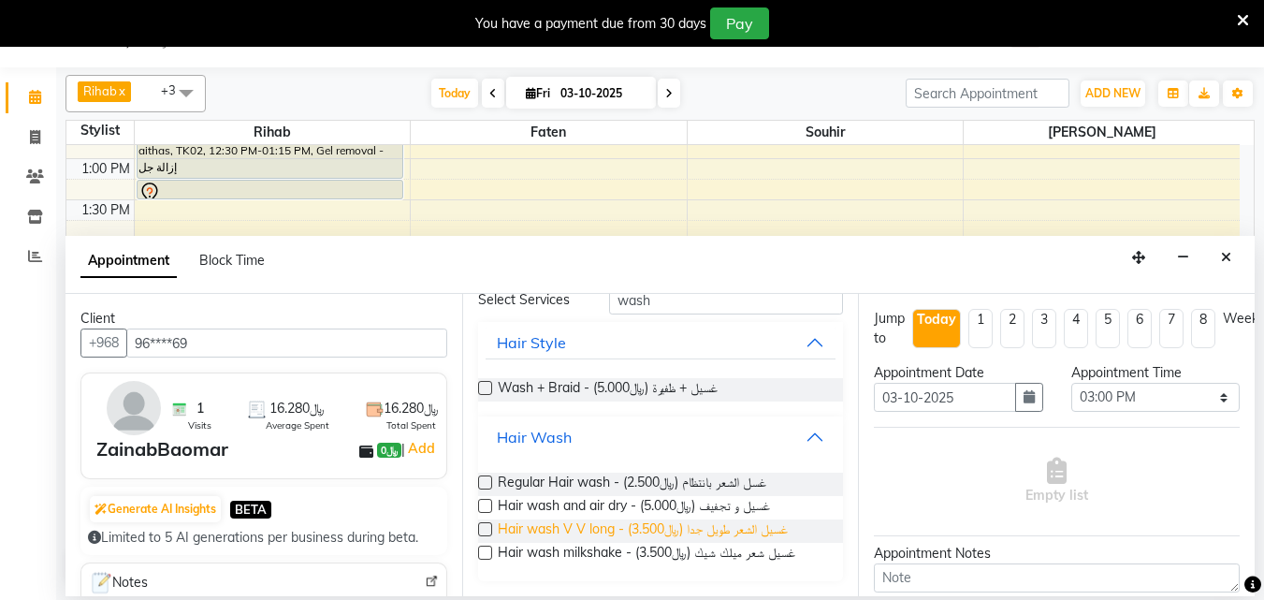
scroll to position [107, 0]
click at [489, 552] on label at bounding box center [485, 552] width 14 height 14
click at [489, 552] on input "checkbox" at bounding box center [484, 554] width 12 height 12
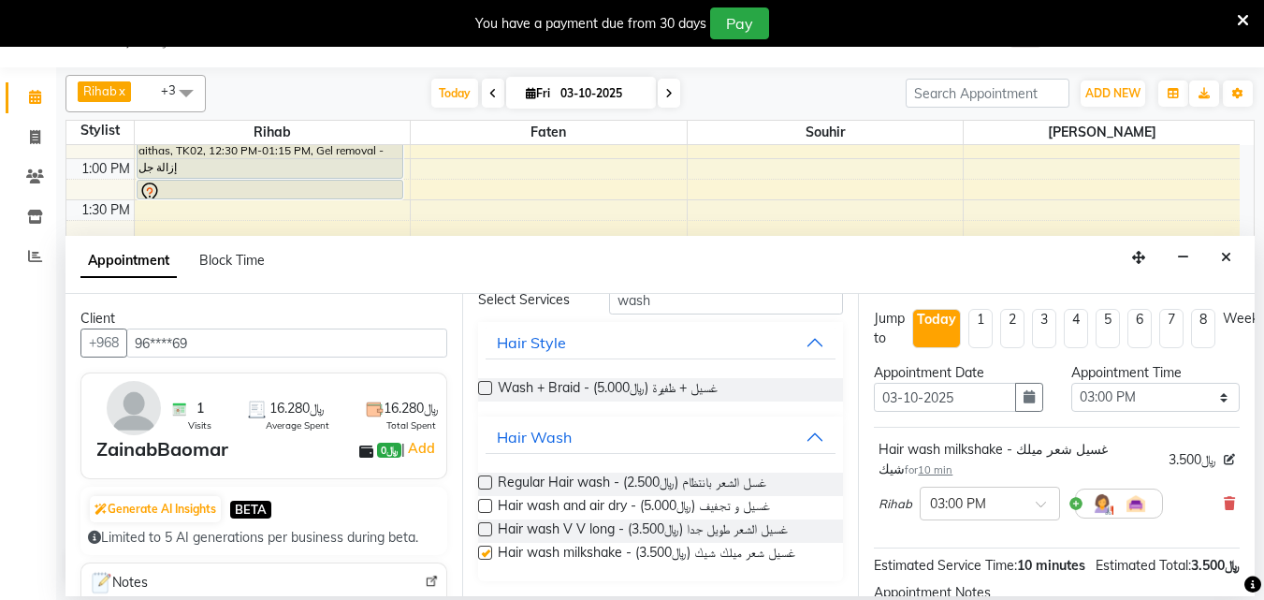
checkbox input "false"
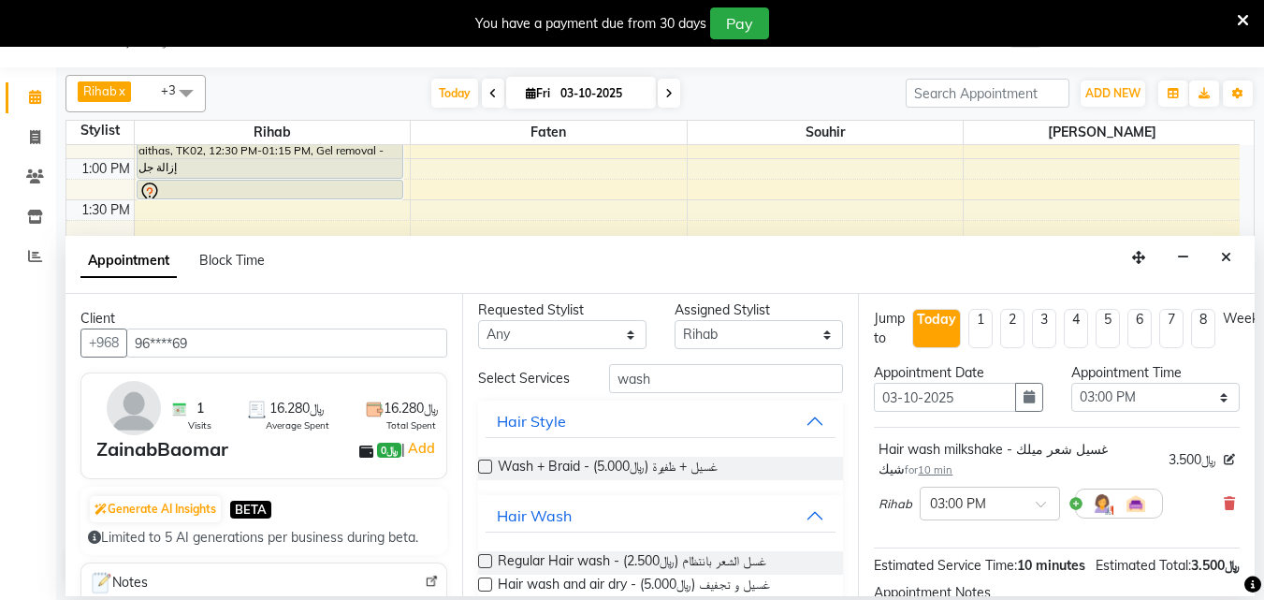
scroll to position [0, 0]
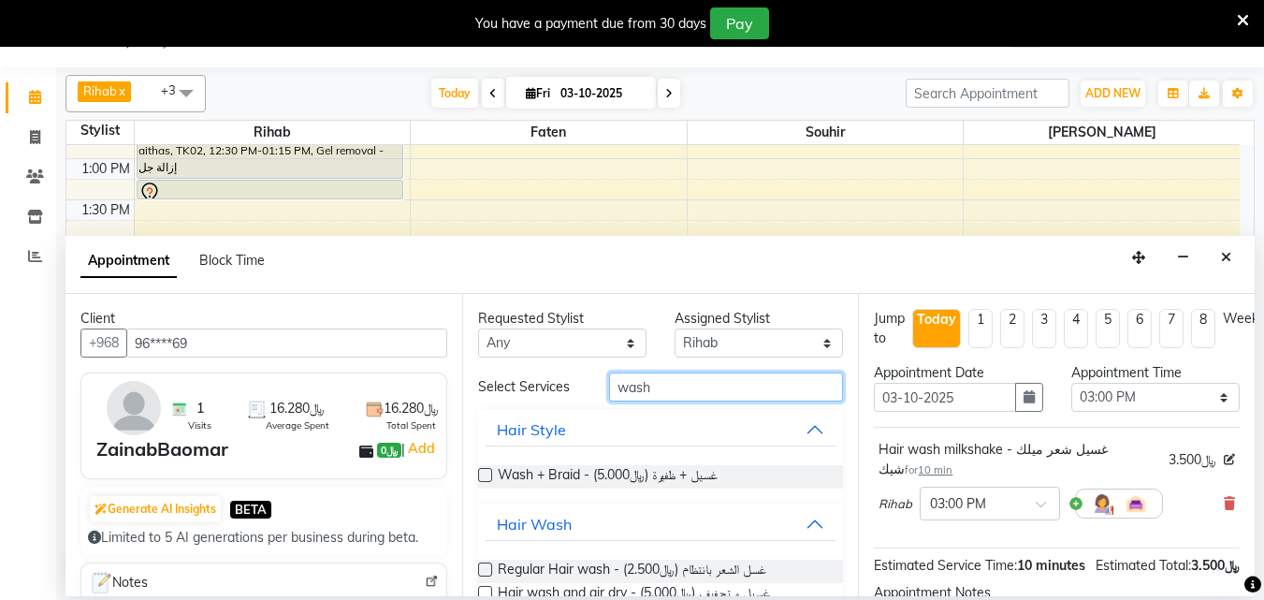
click at [668, 395] on input "wash" at bounding box center [726, 386] width 234 height 29
type input "w"
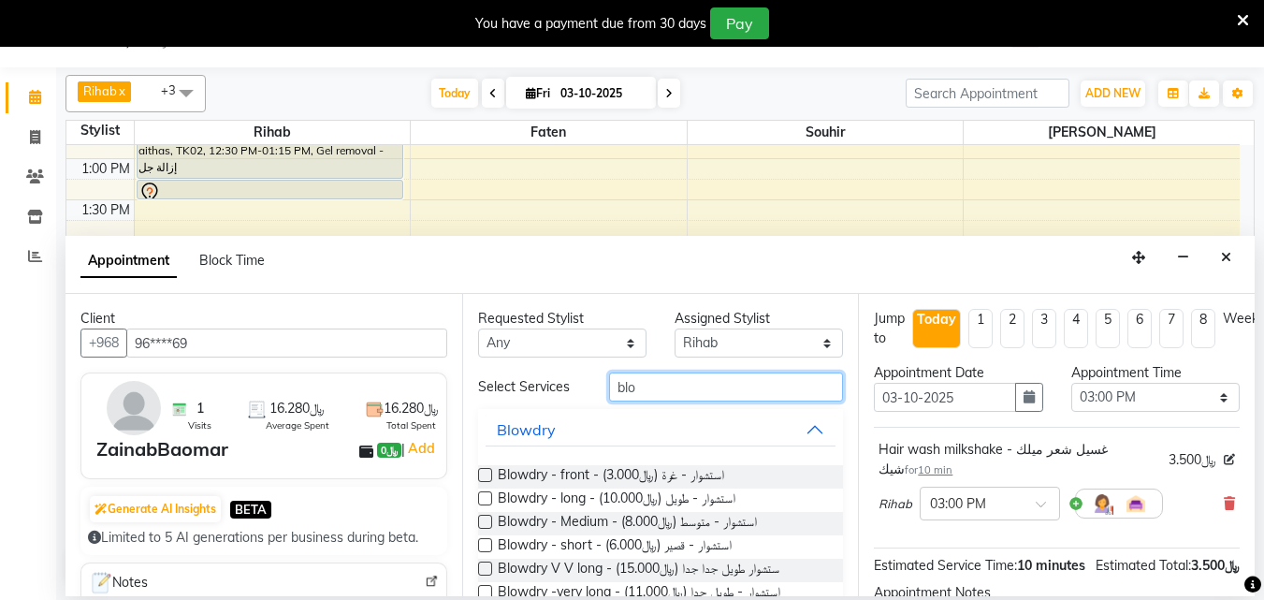
type input "blo"
click at [486, 505] on label at bounding box center [485, 498] width 14 height 14
click at [486, 506] on input "checkbox" at bounding box center [484, 500] width 12 height 12
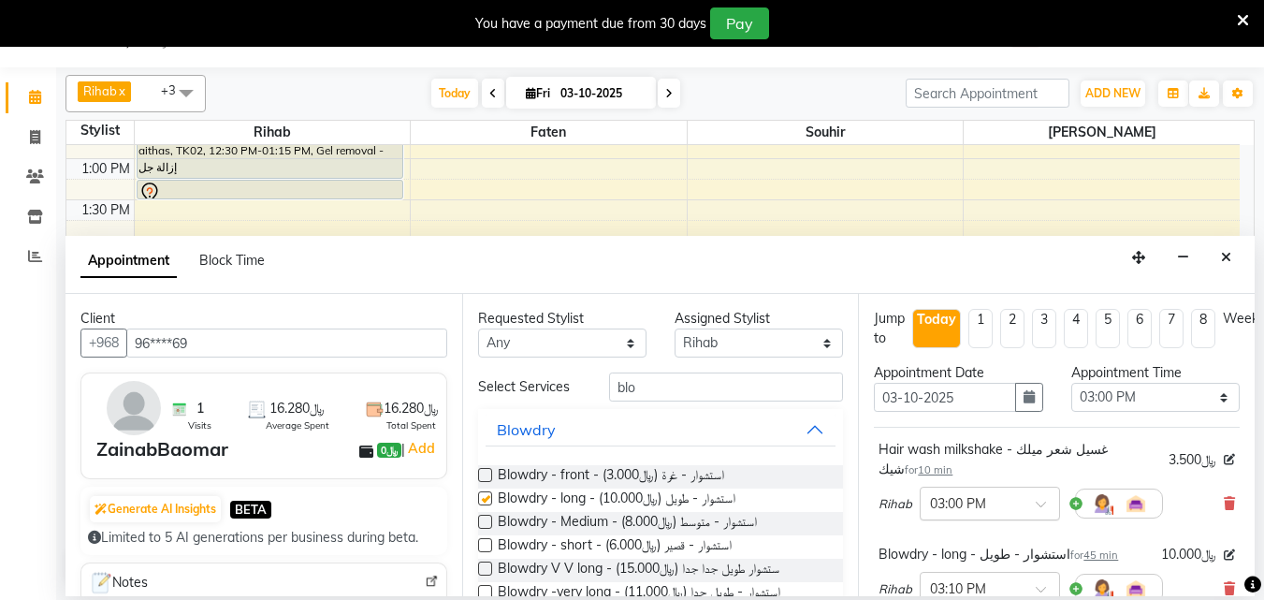
checkbox input "false"
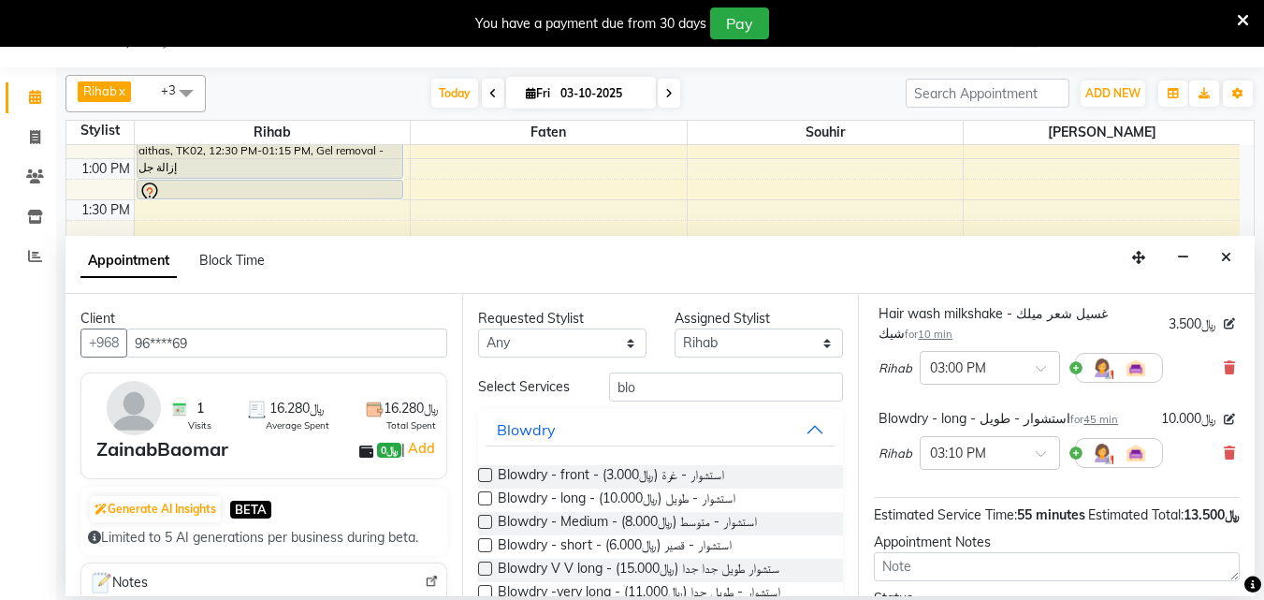
scroll to position [349, 0]
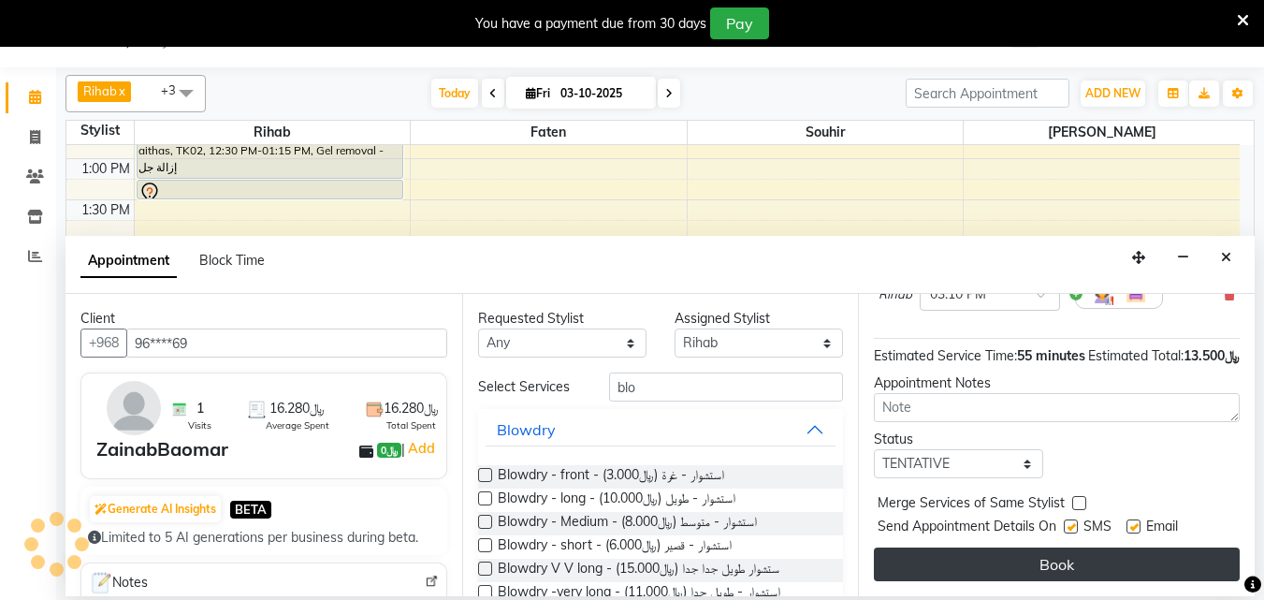
click at [1041, 547] on button "Book" at bounding box center [1057, 564] width 366 height 34
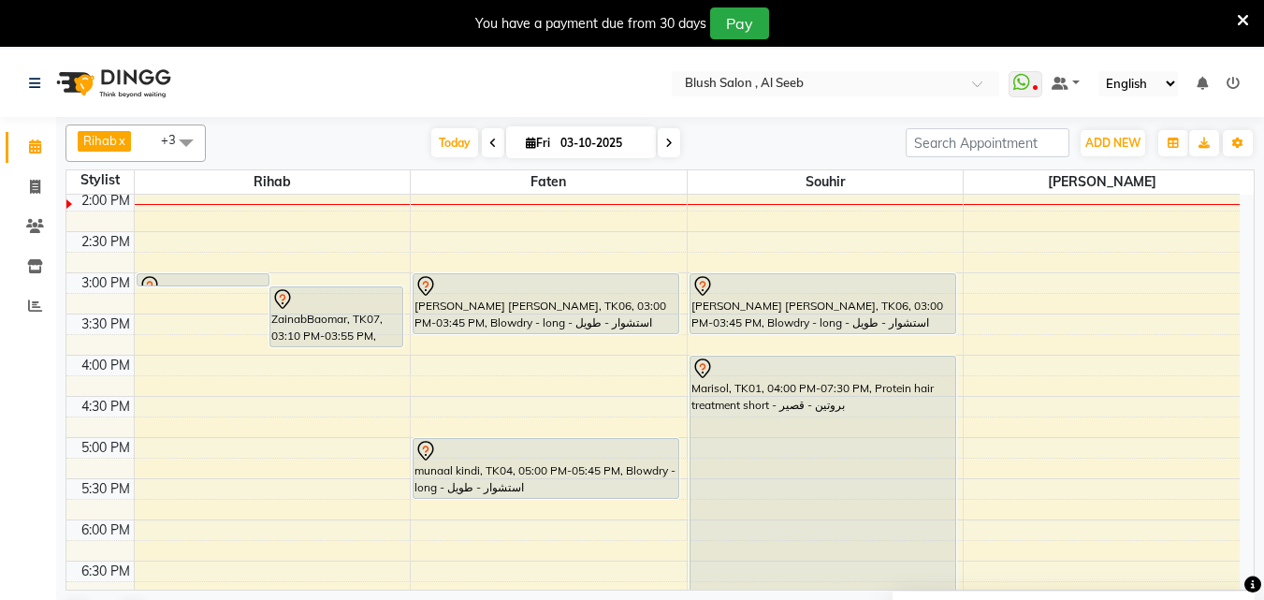
scroll to position [1150, 0]
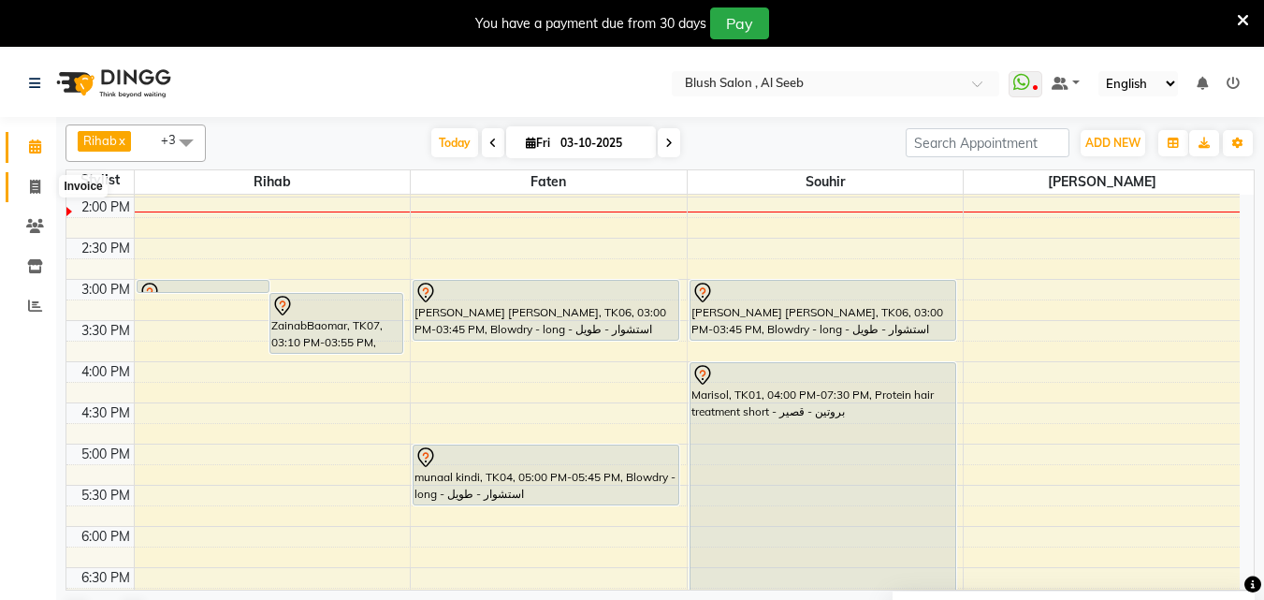
click at [26, 192] on span at bounding box center [35, 188] width 33 height 22
select select "service"
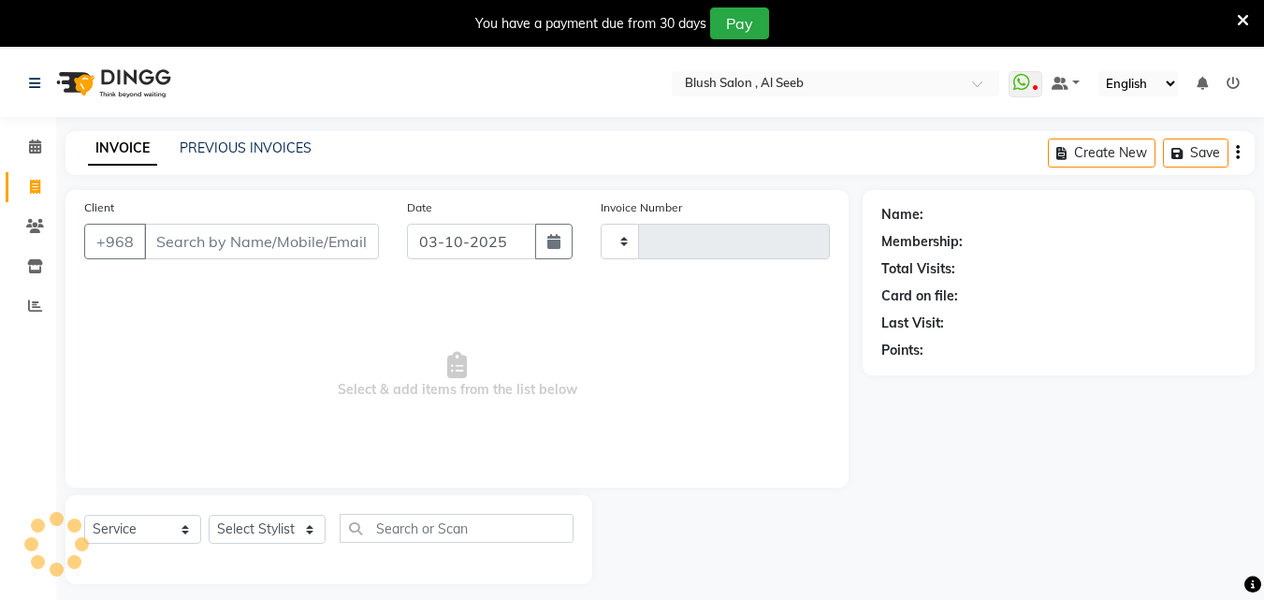
type input "0974"
select select "5589"
click at [355, 244] on input "Client" at bounding box center [261, 242] width 235 height 36
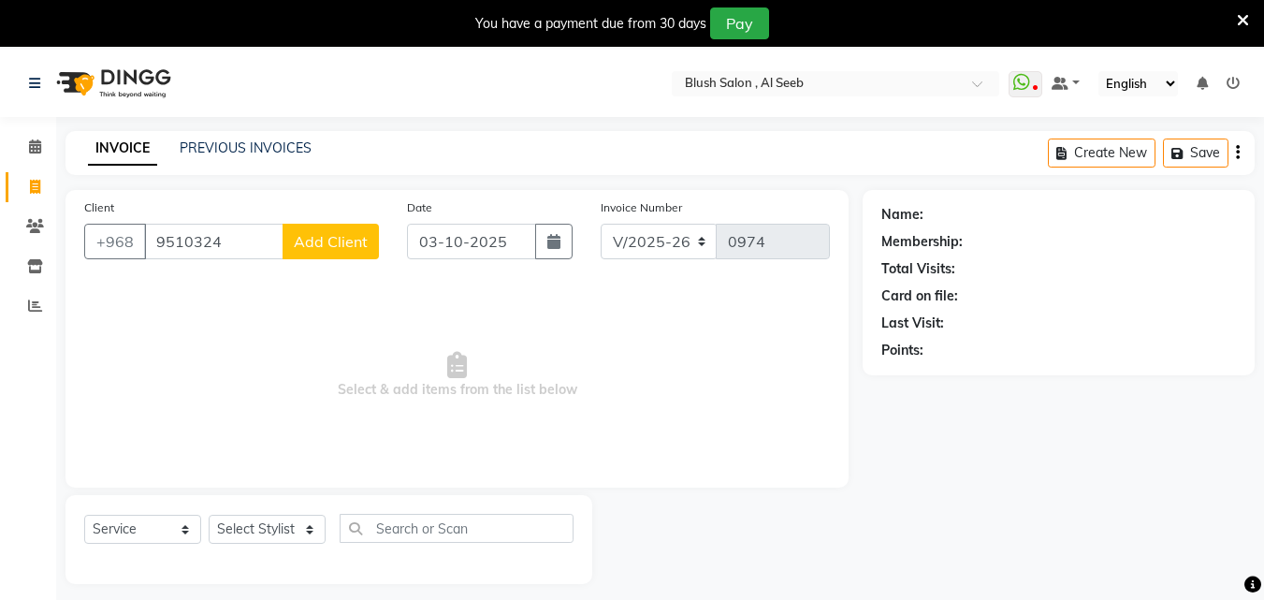
click at [225, 258] on input "9510324" at bounding box center [213, 242] width 139 height 36
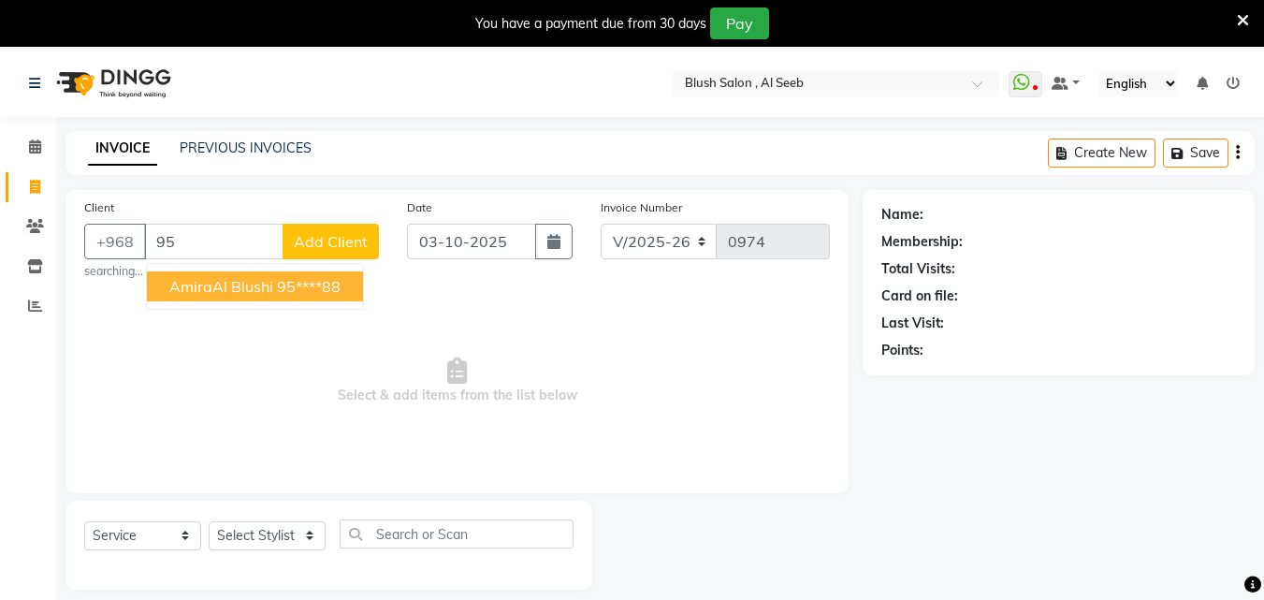
type input "9"
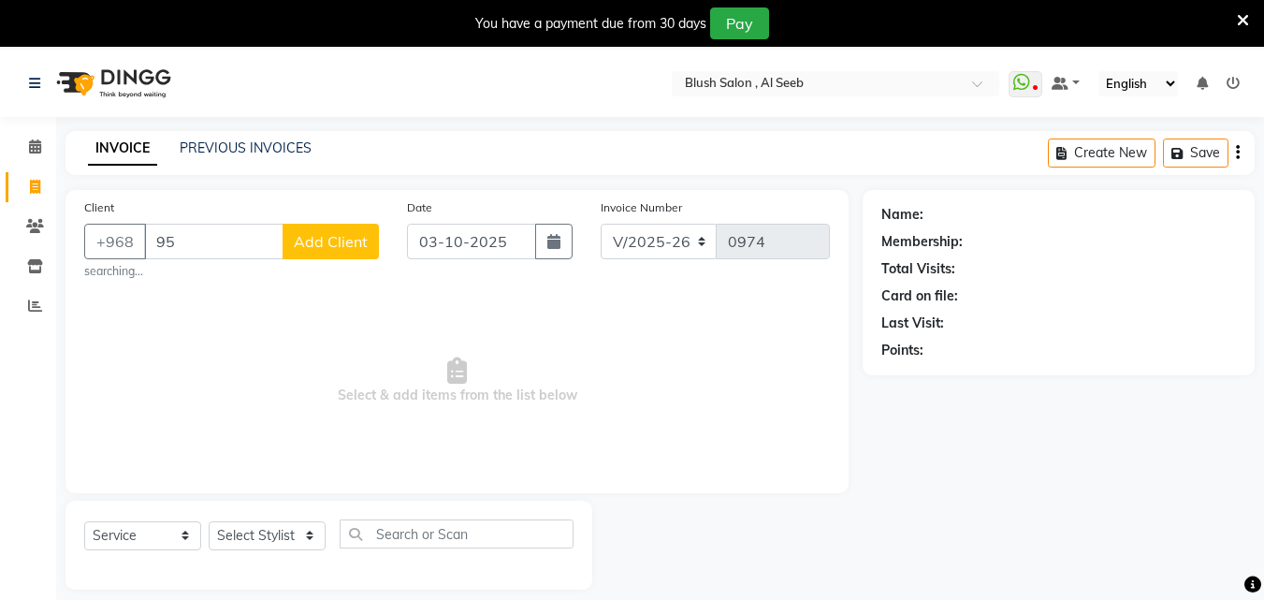
type input "9"
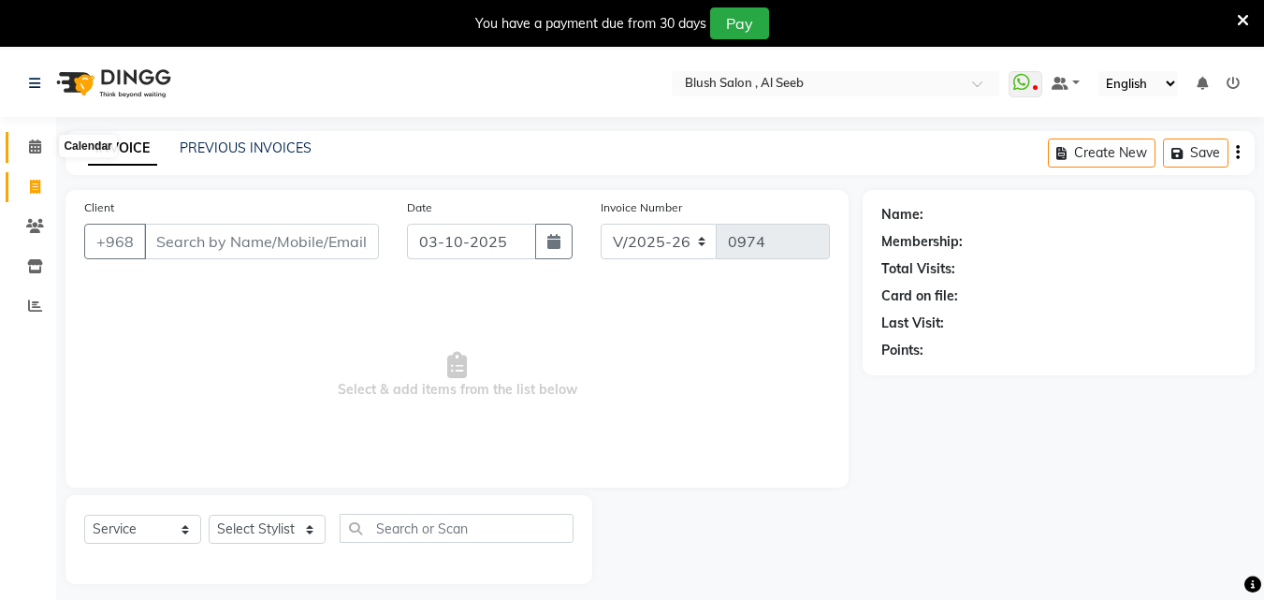
click at [30, 140] on icon at bounding box center [35, 146] width 12 height 14
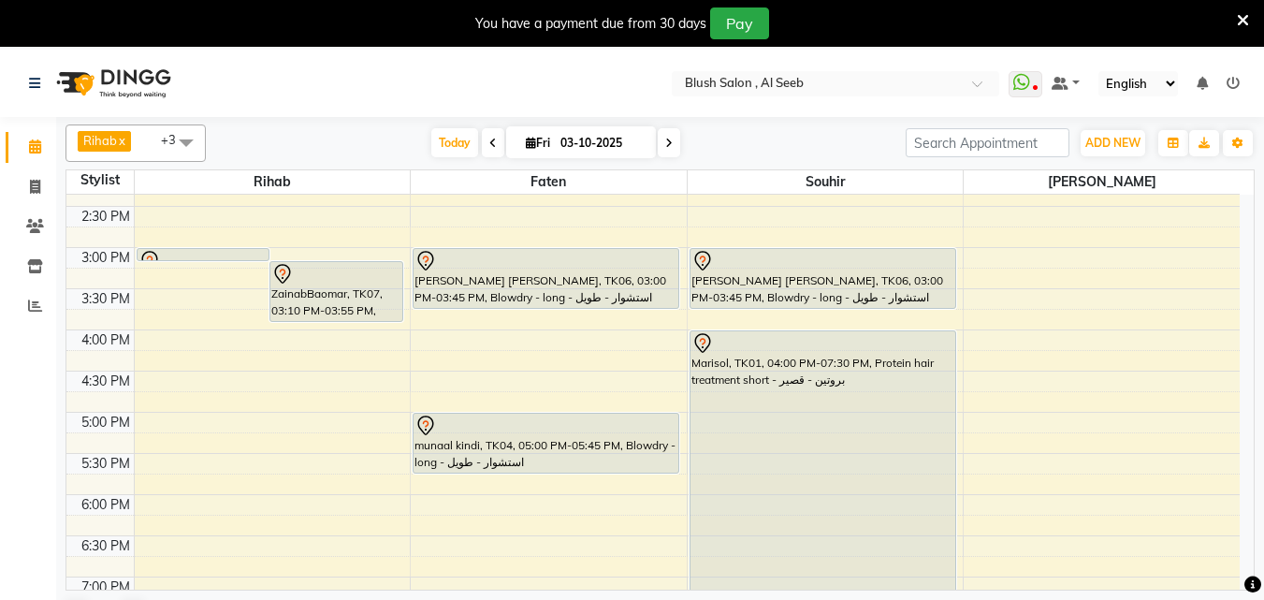
scroll to position [1150, 0]
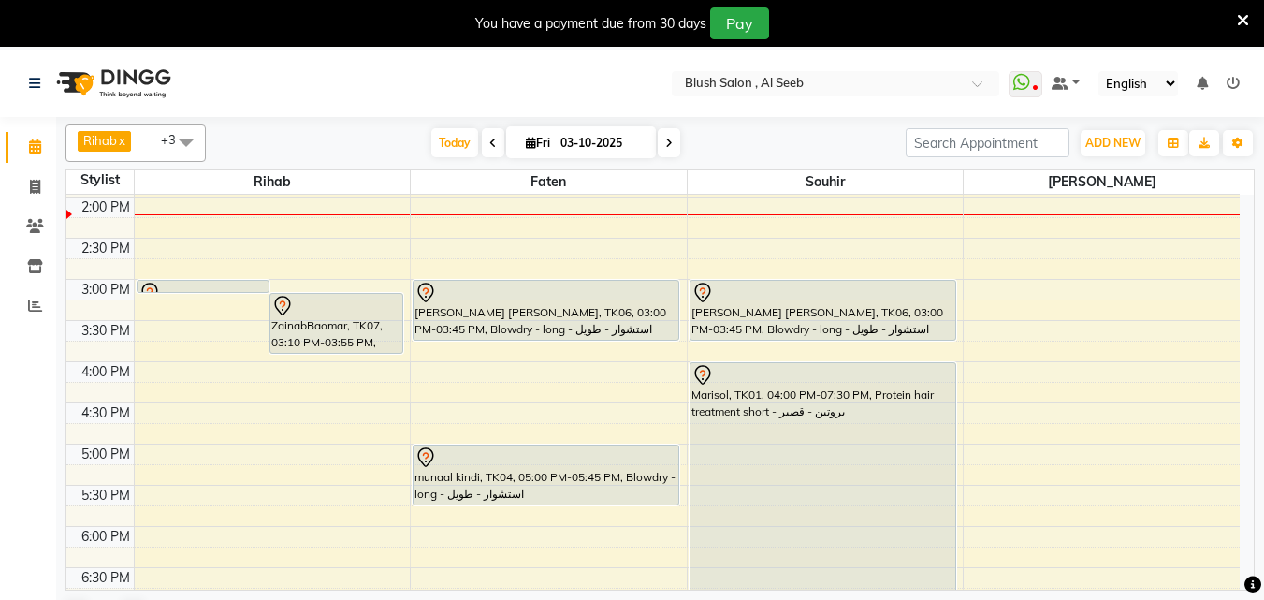
click at [665, 149] on icon at bounding box center [668, 143] width 7 height 11
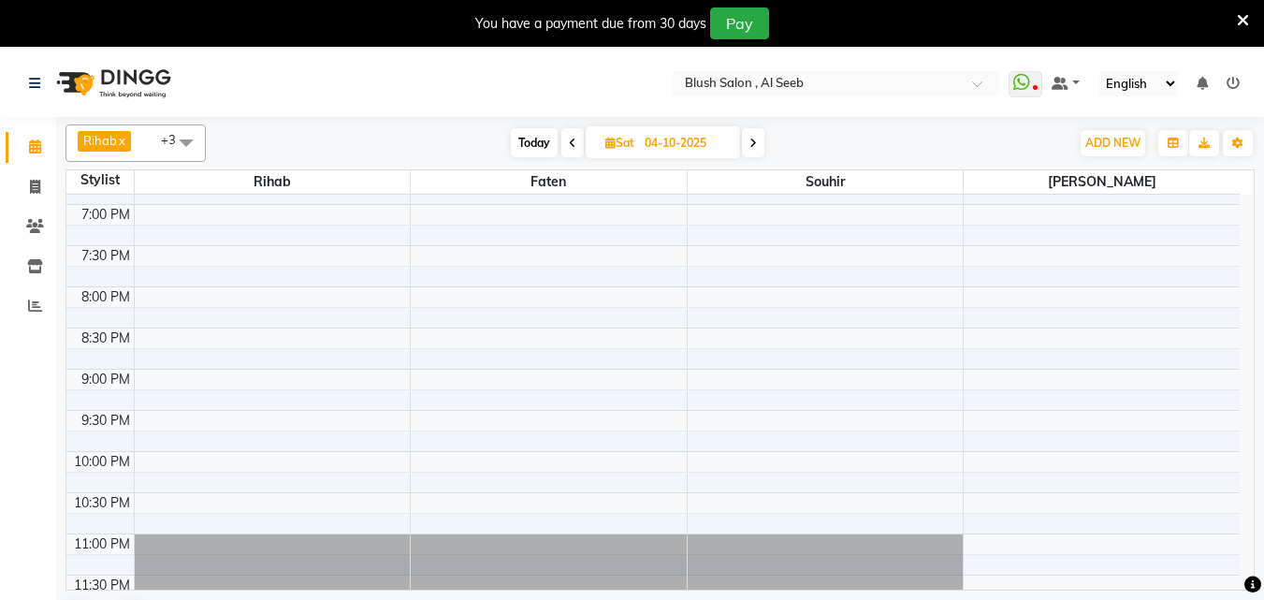
scroll to position [1580, 0]
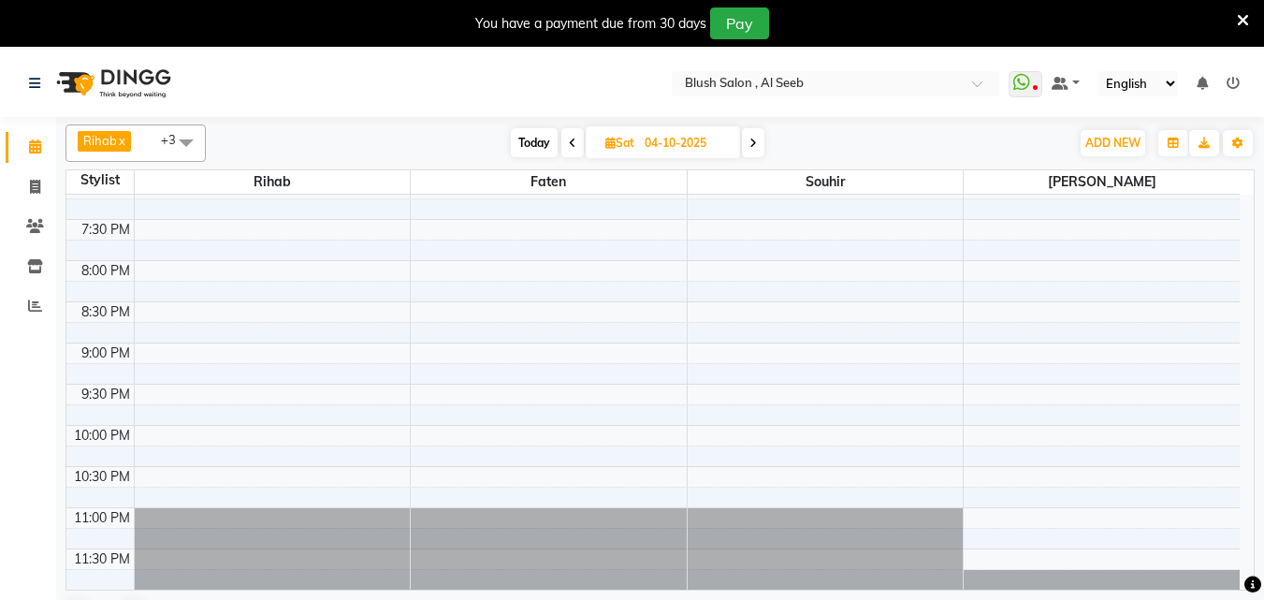
click at [754, 137] on span at bounding box center [753, 142] width 22 height 29
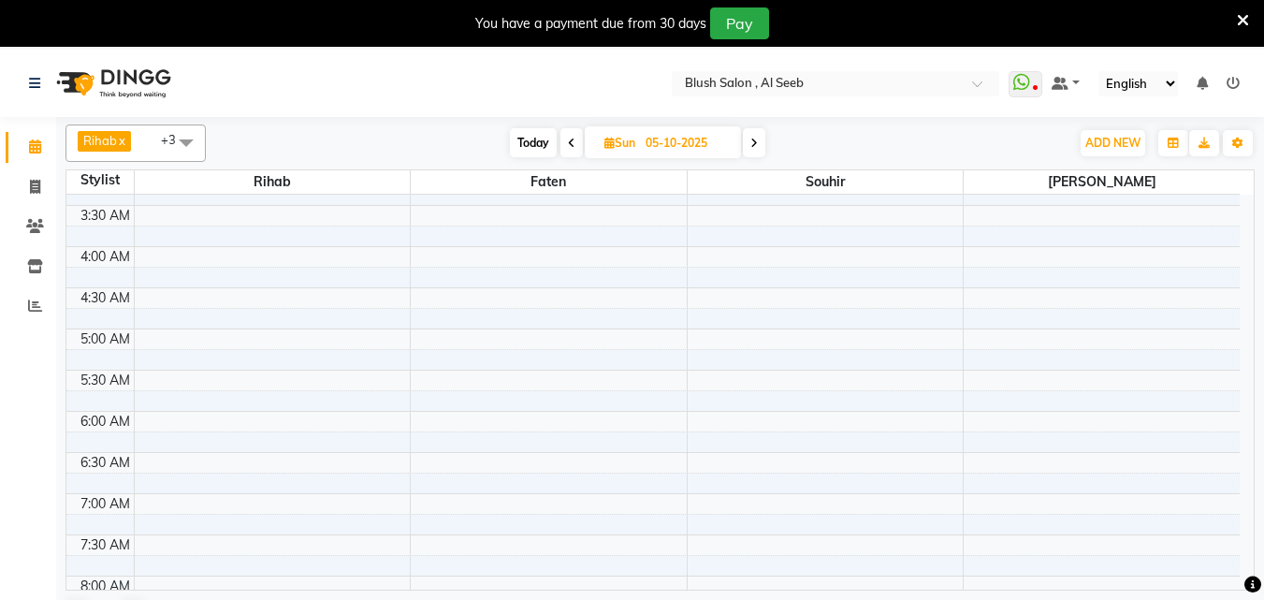
scroll to position [218, 0]
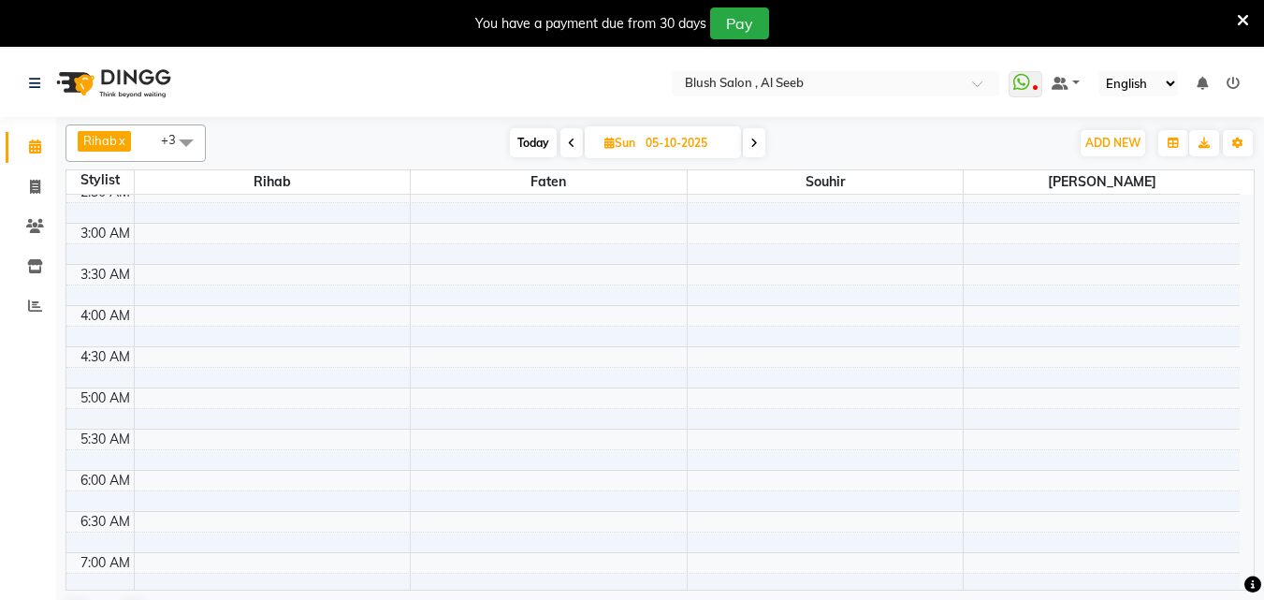
click at [754, 153] on span at bounding box center [754, 142] width 22 height 29
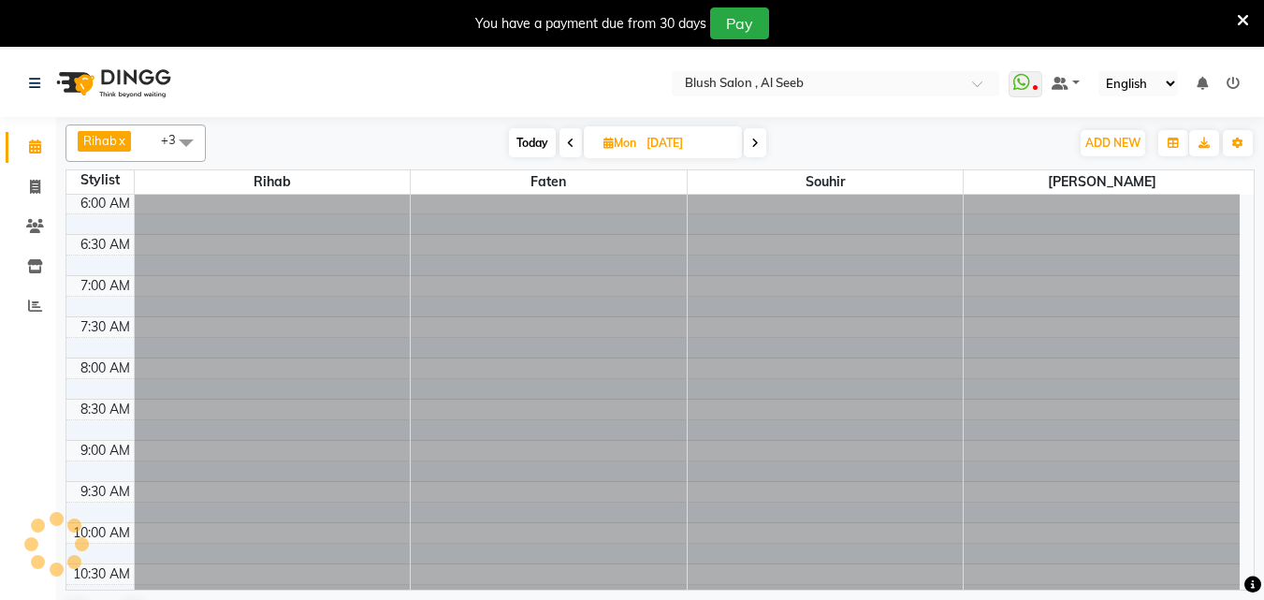
scroll to position [1153, 0]
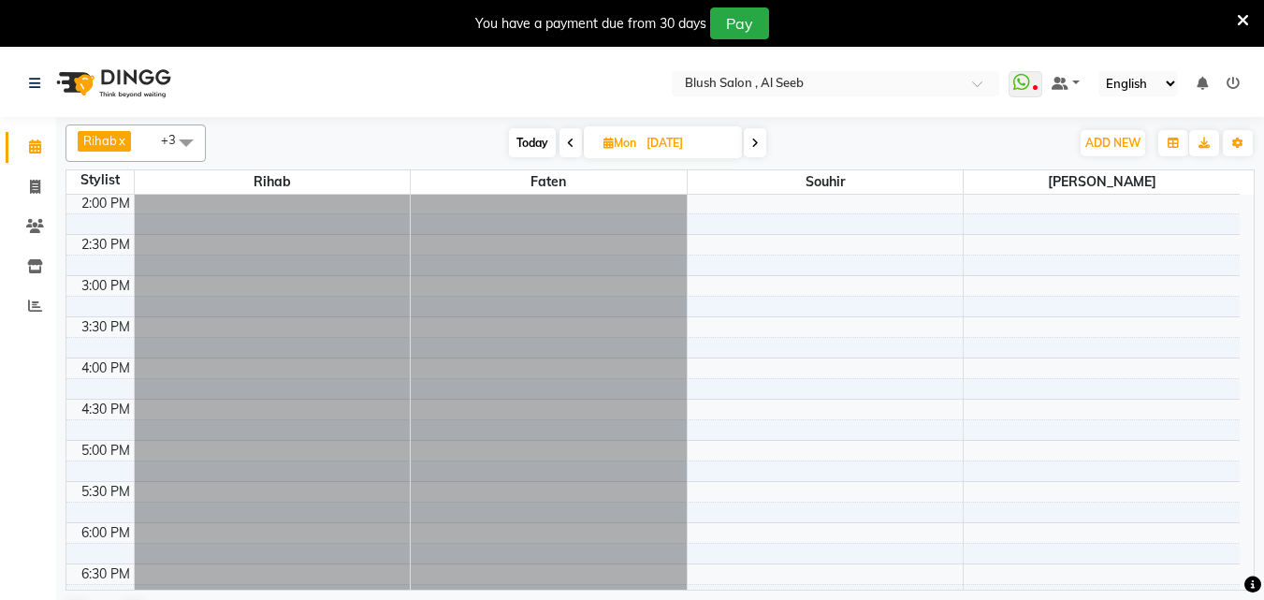
click at [761, 141] on span at bounding box center [755, 142] width 22 height 29
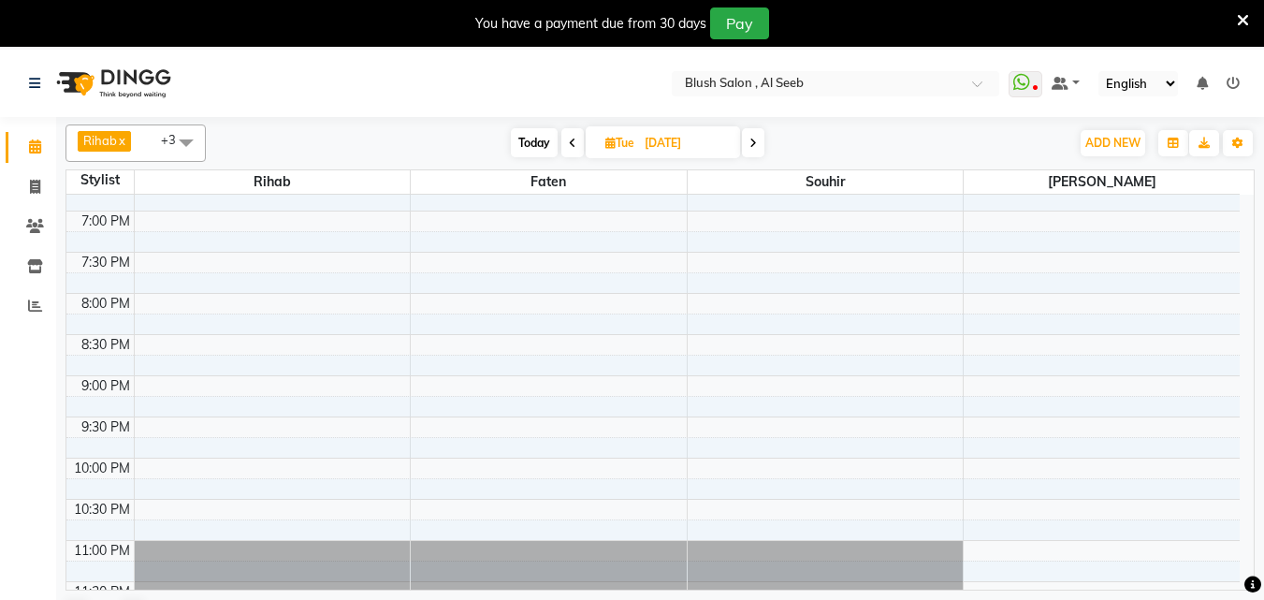
scroll to position [1580, 0]
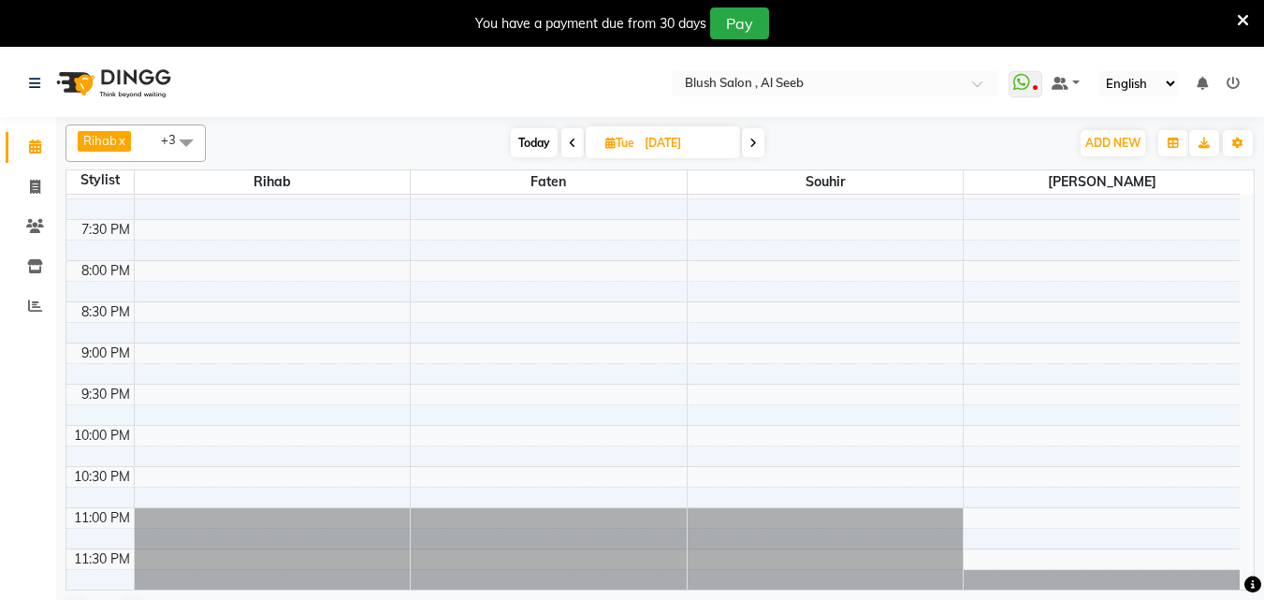
click at [529, 148] on span "Today" at bounding box center [534, 142] width 47 height 29
type input "03-10-2025"
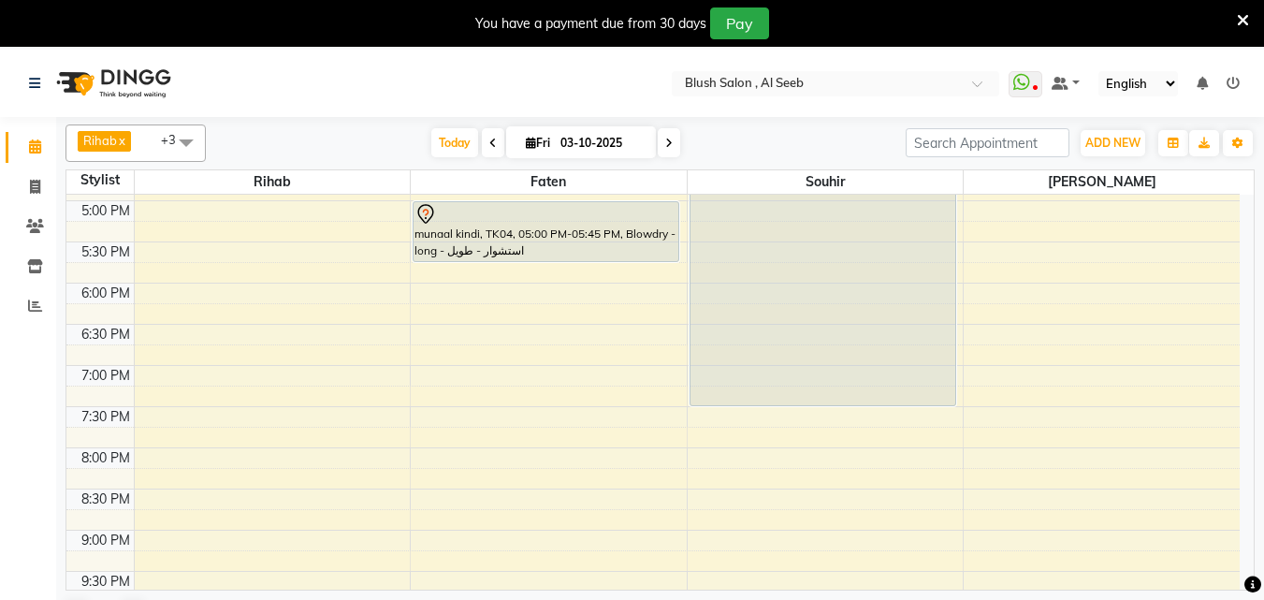
scroll to position [1019, 0]
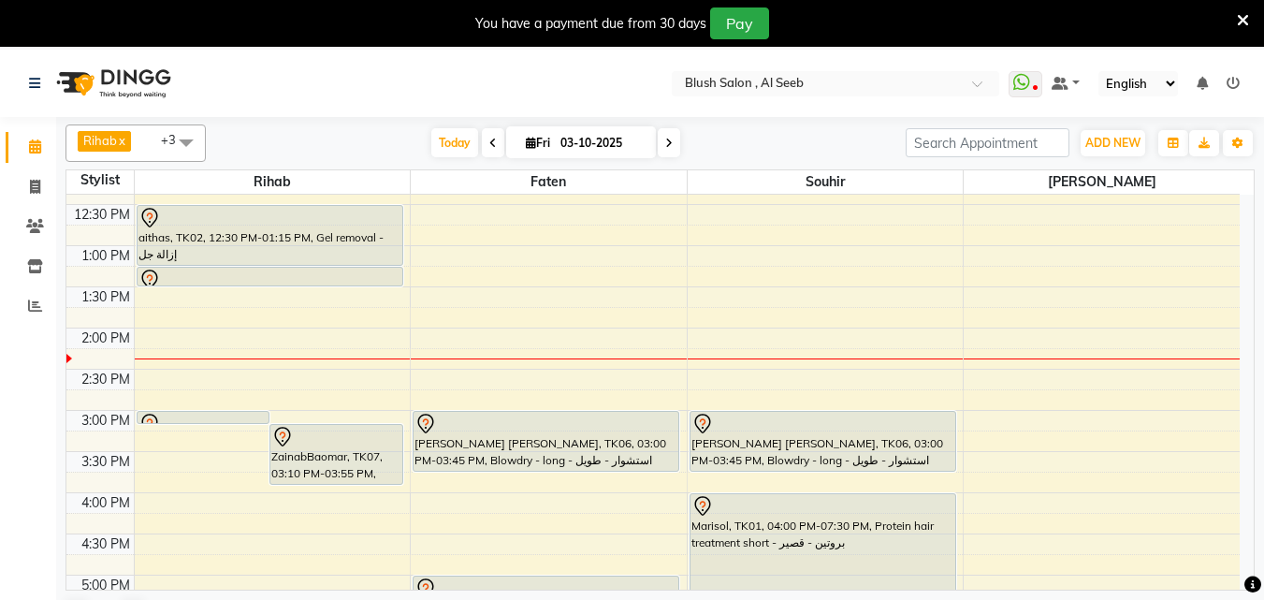
click at [370, 231] on div "aithas, TK02, 12:30 PM-01:15 PM, Gel removal - إزالة جل" at bounding box center [270, 235] width 265 height 59
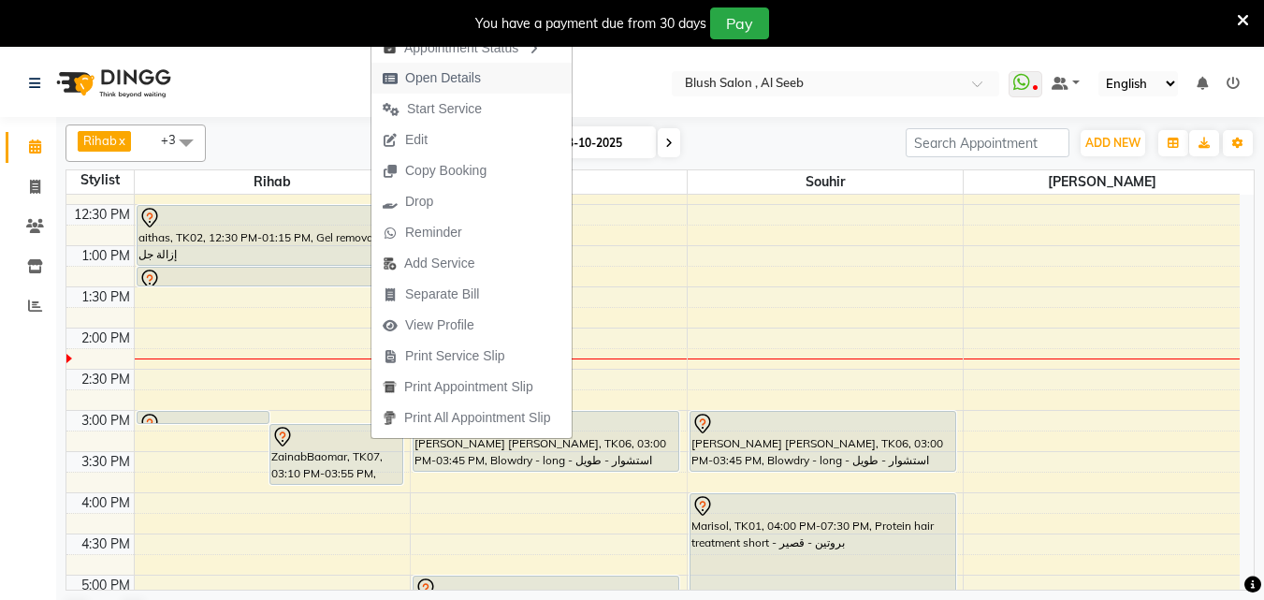
click at [453, 78] on span "Open Details" at bounding box center [443, 78] width 76 height 20
select select "7"
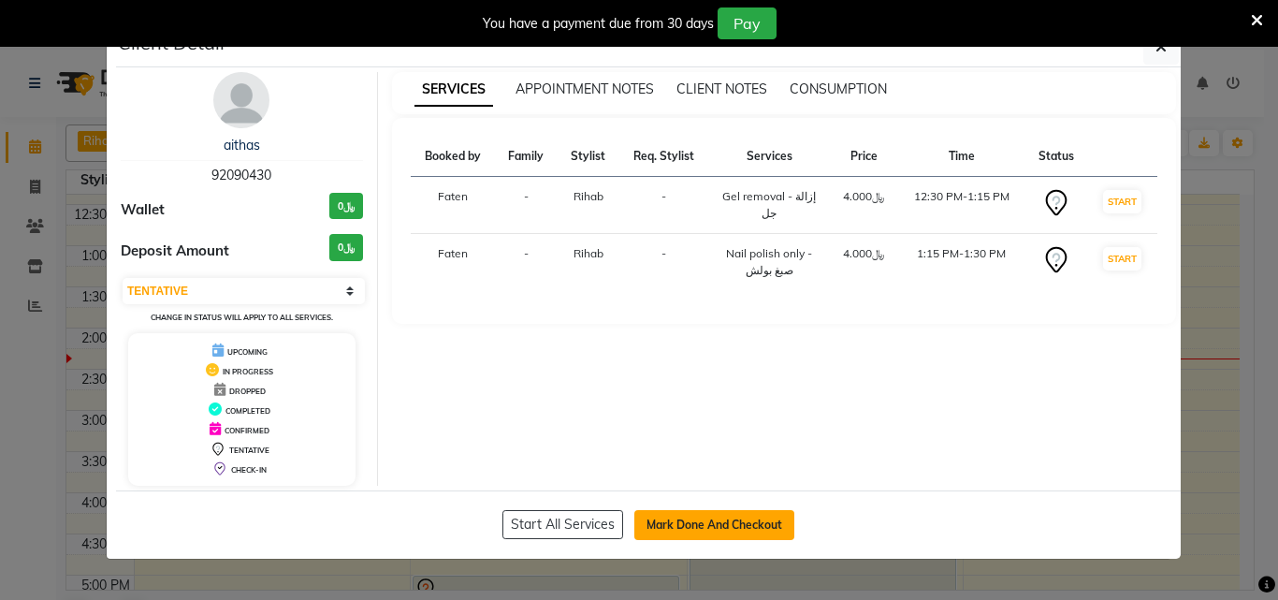
click at [768, 533] on button "Mark Done And Checkout" at bounding box center [714, 525] width 160 height 30
select select "service"
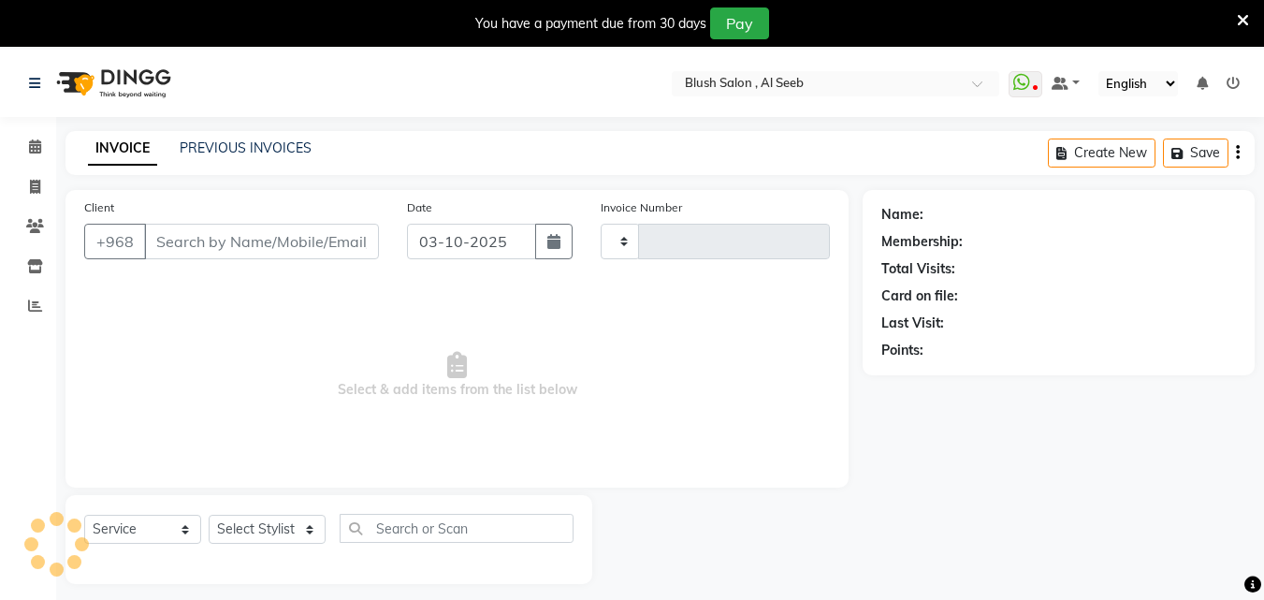
type input "0974"
select select "5589"
type input "92****30"
select select "38037"
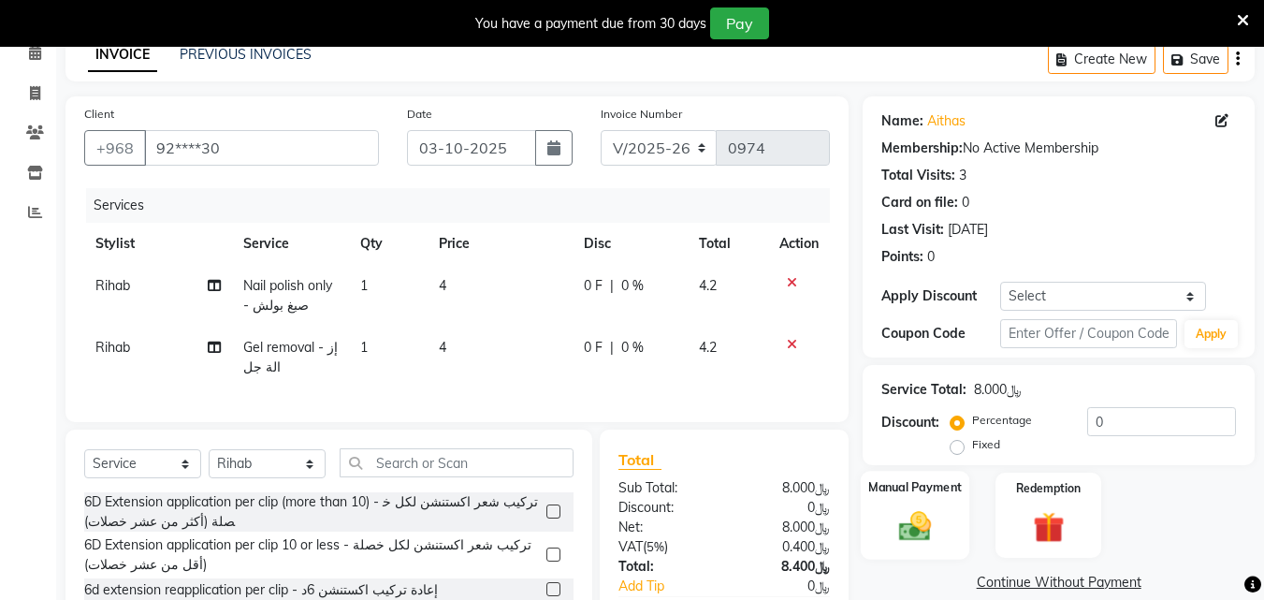
scroll to position [187, 0]
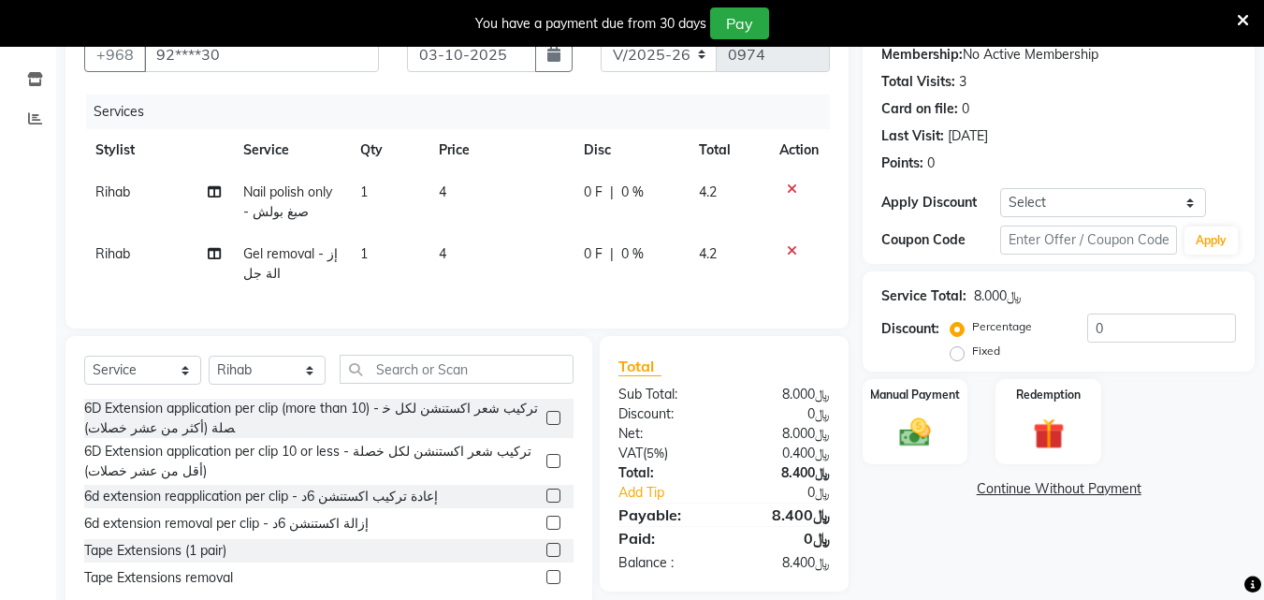
click at [791, 196] on icon at bounding box center [792, 188] width 10 height 13
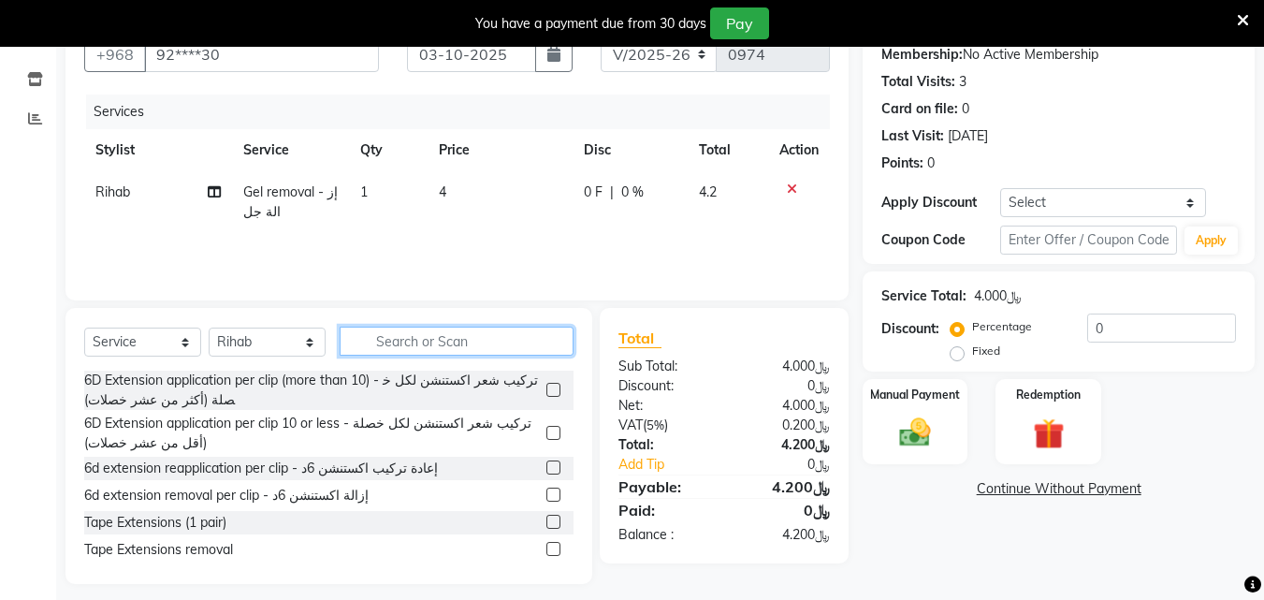
click at [383, 354] on input "text" at bounding box center [457, 340] width 234 height 29
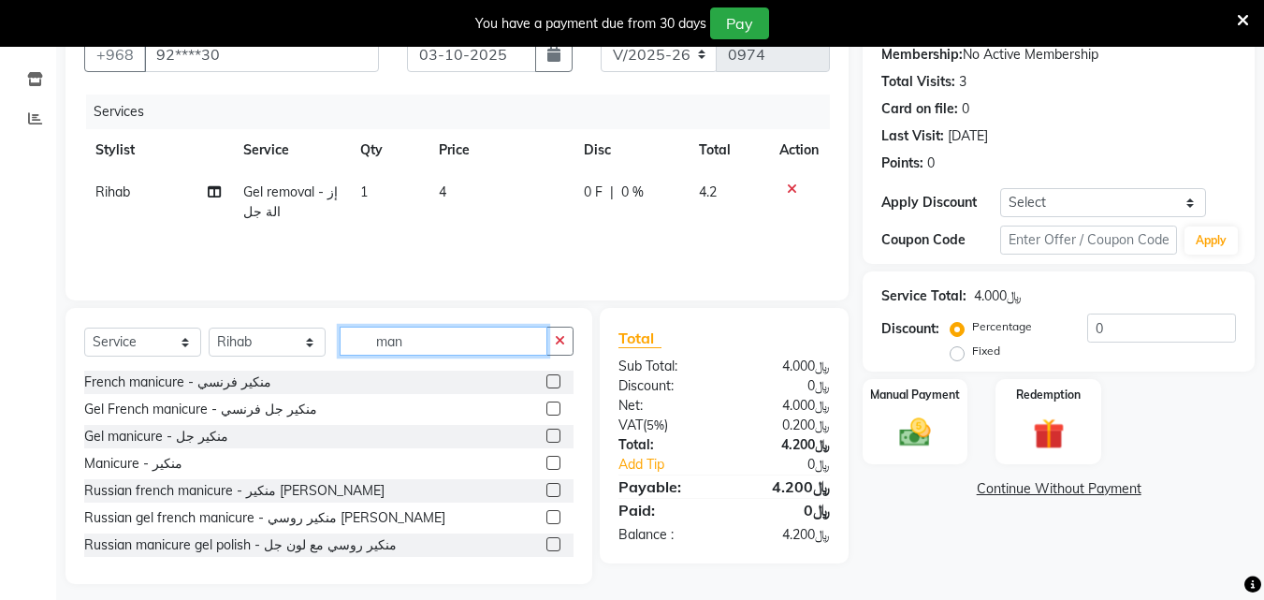
type input "man"
click at [546, 470] on label at bounding box center [553, 463] width 14 height 14
click at [546, 470] on input "checkbox" at bounding box center [552, 463] width 12 height 12
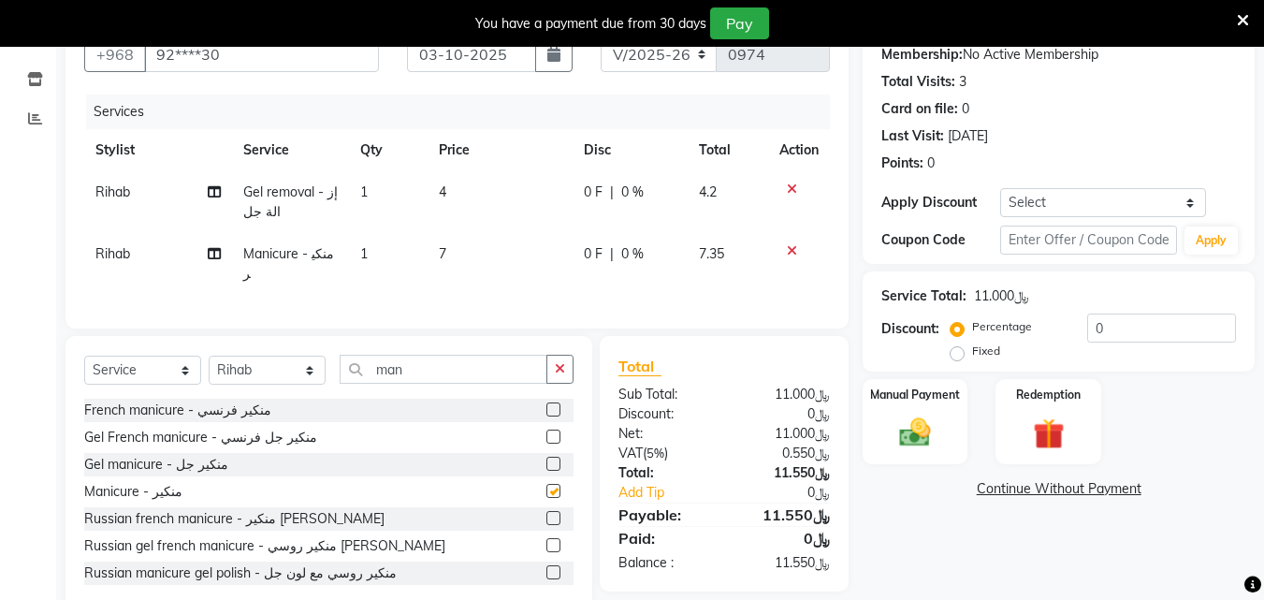
checkbox input "false"
click at [493, 379] on input "man" at bounding box center [444, 369] width 208 height 29
type input "m"
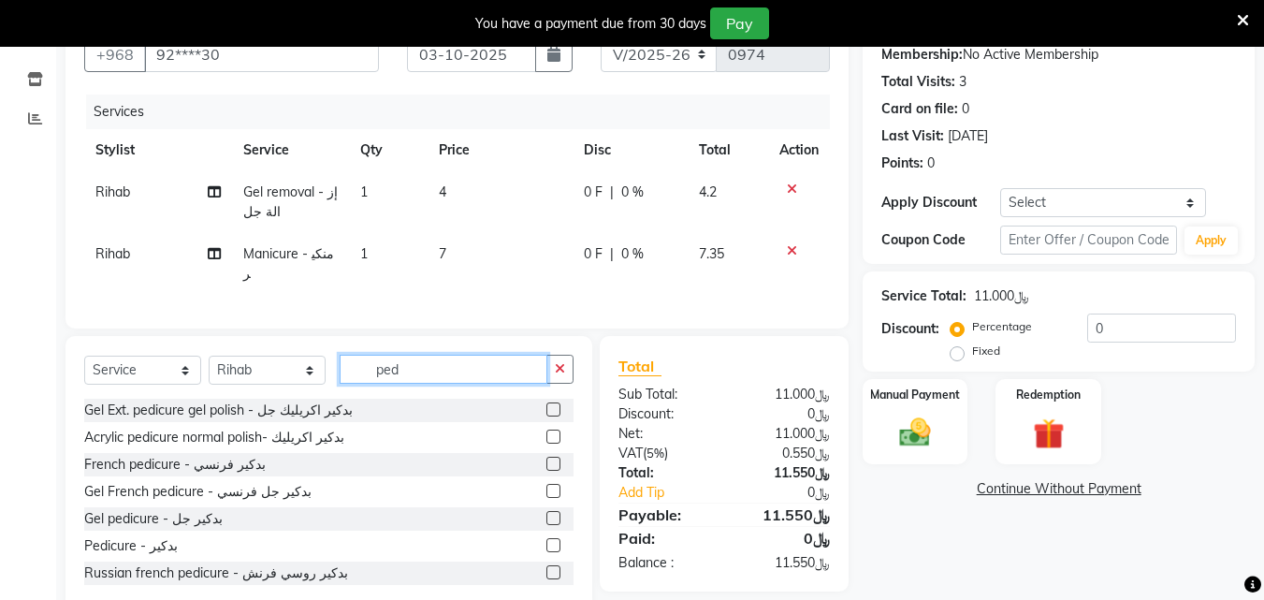
type input "ped"
click at [546, 552] on label at bounding box center [553, 545] width 14 height 14
click at [546, 552] on input "checkbox" at bounding box center [552, 546] width 12 height 12
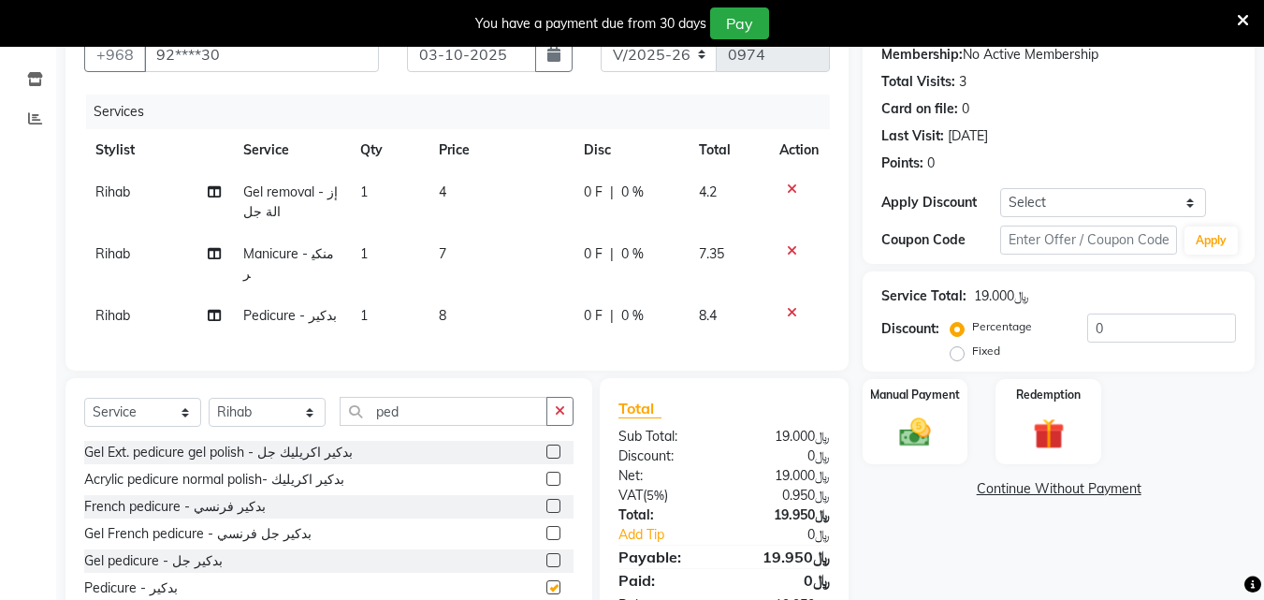
checkbox input "false"
click at [449, 421] on input "ped" at bounding box center [444, 411] width 208 height 29
type input "p"
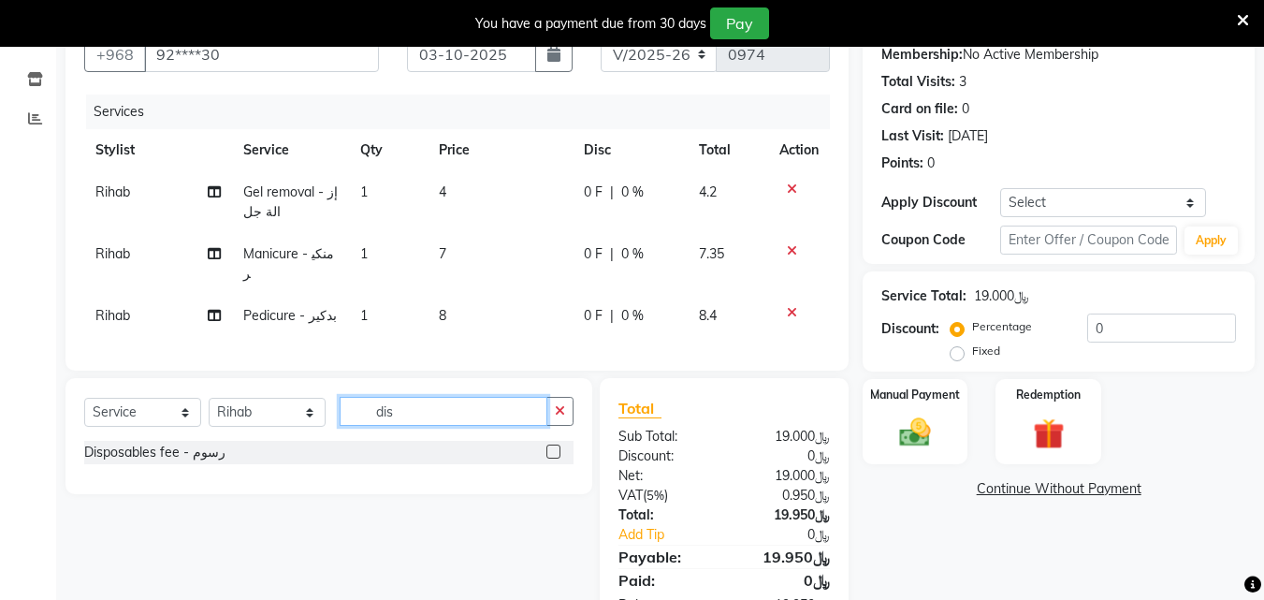
type input "dis"
drag, startPoint x: 557, startPoint y: 465, endPoint x: 558, endPoint y: 474, distance: 9.4
click at [557, 458] on label at bounding box center [553, 451] width 14 height 14
click at [557, 458] on input "checkbox" at bounding box center [552, 452] width 12 height 12
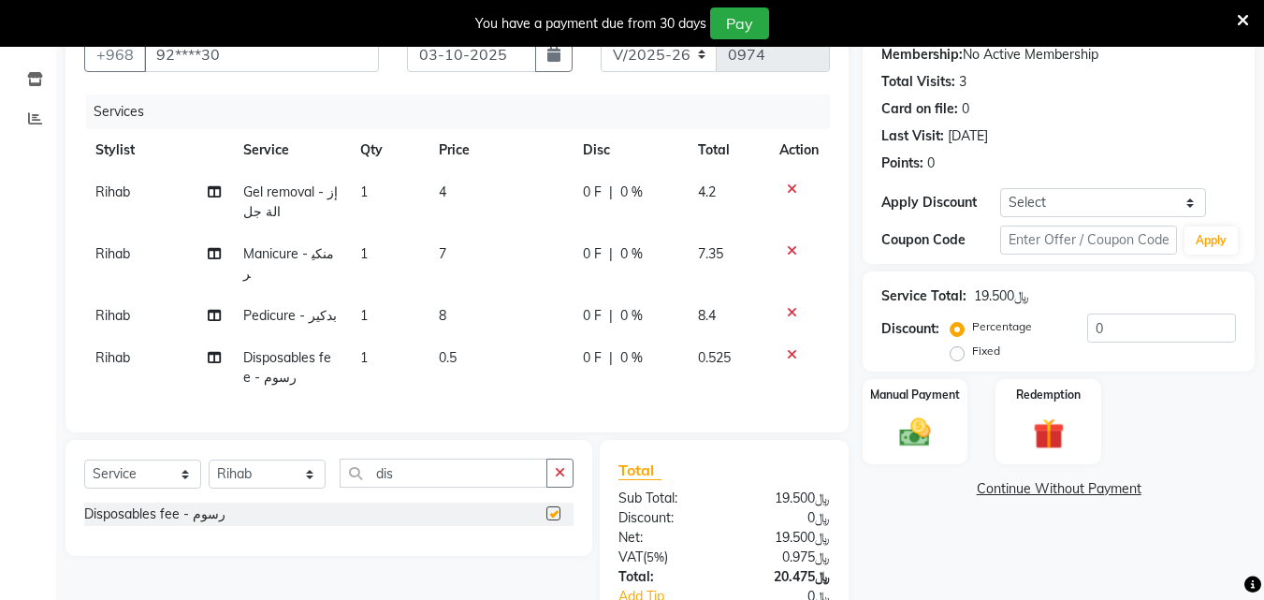
checkbox input "false"
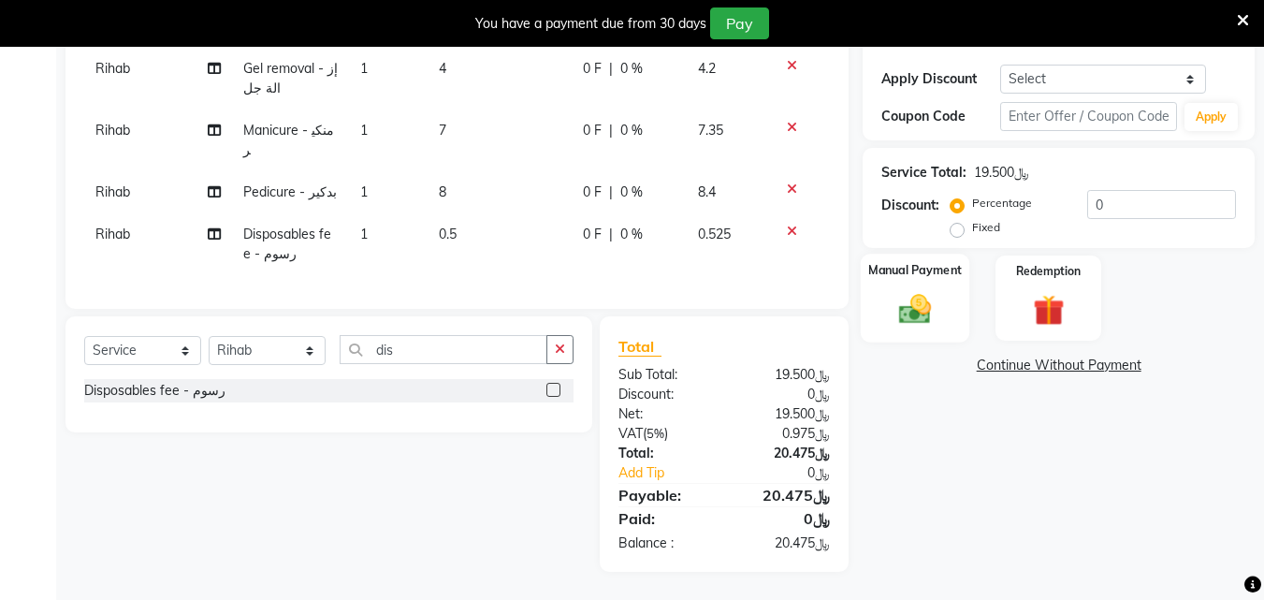
click at [934, 331] on div "Manual Payment" at bounding box center [915, 298] width 109 height 89
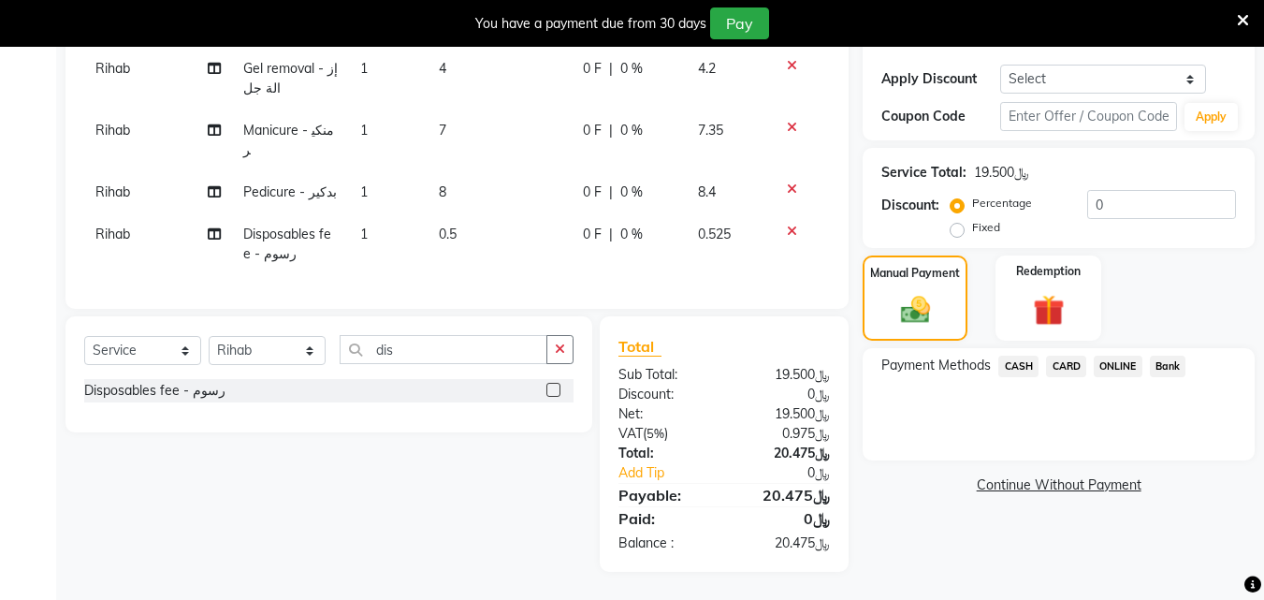
click at [1082, 363] on span "CARD" at bounding box center [1066, 366] width 40 height 22
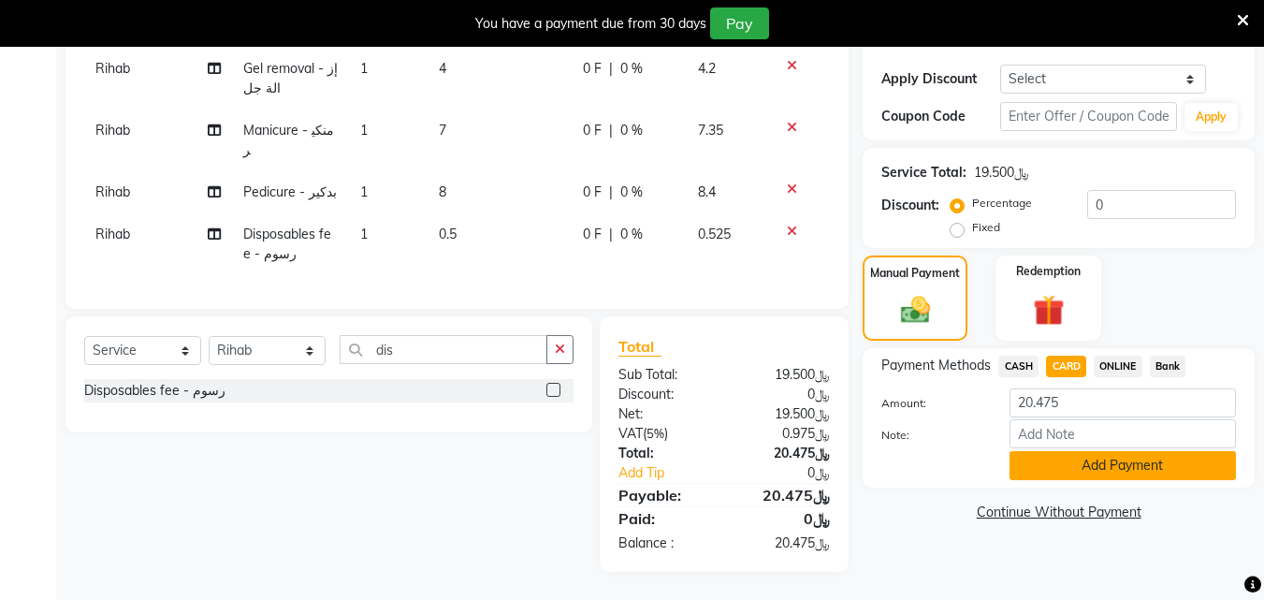
click at [1060, 480] on button "Add Payment" at bounding box center [1122, 465] width 226 height 29
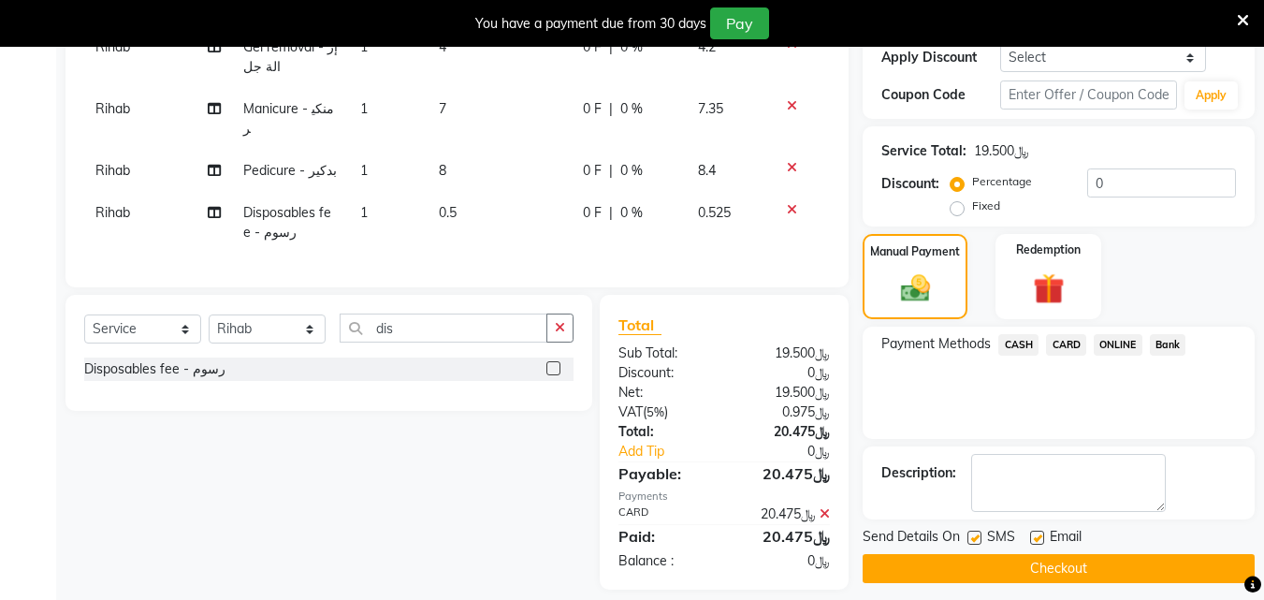
click at [952, 567] on button "Checkout" at bounding box center [1059, 568] width 392 height 29
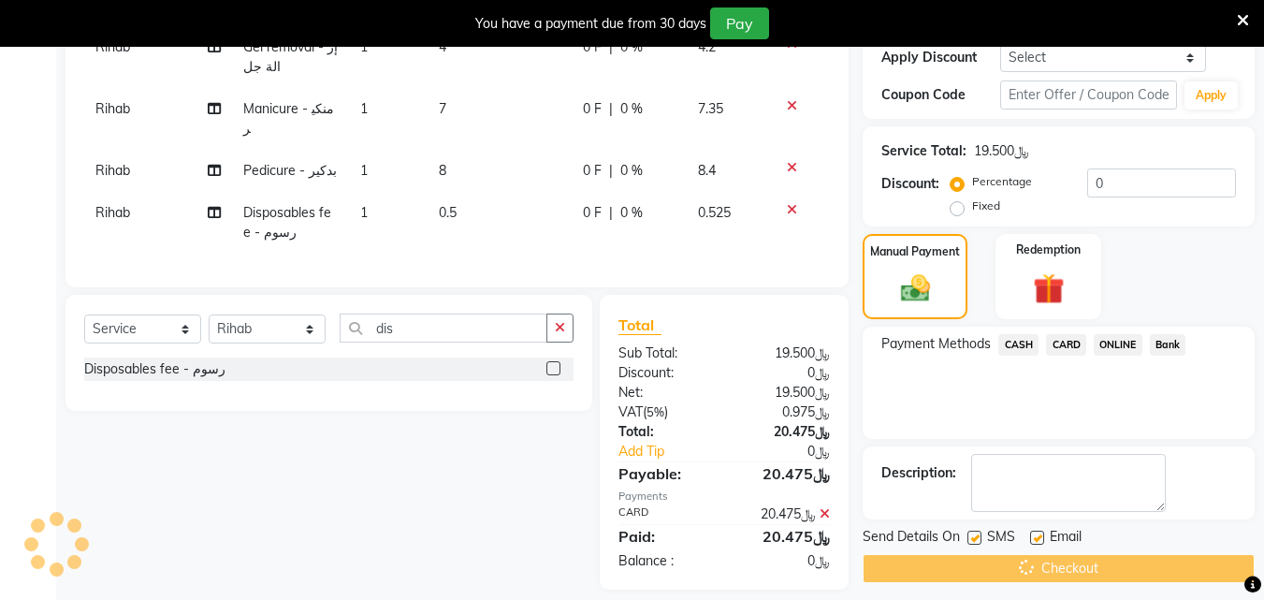
scroll to position [371, 0]
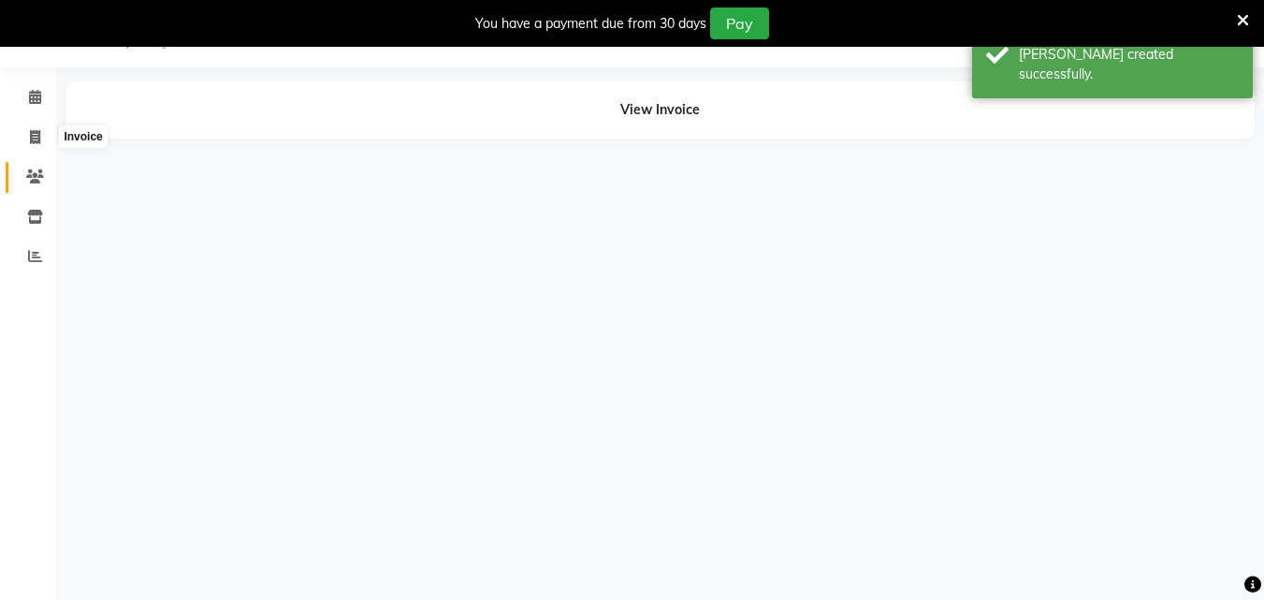
click at [36, 162] on link "Clients" at bounding box center [28, 177] width 45 height 31
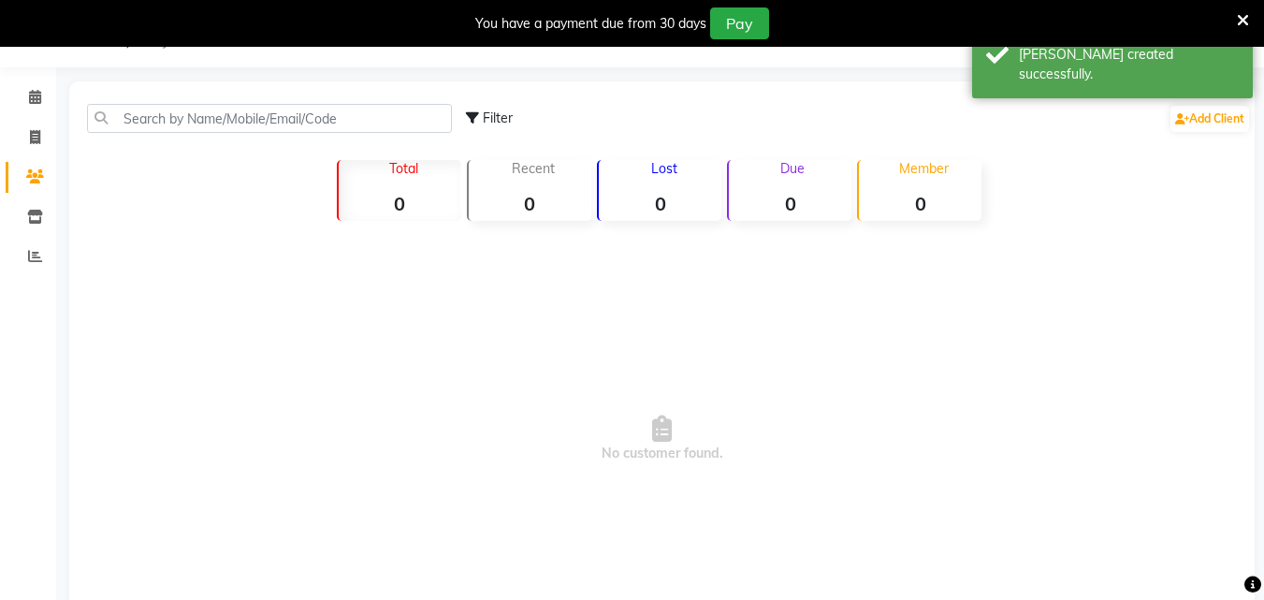
scroll to position [115, 0]
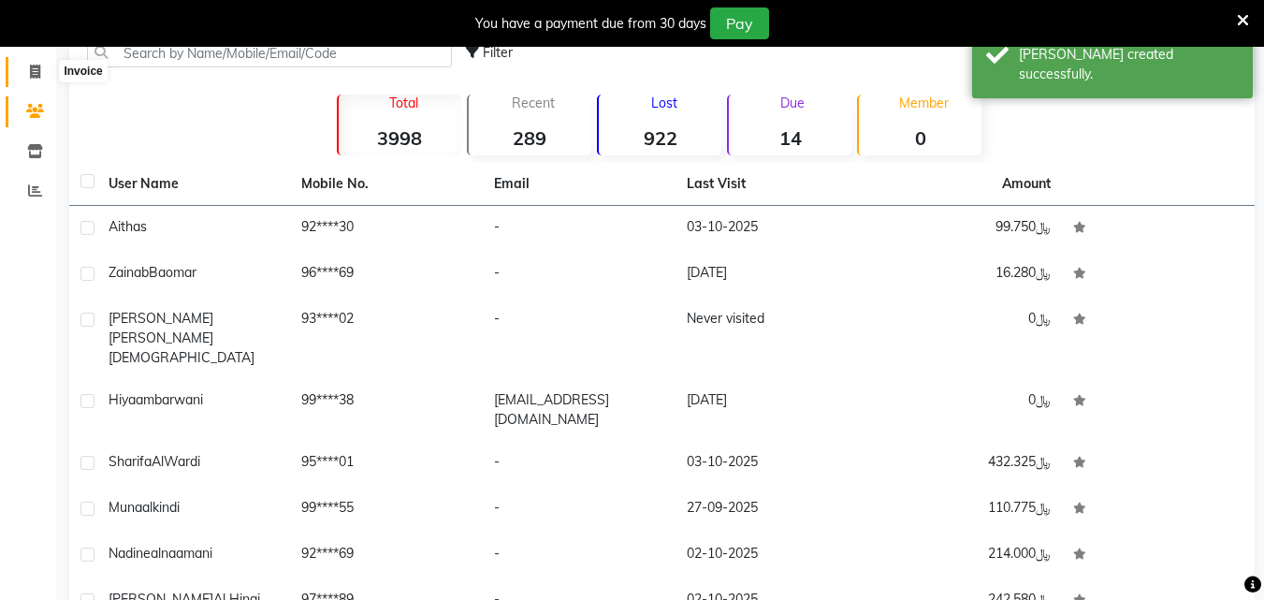
click at [30, 75] on icon at bounding box center [35, 72] width 10 height 14
select select "service"
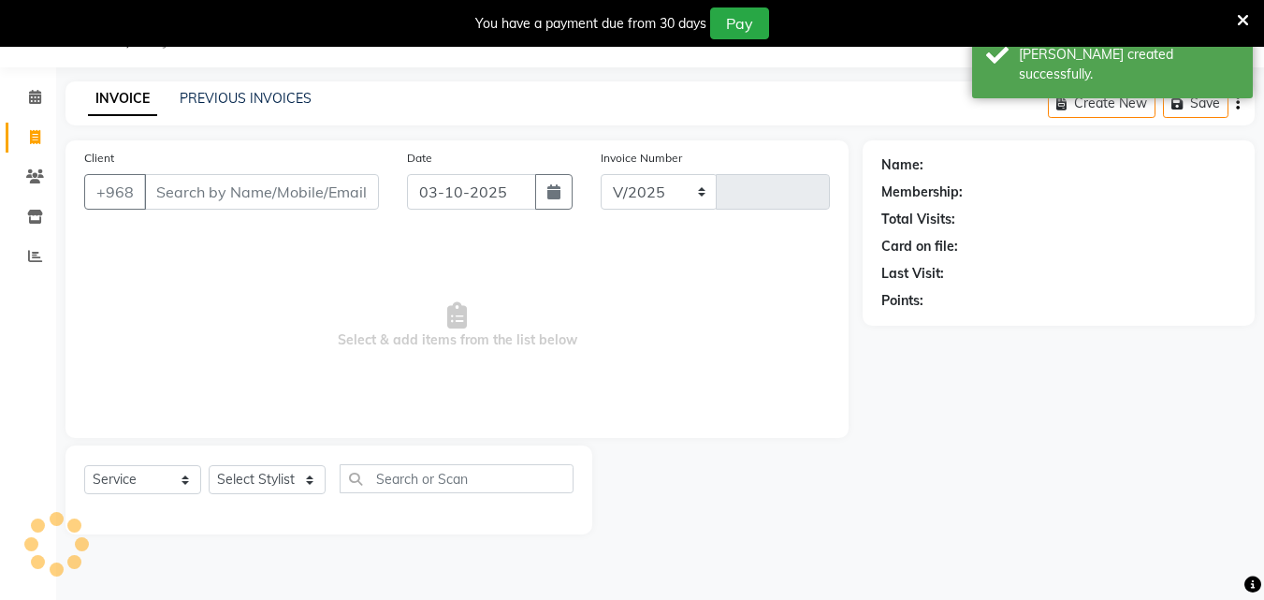
select select "5589"
type input "0975"
click at [32, 95] on icon at bounding box center [35, 97] width 12 height 14
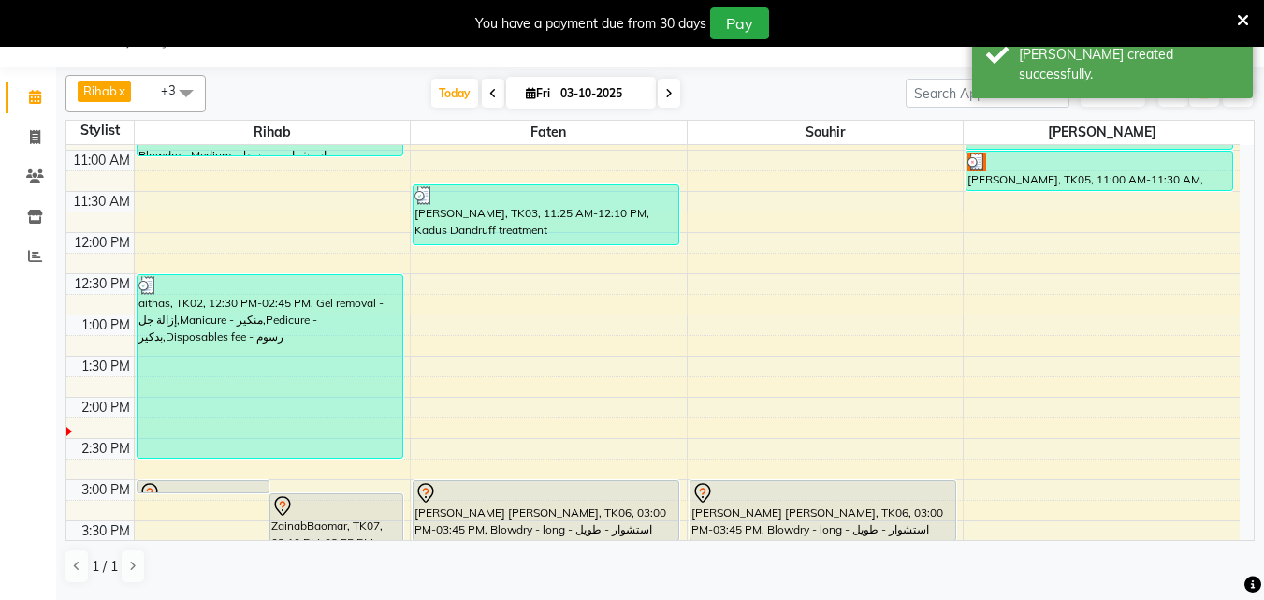
scroll to position [1029, 0]
